Goal: Information Seeking & Learning: Find specific fact

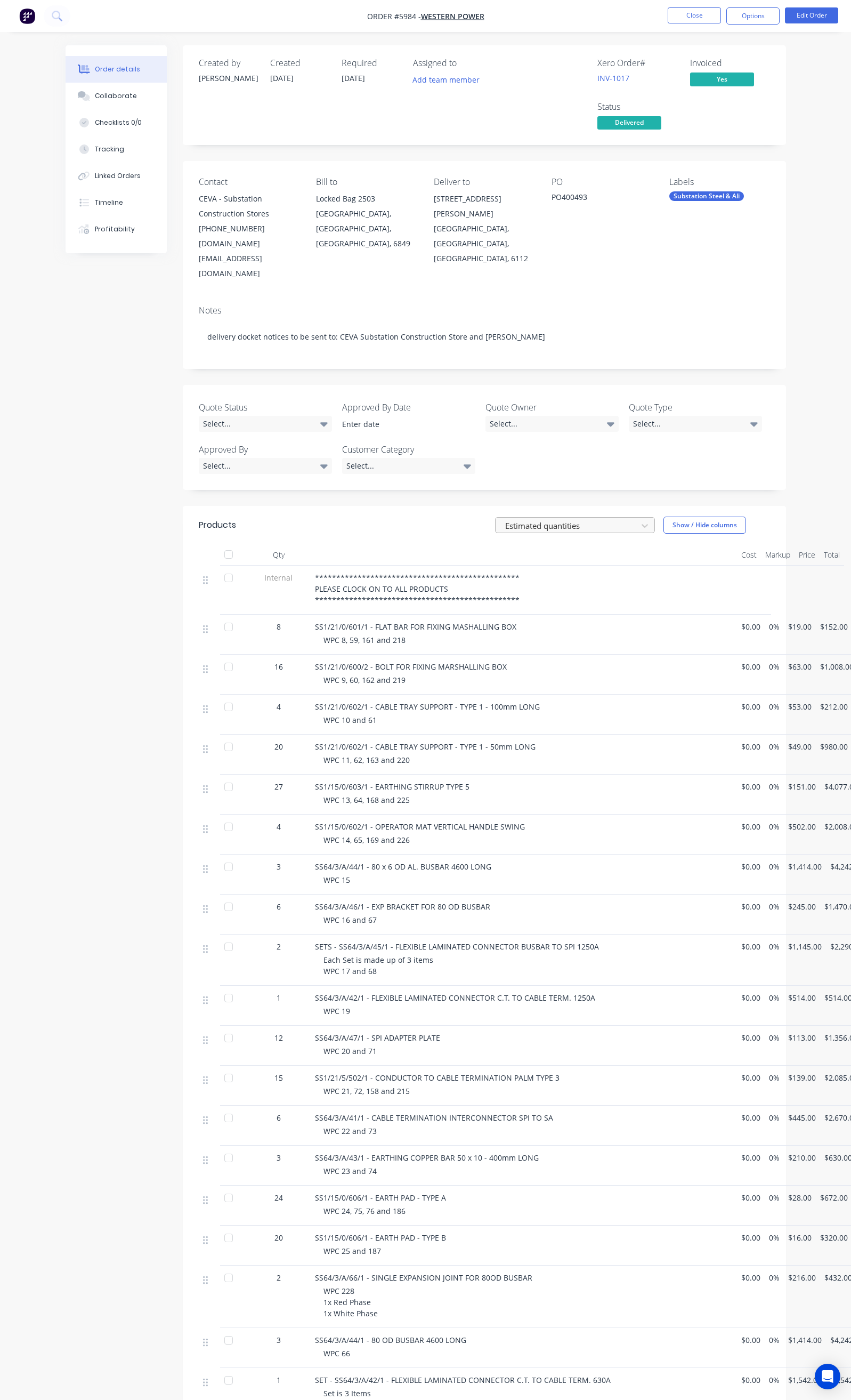
scroll to position [311, 0]
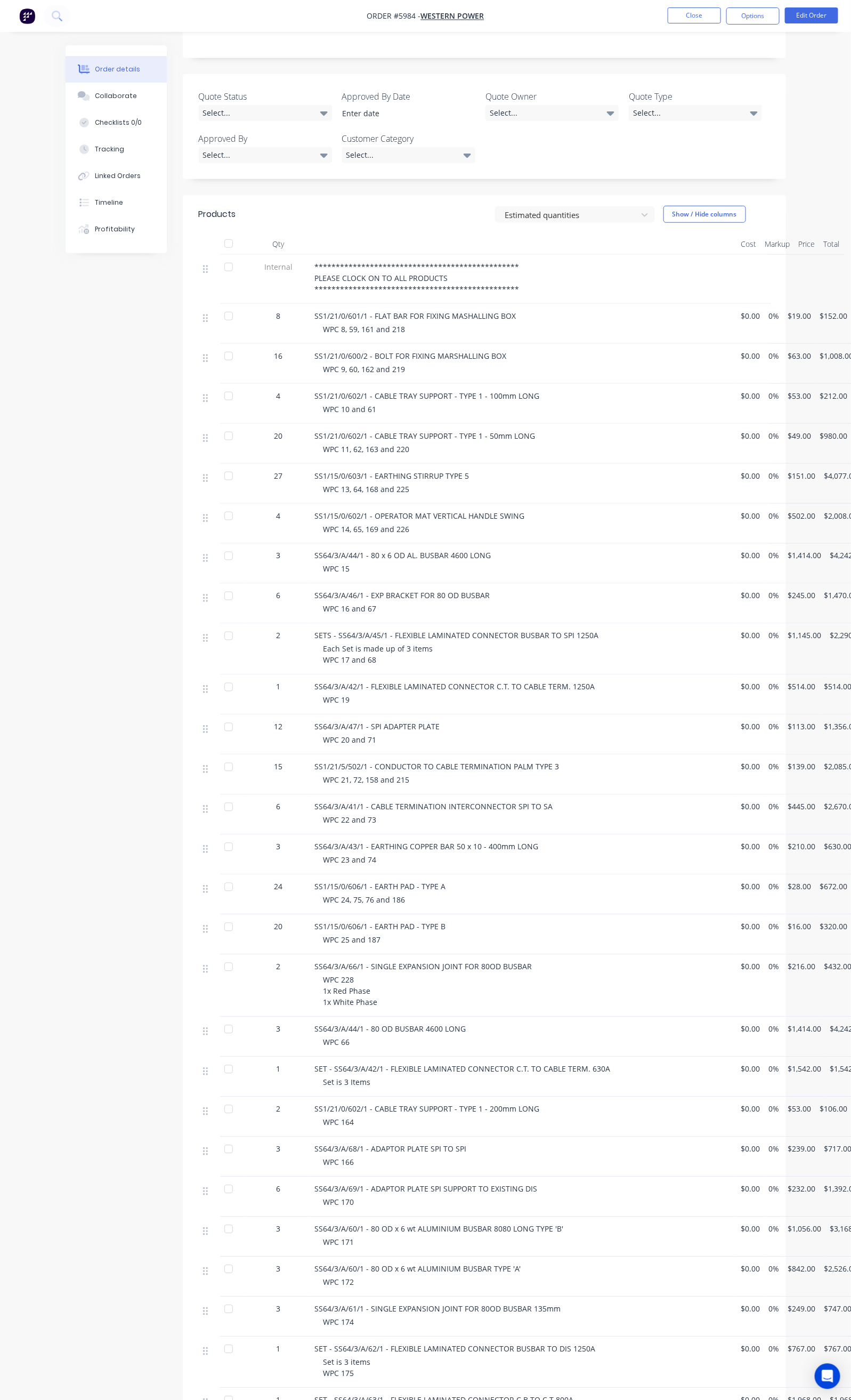
click at [218, 233] on div at bounding box center [228, 243] width 21 height 21
click at [411, 484] on div "WPC 13, 64, 168 and 225" at bounding box center [528, 489] width 409 height 11
click at [687, 10] on button "Close" at bounding box center [694, 16] width 53 height 16
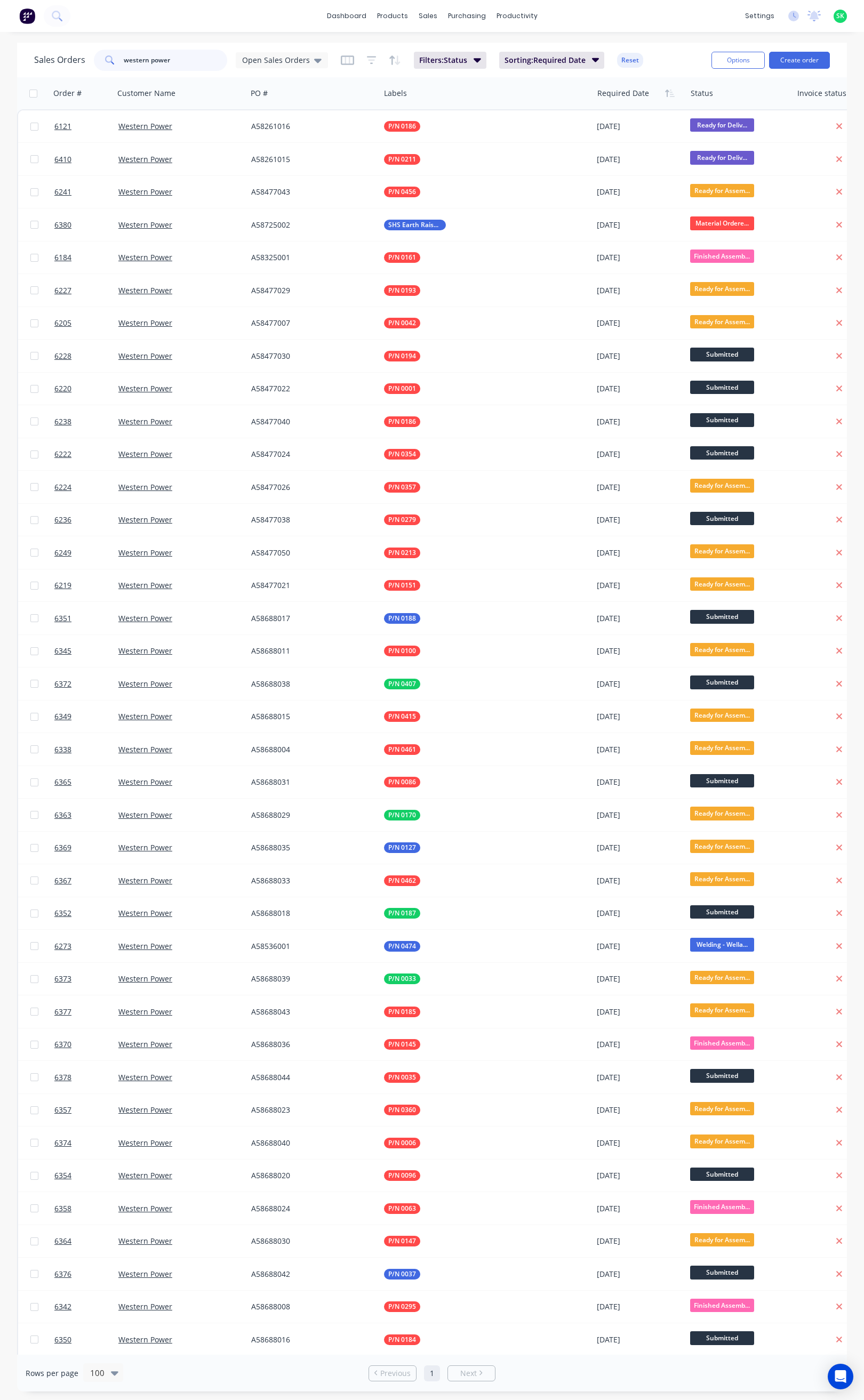
drag, startPoint x: 149, startPoint y: 64, endPoint x: 91, endPoint y: 64, distance: 58.0
click at [91, 64] on div "Sales Orders western power Open Sales Orders" at bounding box center [181, 60] width 294 height 21
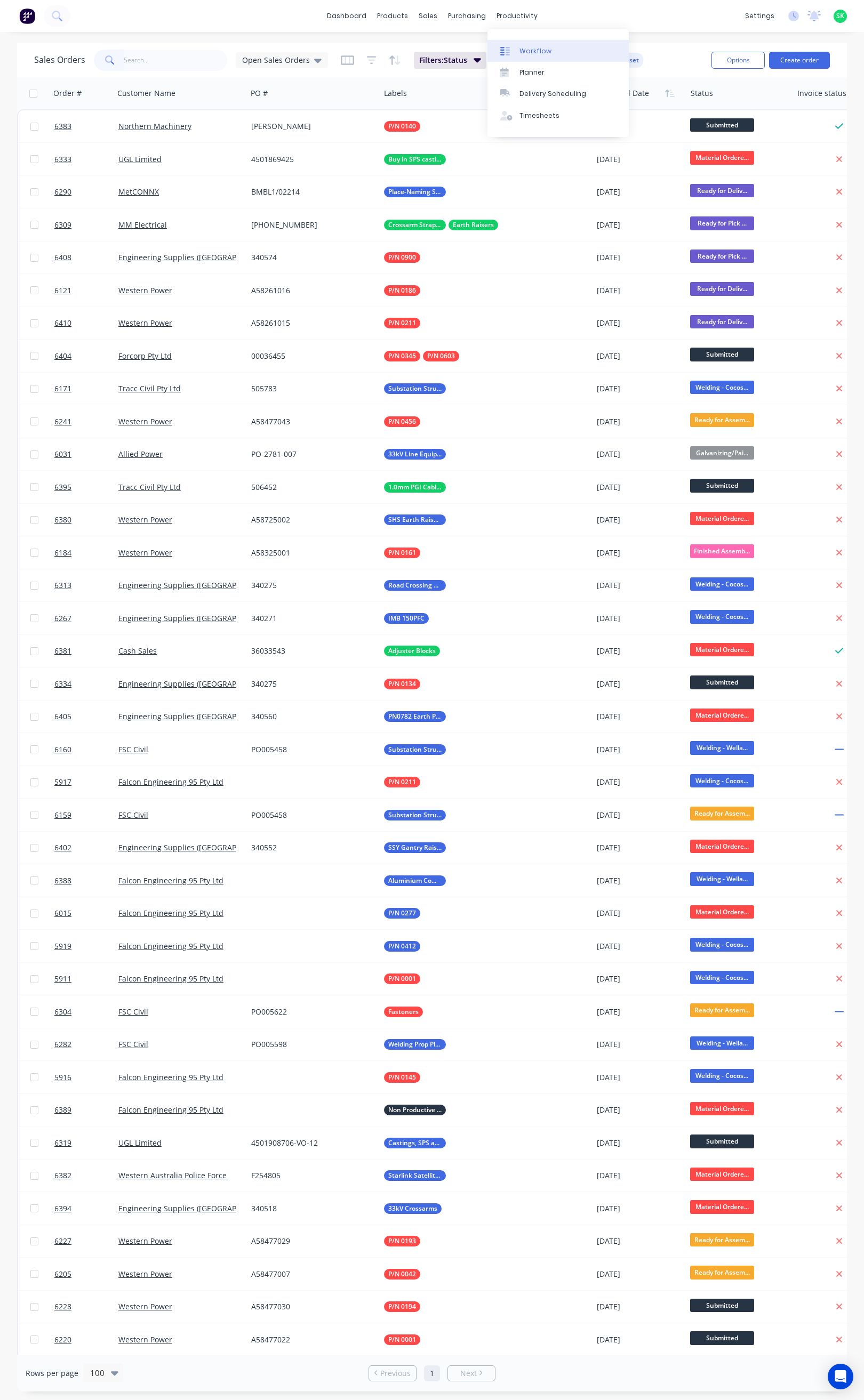
click at [521, 44] on link "Workflow" at bounding box center [558, 51] width 142 height 21
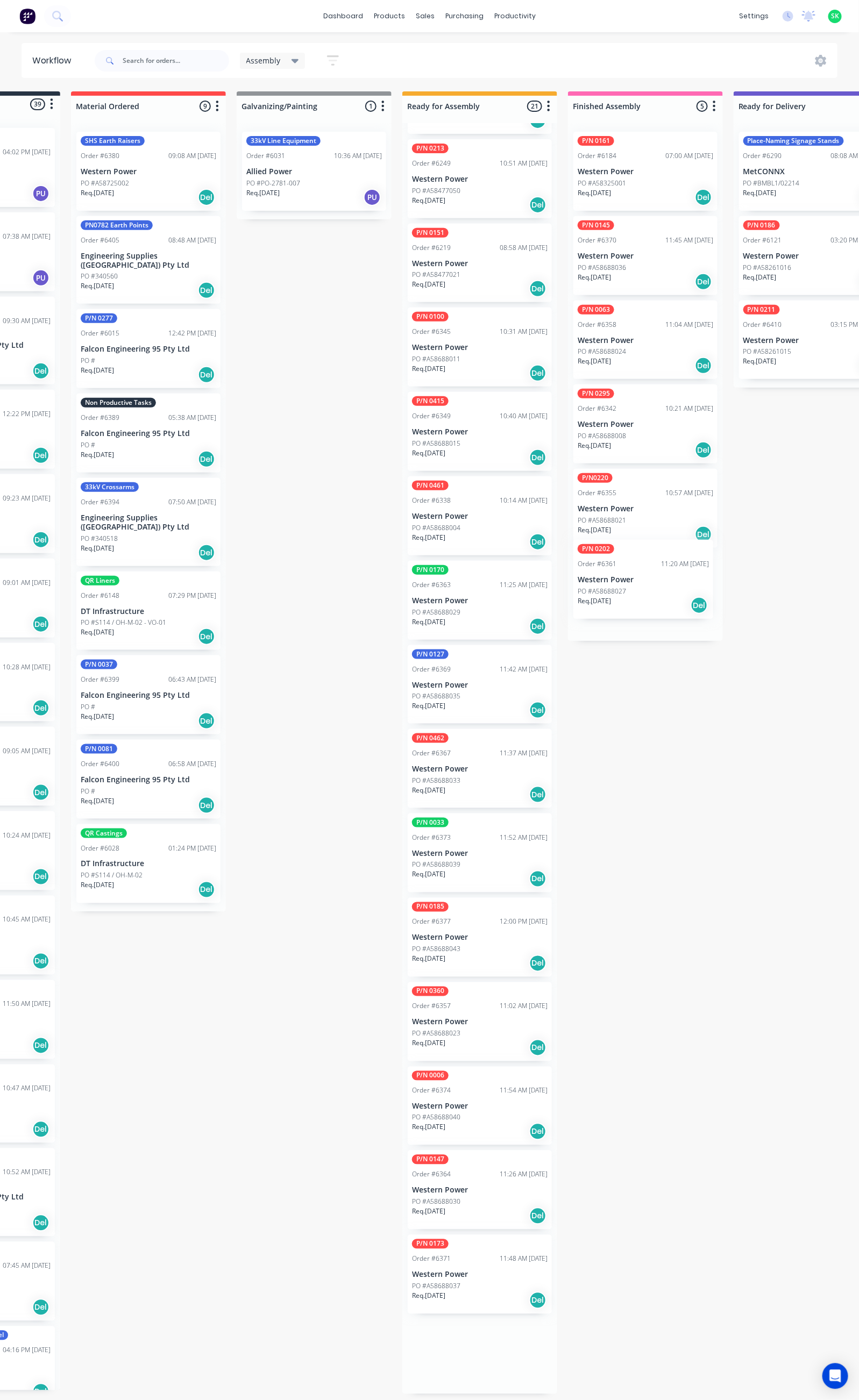
scroll to position [6, 121]
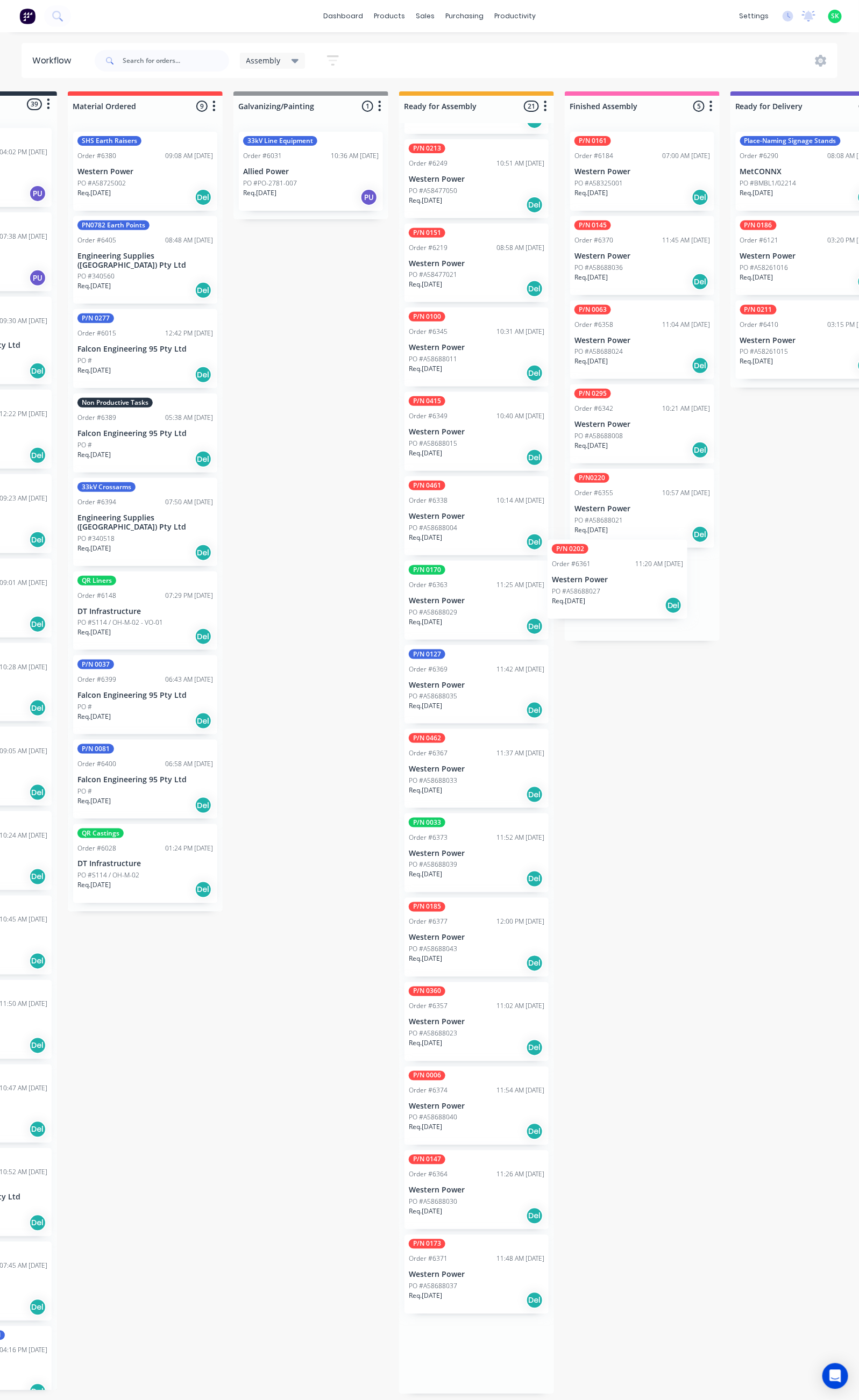
drag, startPoint x: 595, startPoint y: 1348, endPoint x: 619, endPoint y: 573, distance: 775.4
click at [619, 573] on div "Submitted 39 Status colour #273444 hex #273444 Save Cancel Summaries Total orde…" at bounding box center [845, 743] width 1949 height 1303
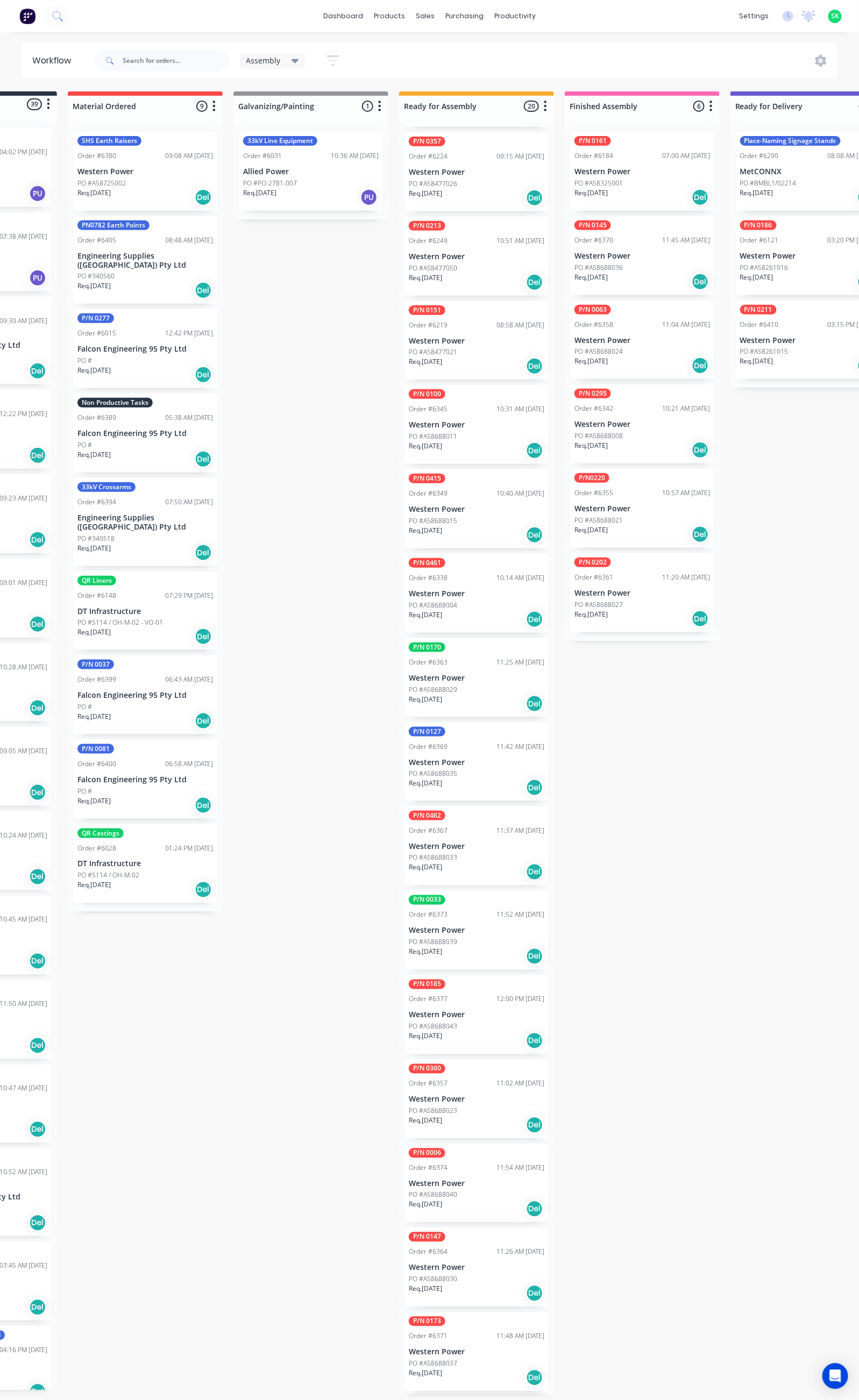
scroll to position [413, 0]
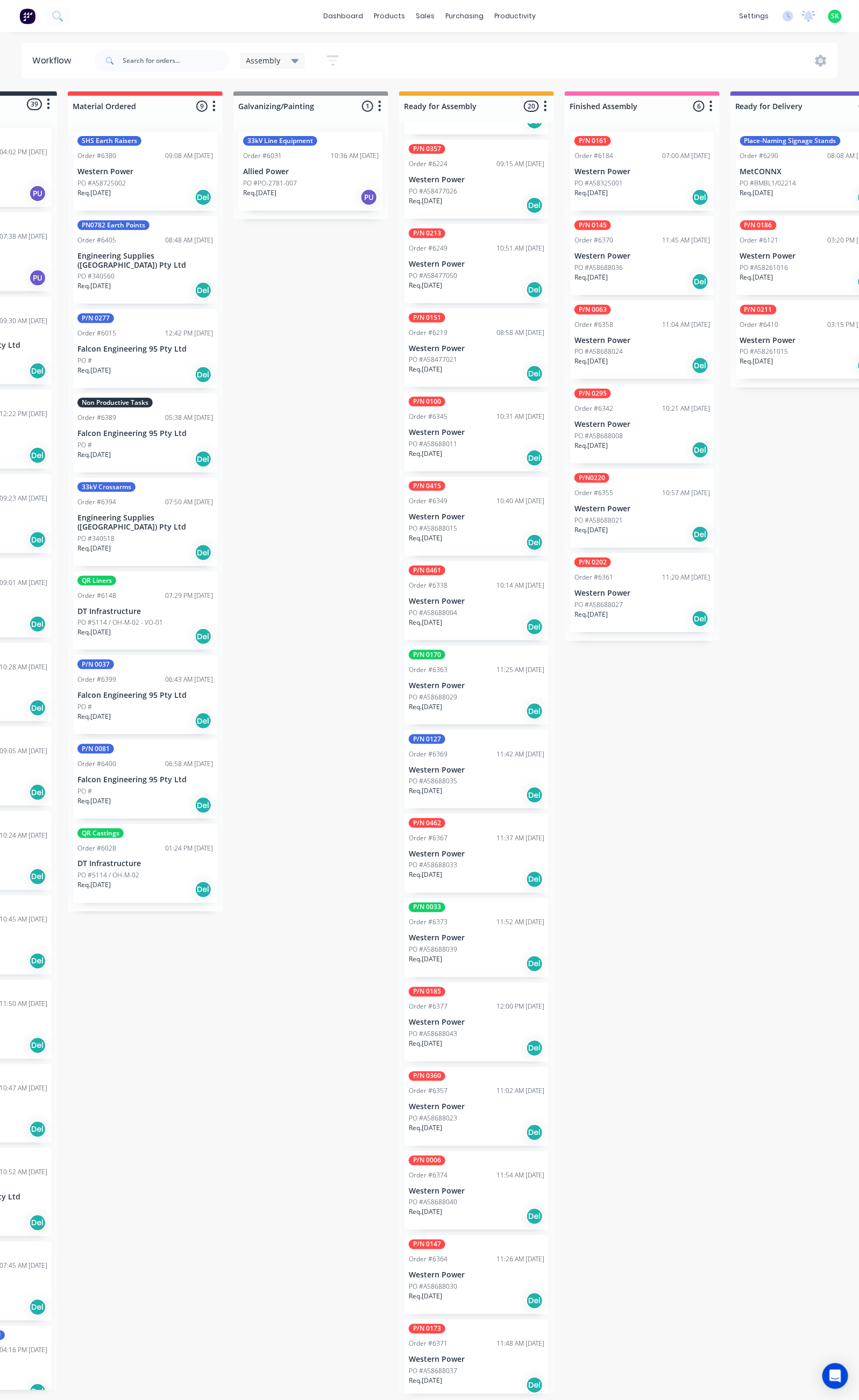
click at [452, 1018] on p "Western Power" at bounding box center [477, 1023] width 136 height 9
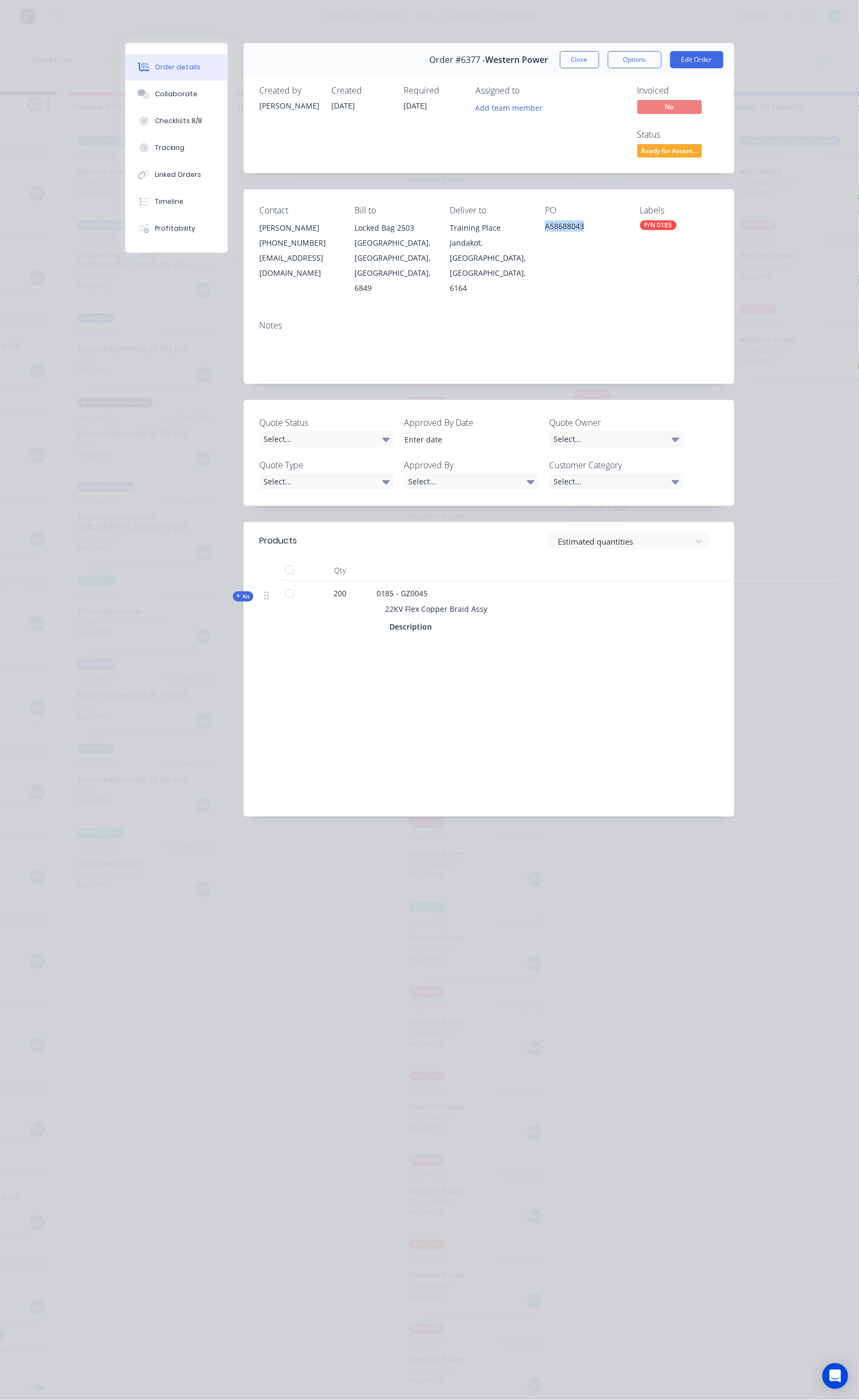
drag, startPoint x: 607, startPoint y: 187, endPoint x: 565, endPoint y: 191, distance: 42.2
click at [565, 191] on div "Contact [PERSON_NAME] [PHONE_NUMBER] [EMAIL_ADDRESS][DOMAIN_NAME] Bill to Locke…" at bounding box center [489, 250] width 491 height 122
copy div "A58688043"
drag, startPoint x: 387, startPoint y: 534, endPoint x: 285, endPoint y: 542, distance: 102.3
click at [377, 599] on div "22KV Flex Copper Braid Assy" at bounding box center [588, 609] width 422 height 20
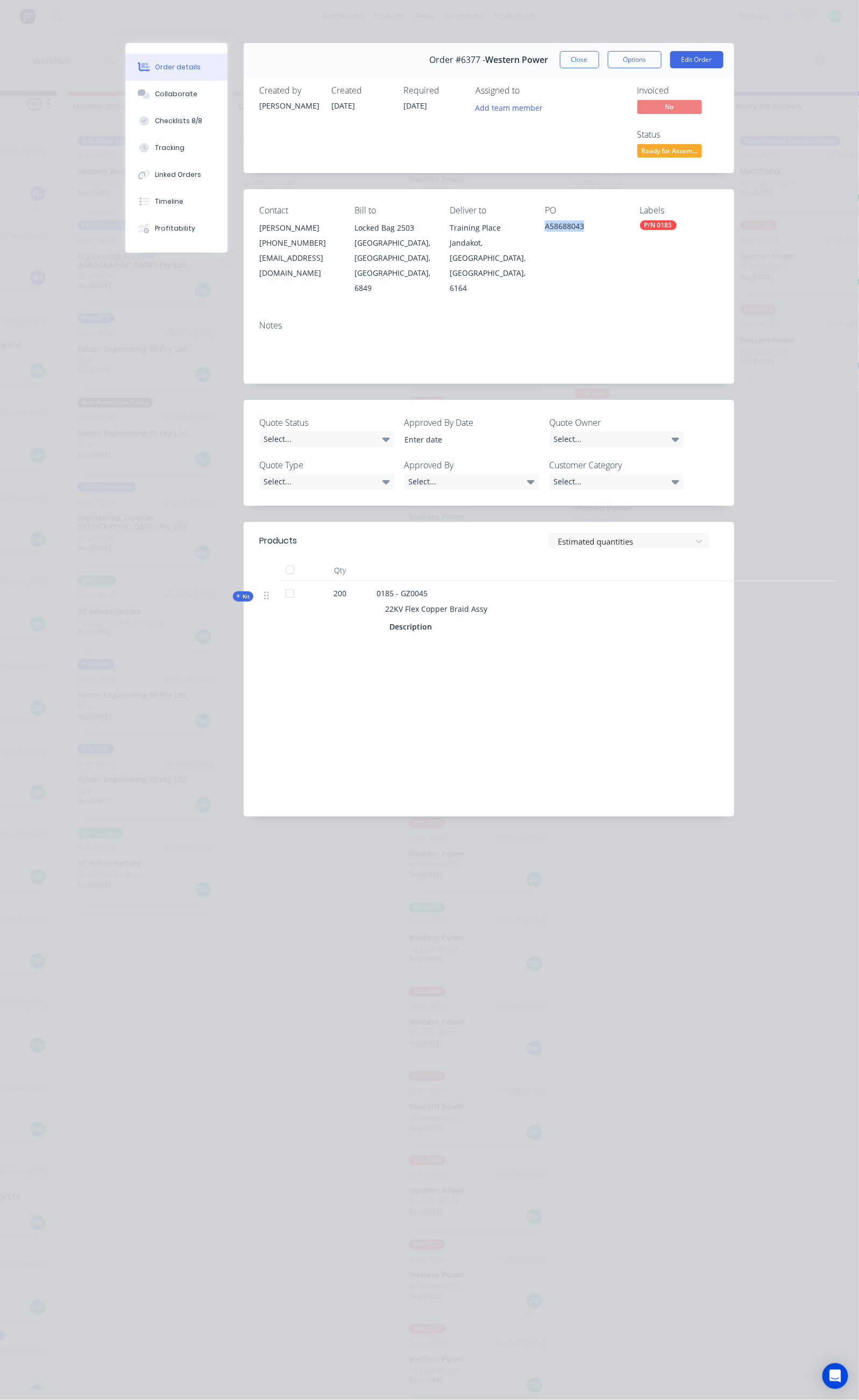
copy span "22KV Flex Copper Braid Assy"
drag, startPoint x: 328, startPoint y: 517, endPoint x: 299, endPoint y: 522, distance: 29.4
click at [373, 581] on div "0185 - GZ0045 22KV Flex Copper Braid Assy Description" at bounding box center [588, 611] width 430 height 60
copy span "GZ0045"
click at [125, 99] on button "Collaborate" at bounding box center [176, 94] width 102 height 27
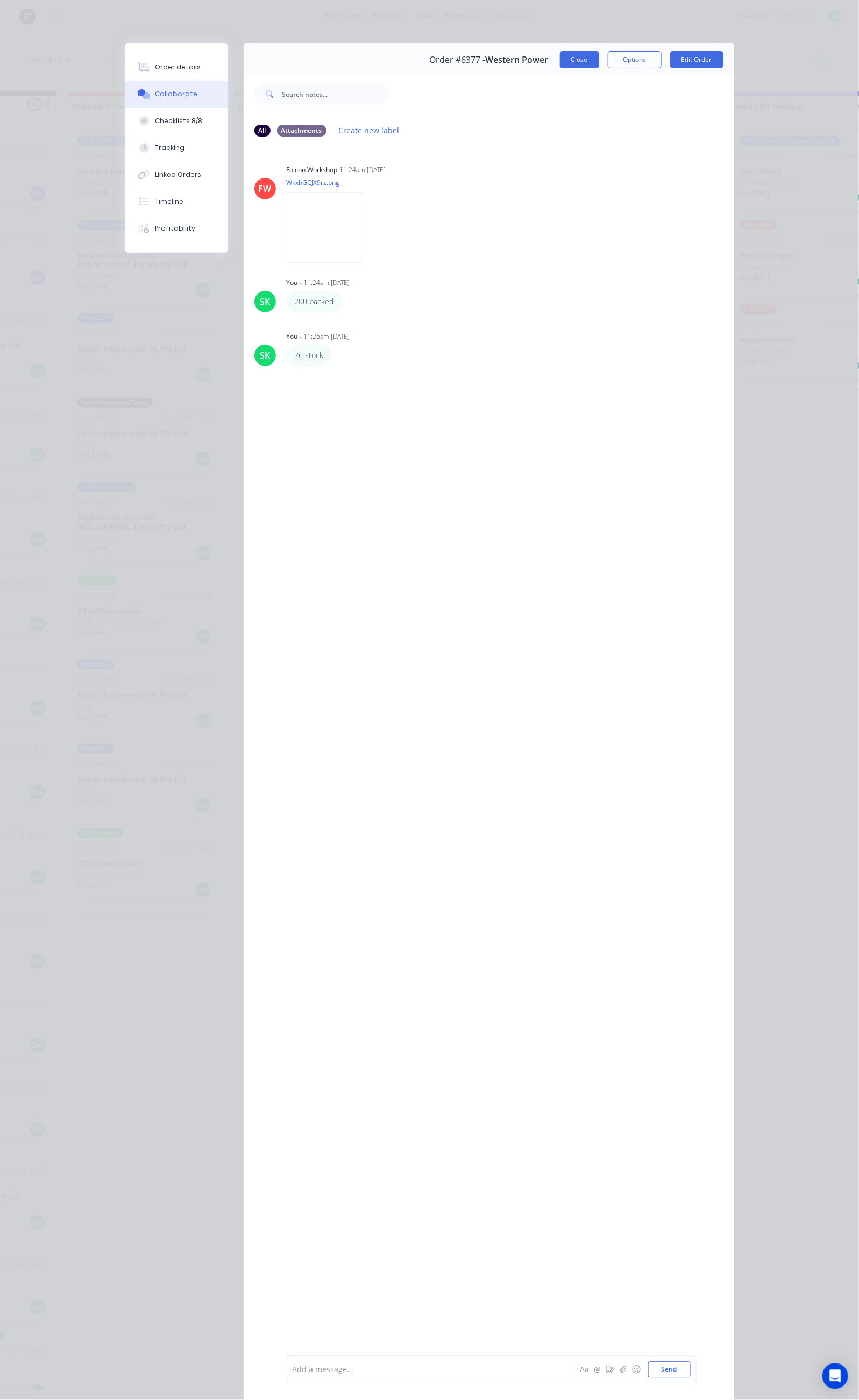
click at [599, 58] on button "Close" at bounding box center [579, 60] width 39 height 17
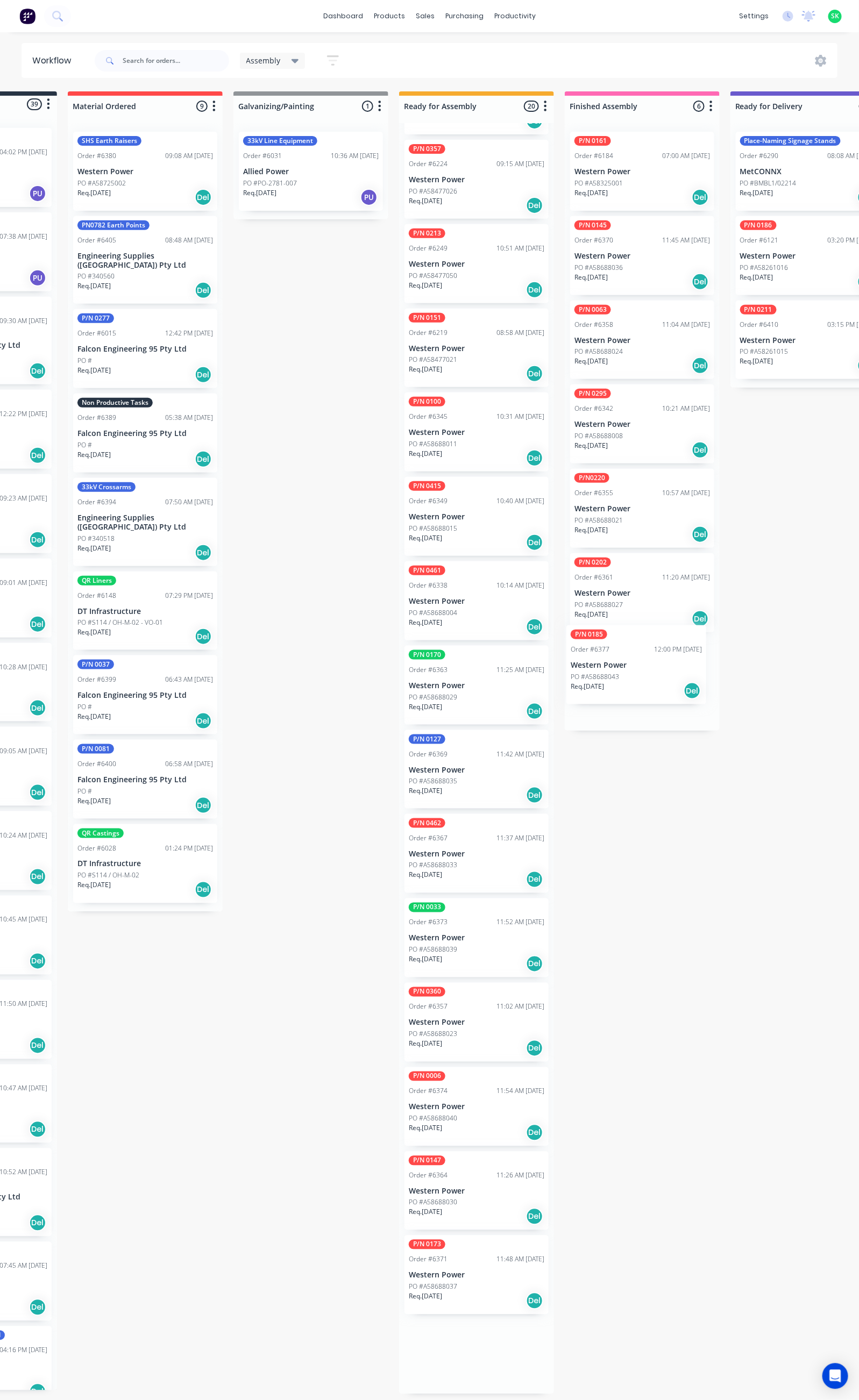
drag, startPoint x: 468, startPoint y: 1019, endPoint x: 632, endPoint y: 667, distance: 388.3
click at [632, 667] on div "Submitted 39 Status colour #273444 hex #273444 Save Cancel Summaries Total orde…" at bounding box center [845, 743] width 1949 height 1303
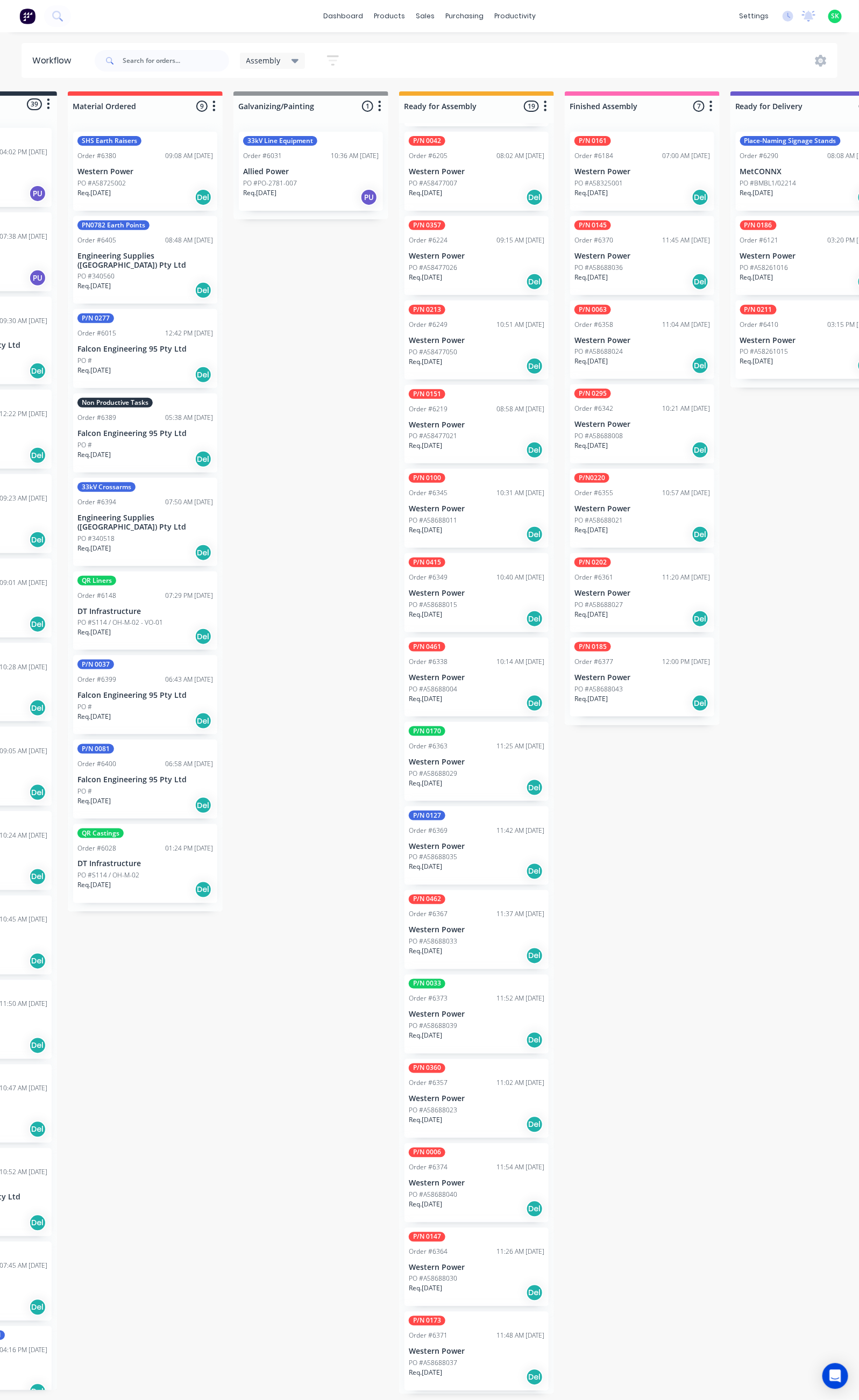
scroll to position [329, 0]
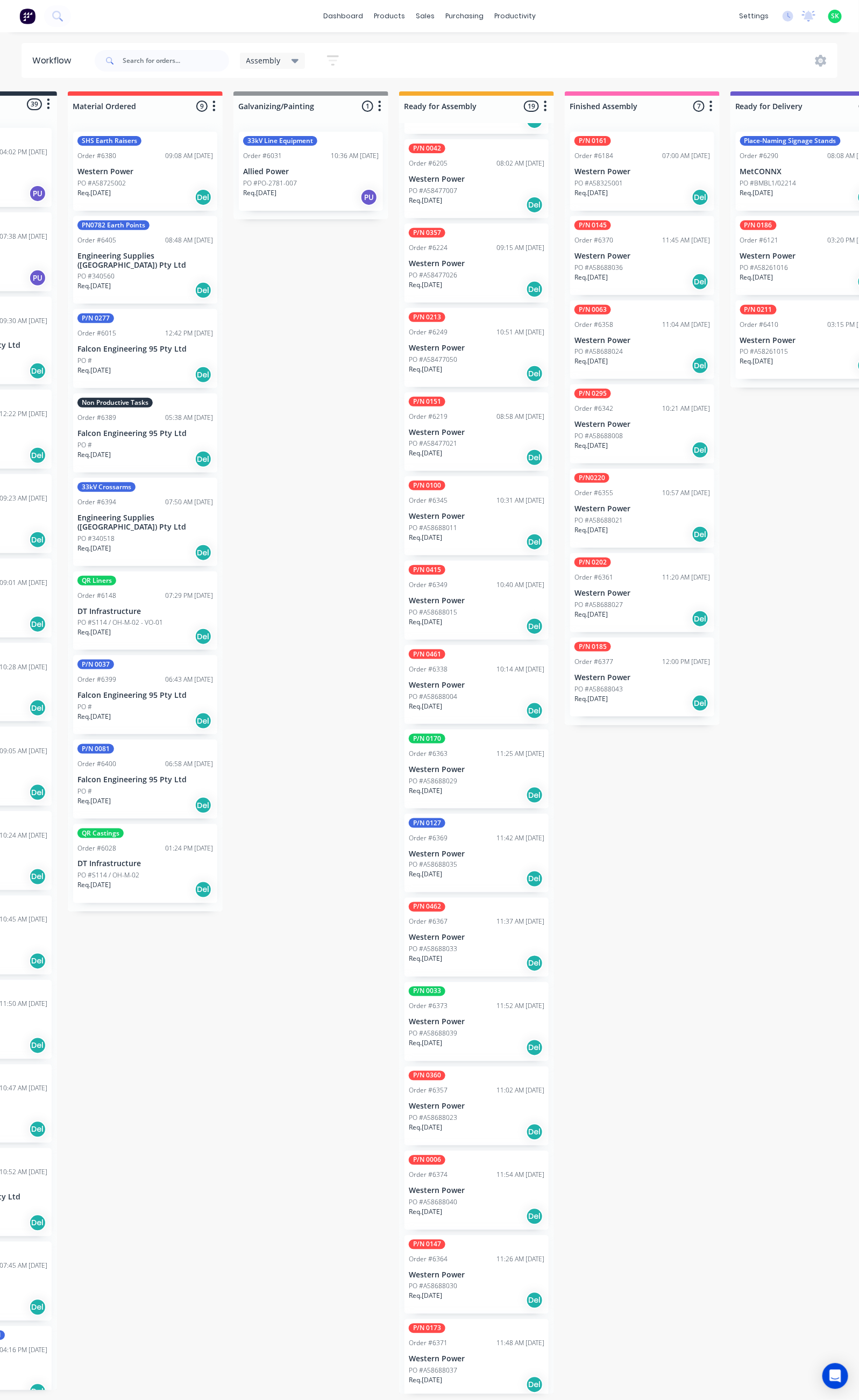
click at [476, 664] on div "Order #6338 10:14 AM [DATE]" at bounding box center [477, 669] width 136 height 10
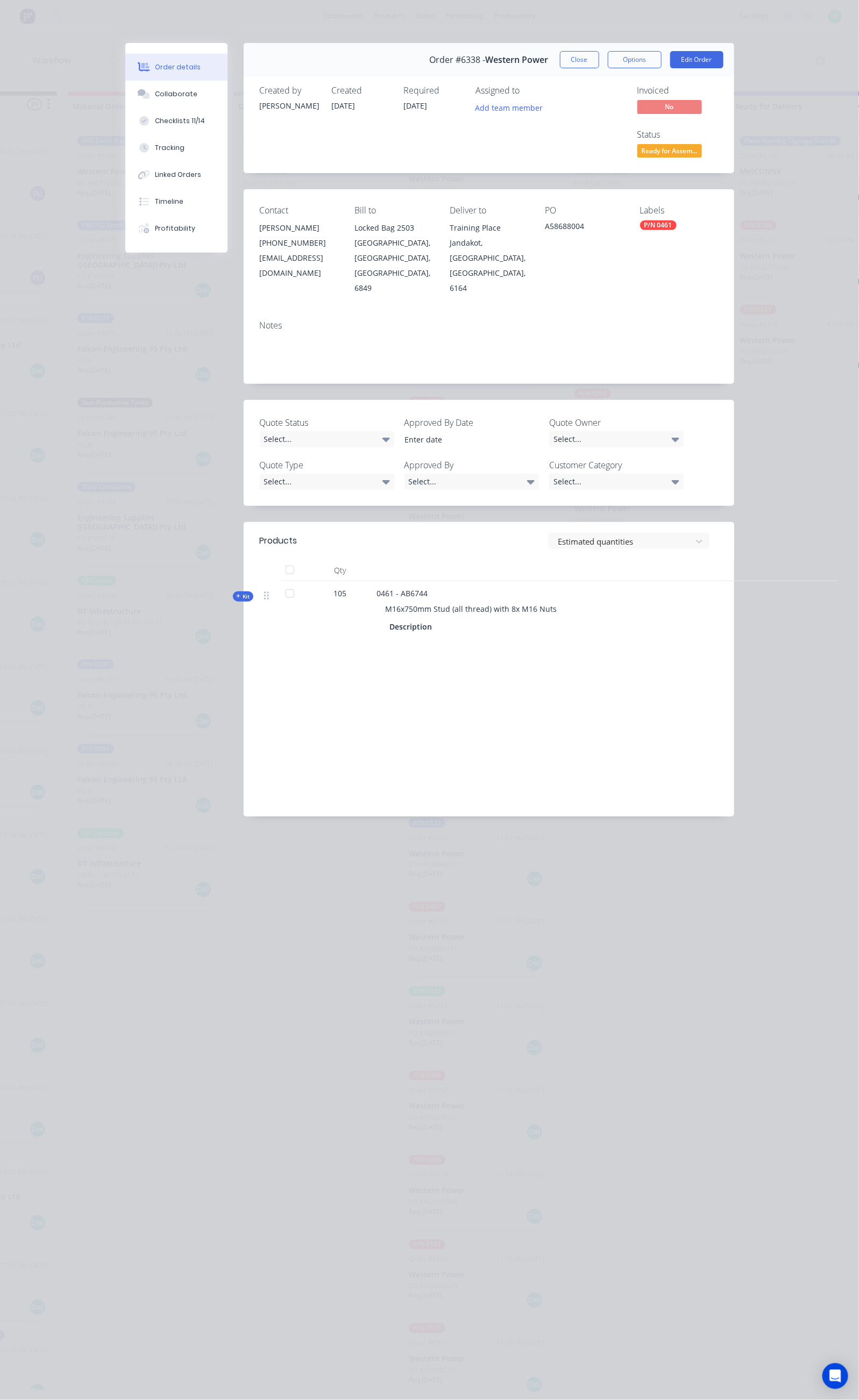
drag, startPoint x: 468, startPoint y: 536, endPoint x: 281, endPoint y: 542, distance: 187.1
click at [377, 599] on div "M16x750mm Stud (all thread) with 8x M16 Nuts" at bounding box center [588, 609] width 422 height 20
copy span "M16x750mm Stud (all thread) with 8x M16 Nuts"
drag, startPoint x: 335, startPoint y: 517, endPoint x: 299, endPoint y: 521, distance: 36.2
click at [373, 581] on div "0461 - AB6744 M16x750mm Stud (all thread) with 8x M16 Nuts Description" at bounding box center [588, 611] width 430 height 60
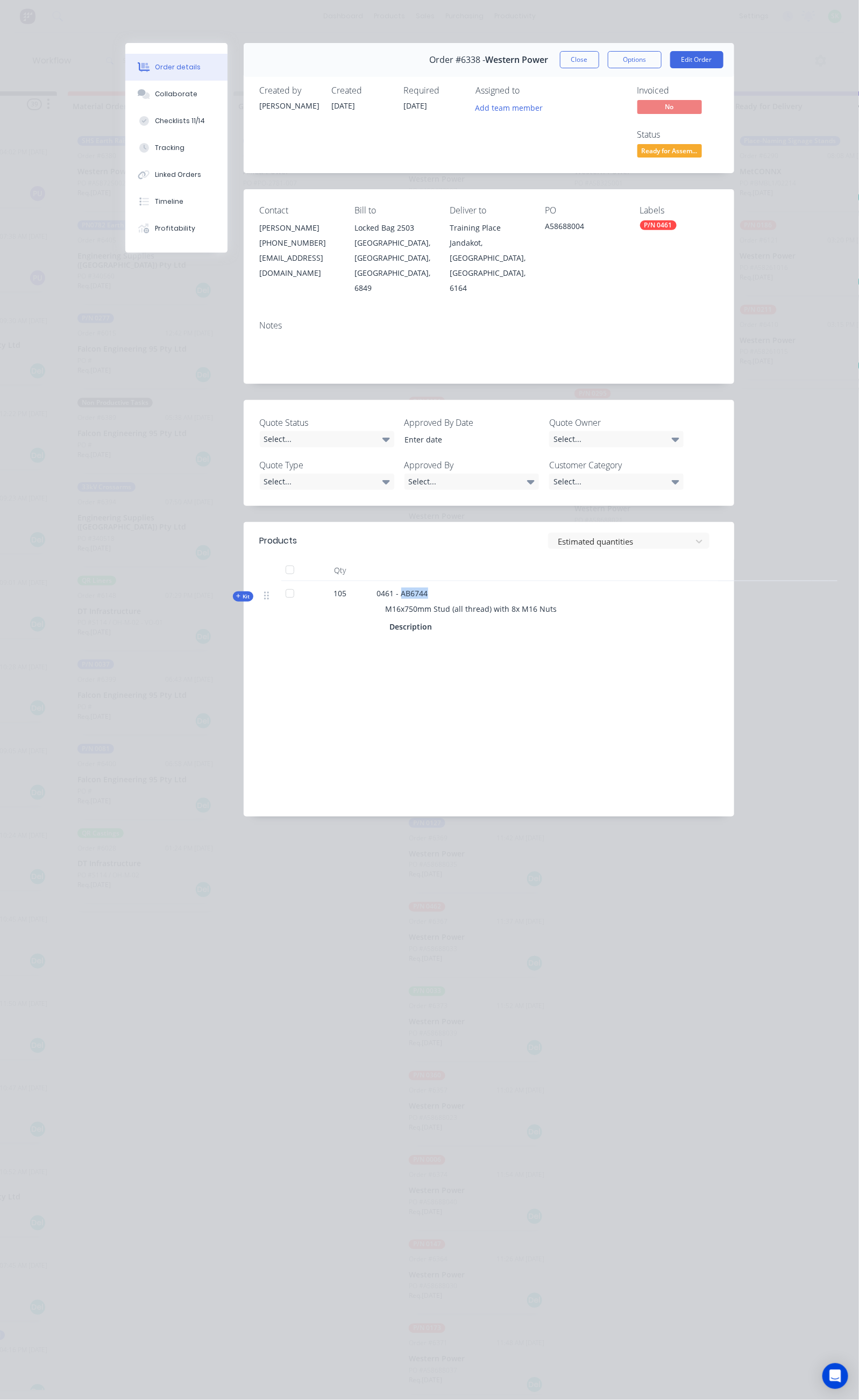
copy span "AB6744"
drag, startPoint x: 613, startPoint y: 188, endPoint x: 565, endPoint y: 189, distance: 48.0
click at [565, 189] on div "Contact [PERSON_NAME] [PHONE_NUMBER] [EMAIL_ADDRESS][DOMAIN_NAME] Bill to Locke…" at bounding box center [489, 250] width 491 height 122
copy div "A58688004"
click at [155, 94] on div "Collaborate" at bounding box center [176, 94] width 42 height 10
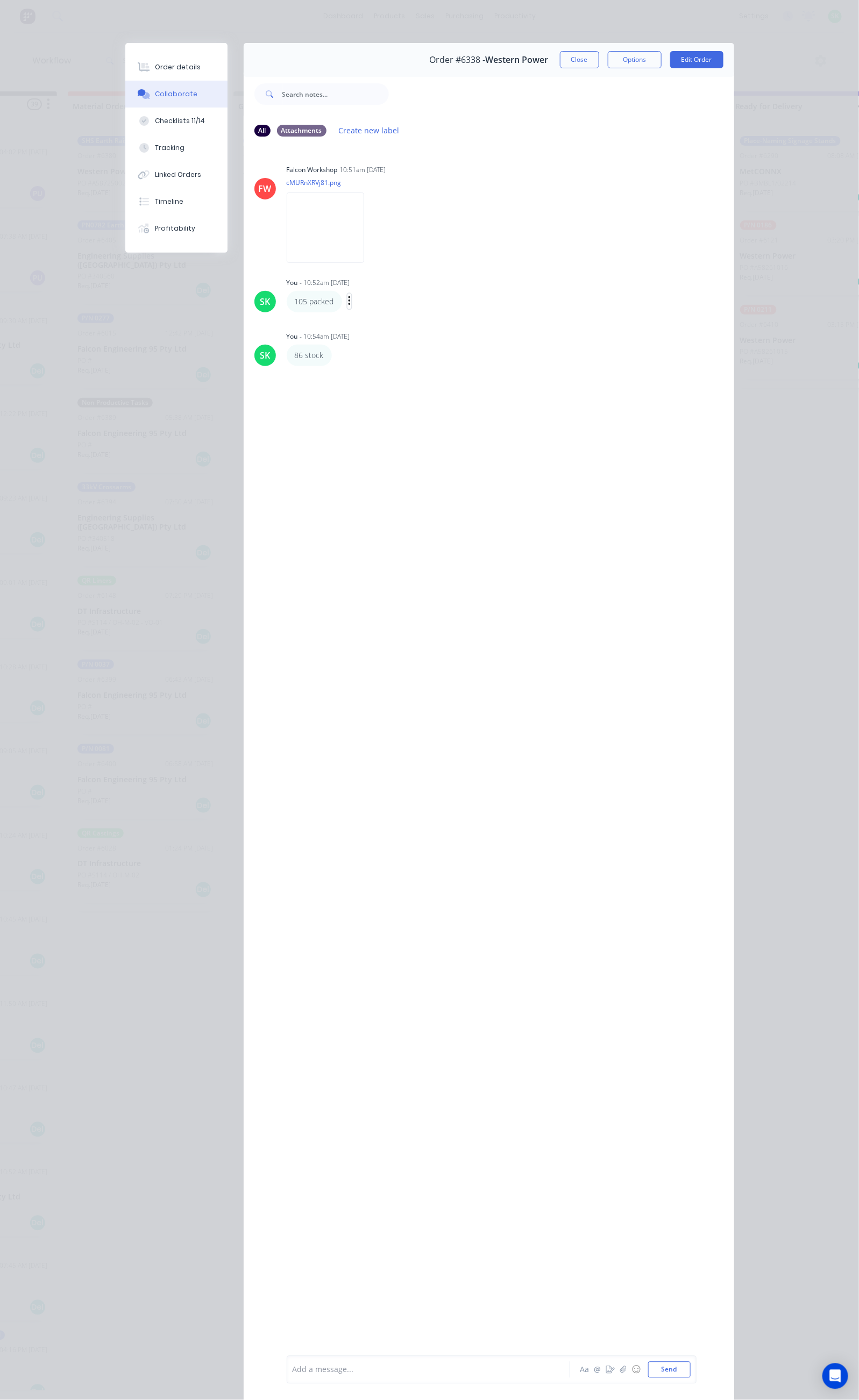
click at [348, 306] on icon "button" at bounding box center [350, 301] width 3 height 12
click at [355, 321] on button "Edit" at bounding box center [389, 321] width 68 height 18
click at [691, 1362] on button "Send" at bounding box center [669, 1370] width 42 height 16
click at [337, 351] on button "button" at bounding box center [339, 355] width 4 height 16
click at [345, 368] on button "Edit" at bounding box center [378, 374] width 68 height 18
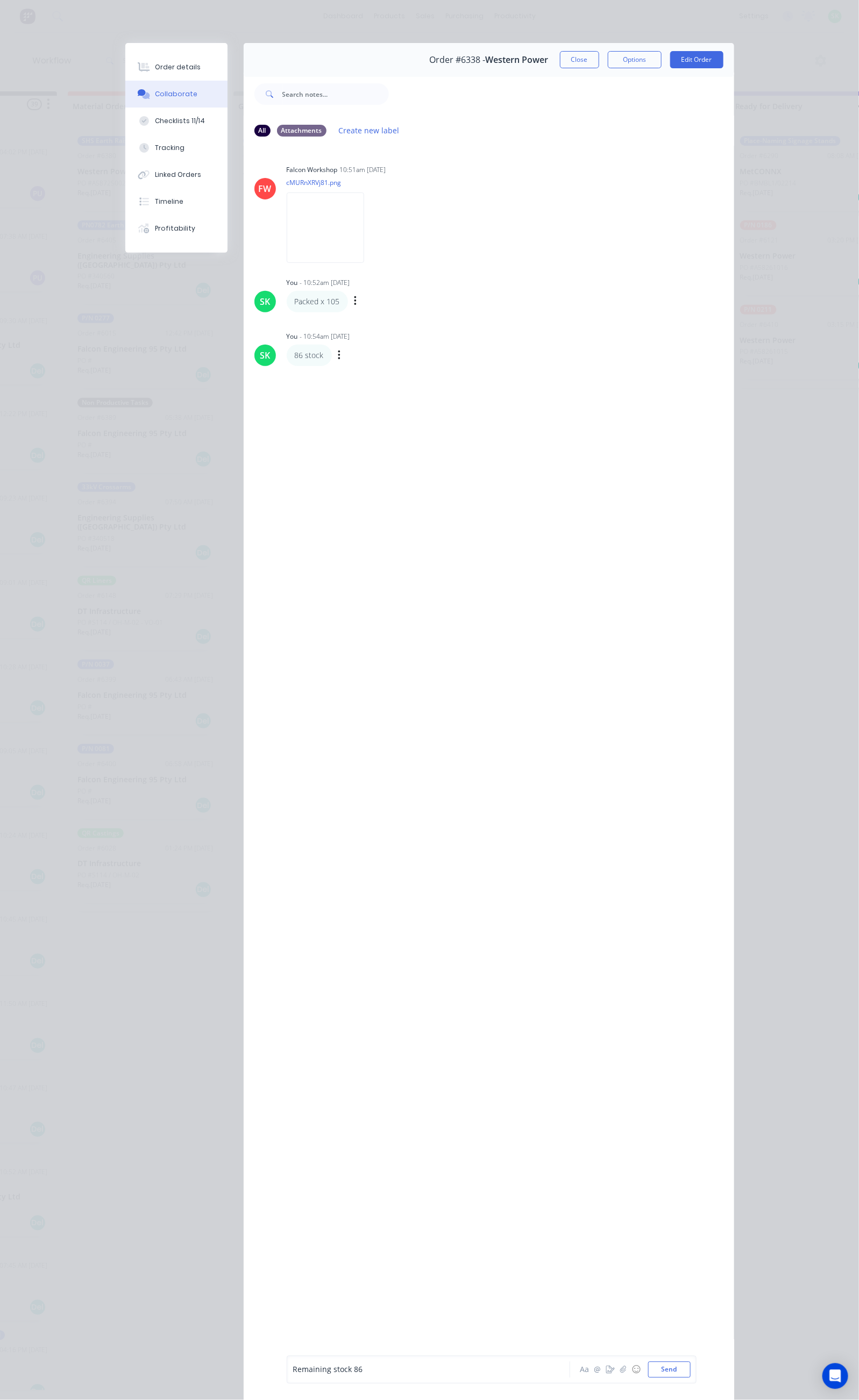
click at [293, 1366] on span "Remaining stock 86" at bounding box center [328, 1370] width 70 height 10
click at [691, 1368] on button "Send" at bounding box center [669, 1370] width 42 height 16
click at [599, 58] on button "Close" at bounding box center [579, 60] width 39 height 17
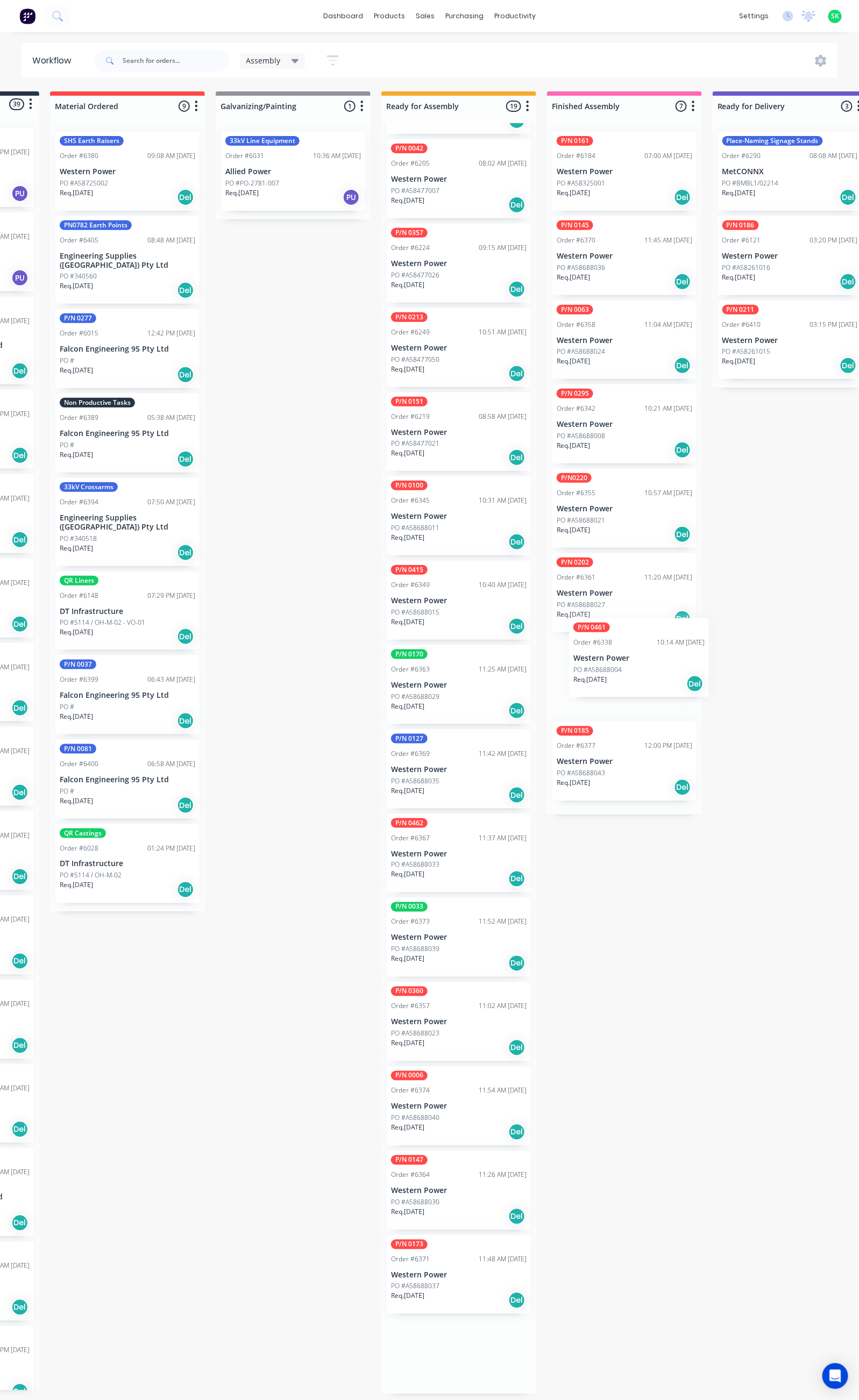
scroll to position [6, 139]
drag, startPoint x: 451, startPoint y: 677, endPoint x: 613, endPoint y: 658, distance: 163.1
click at [613, 658] on div "Submitted 39 Status colour #273444 hex #273444 Save Cancel Summaries Total orde…" at bounding box center [827, 743] width 1949 height 1303
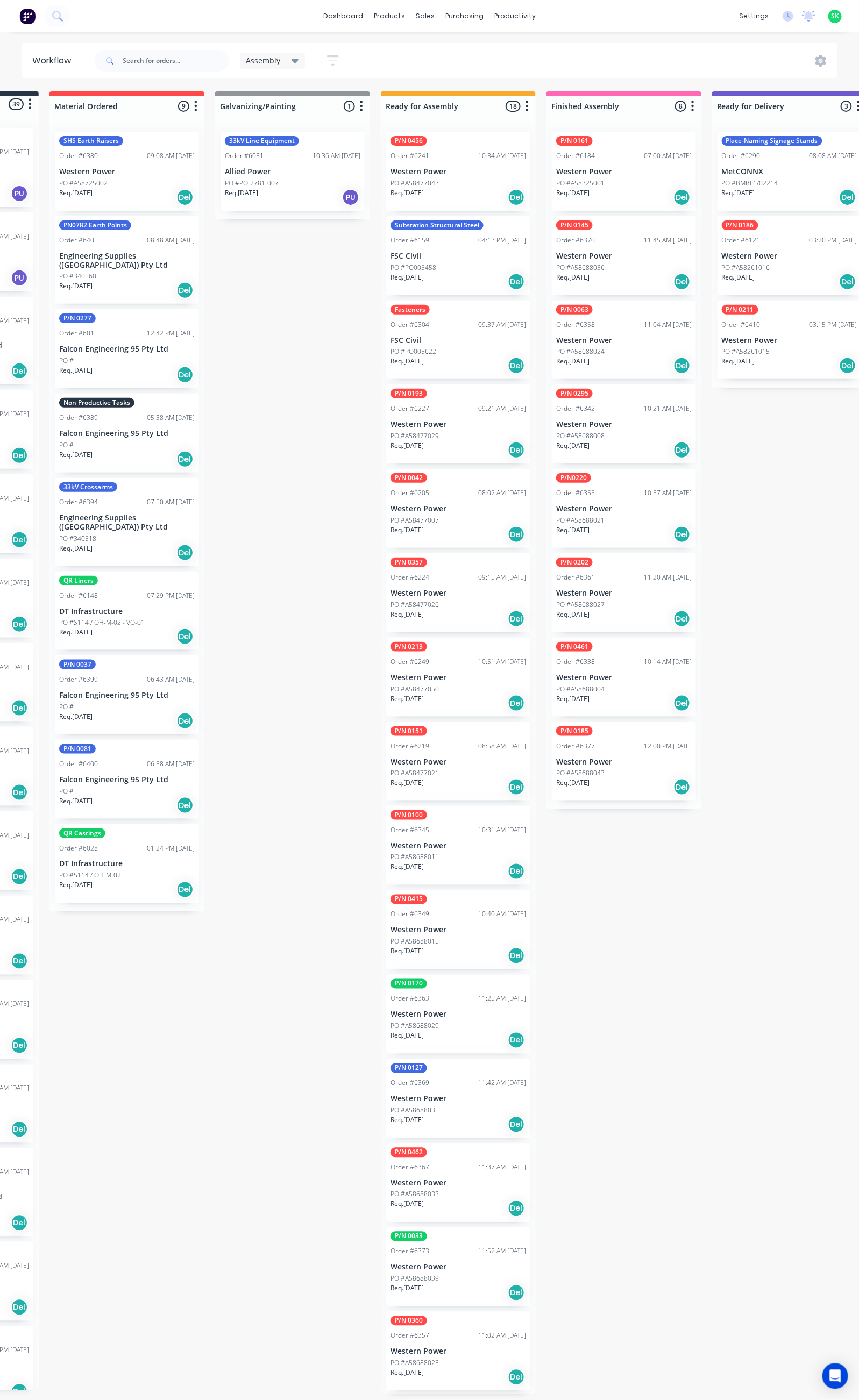
scroll to position [0, 139]
drag, startPoint x: 452, startPoint y: 169, endPoint x: 613, endPoint y: 847, distance: 696.9
click at [613, 847] on div "Submitted 39 Status colour #273444 hex #273444 Save Cancel Summaries Total orde…" at bounding box center [827, 743] width 1949 height 1303
click at [618, 849] on p "Western Power" at bounding box center [624, 846] width 136 height 9
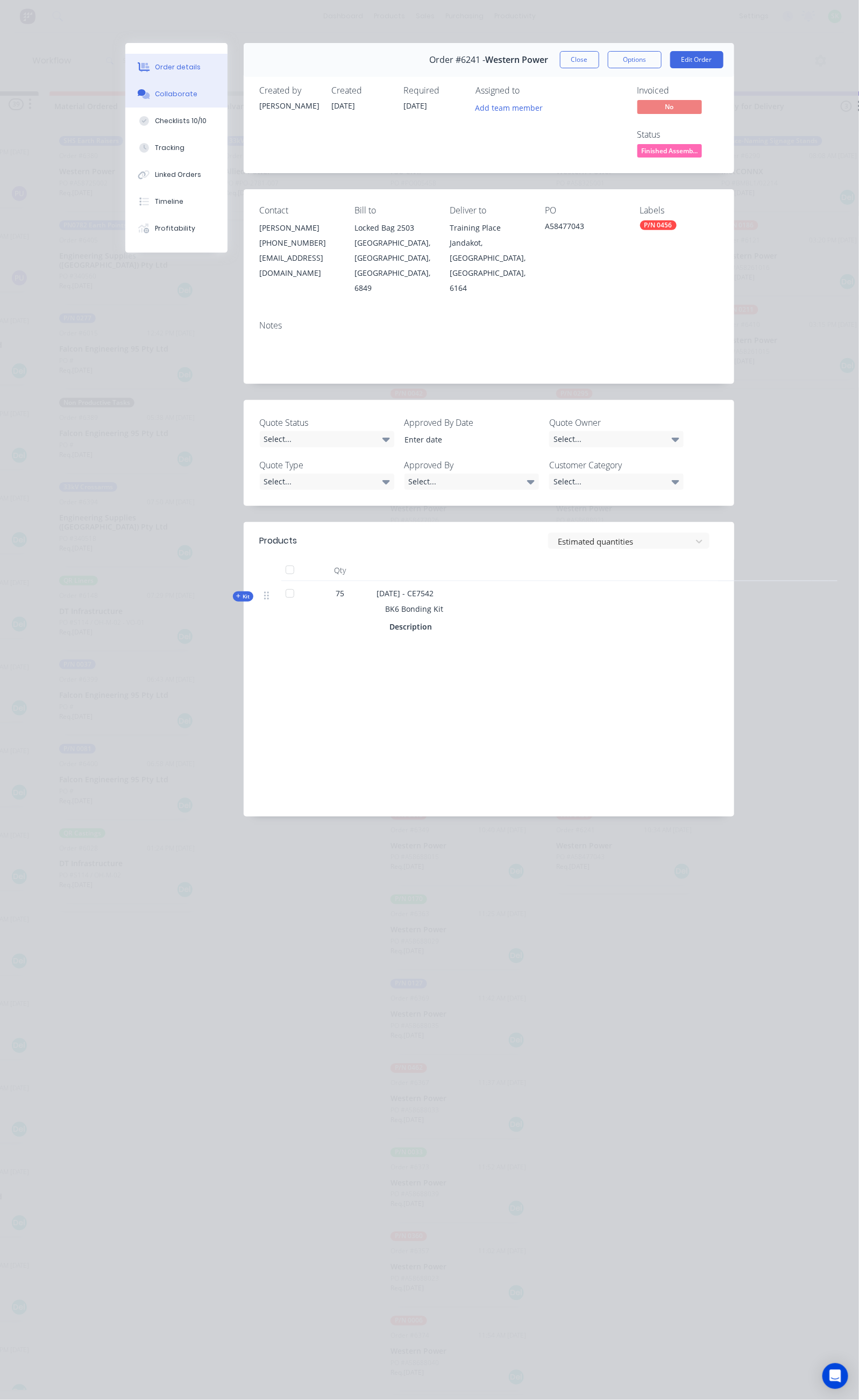
click at [125, 100] on button "Collaborate" at bounding box center [176, 94] width 102 height 27
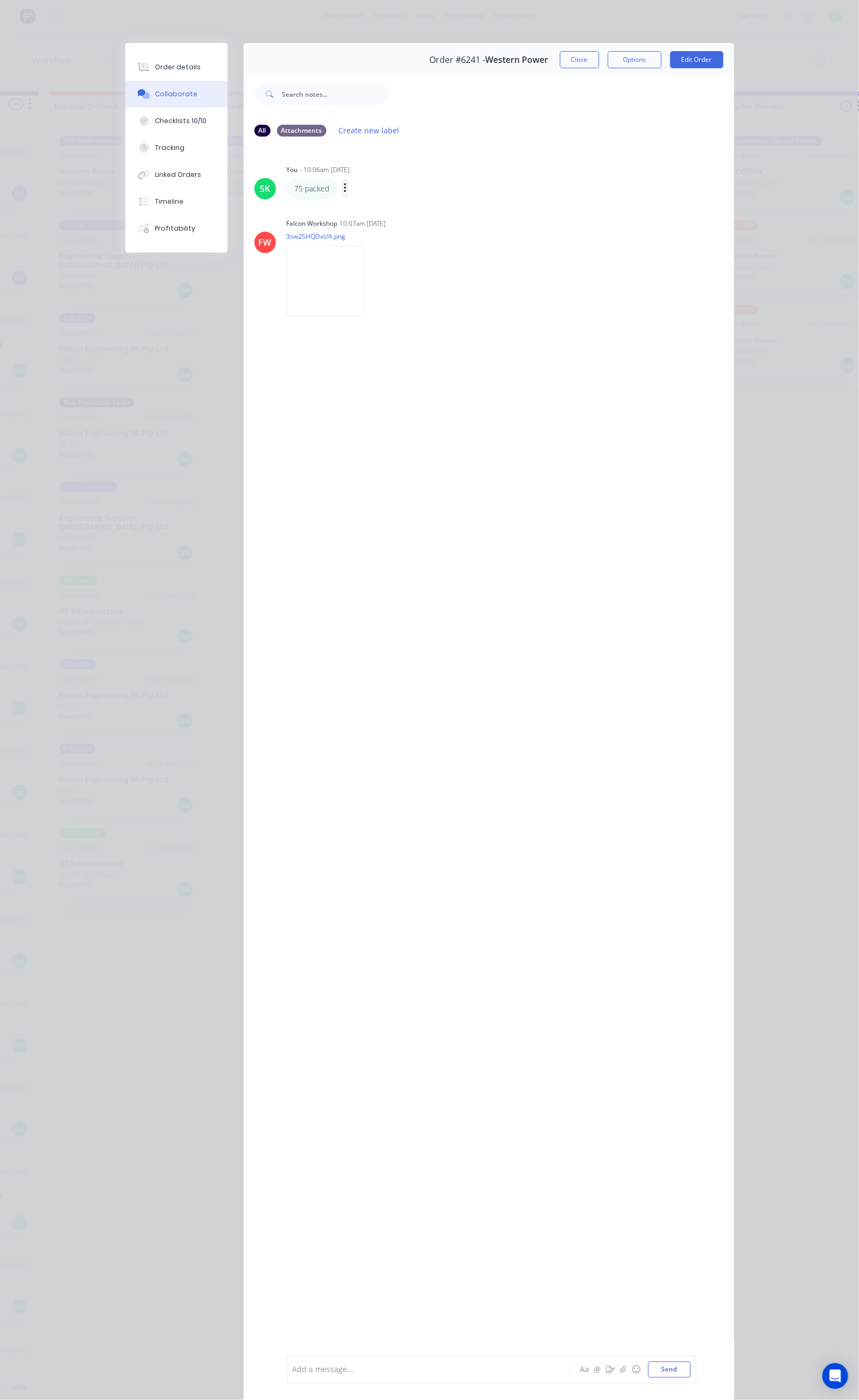
click at [344, 188] on icon "button" at bounding box center [345, 188] width 2 height 10
click at [351, 199] on button "Edit" at bounding box center [385, 208] width 68 height 18
click at [691, 1373] on button "Send" at bounding box center [669, 1370] width 42 height 16
click at [599, 66] on button "Close" at bounding box center [579, 60] width 39 height 17
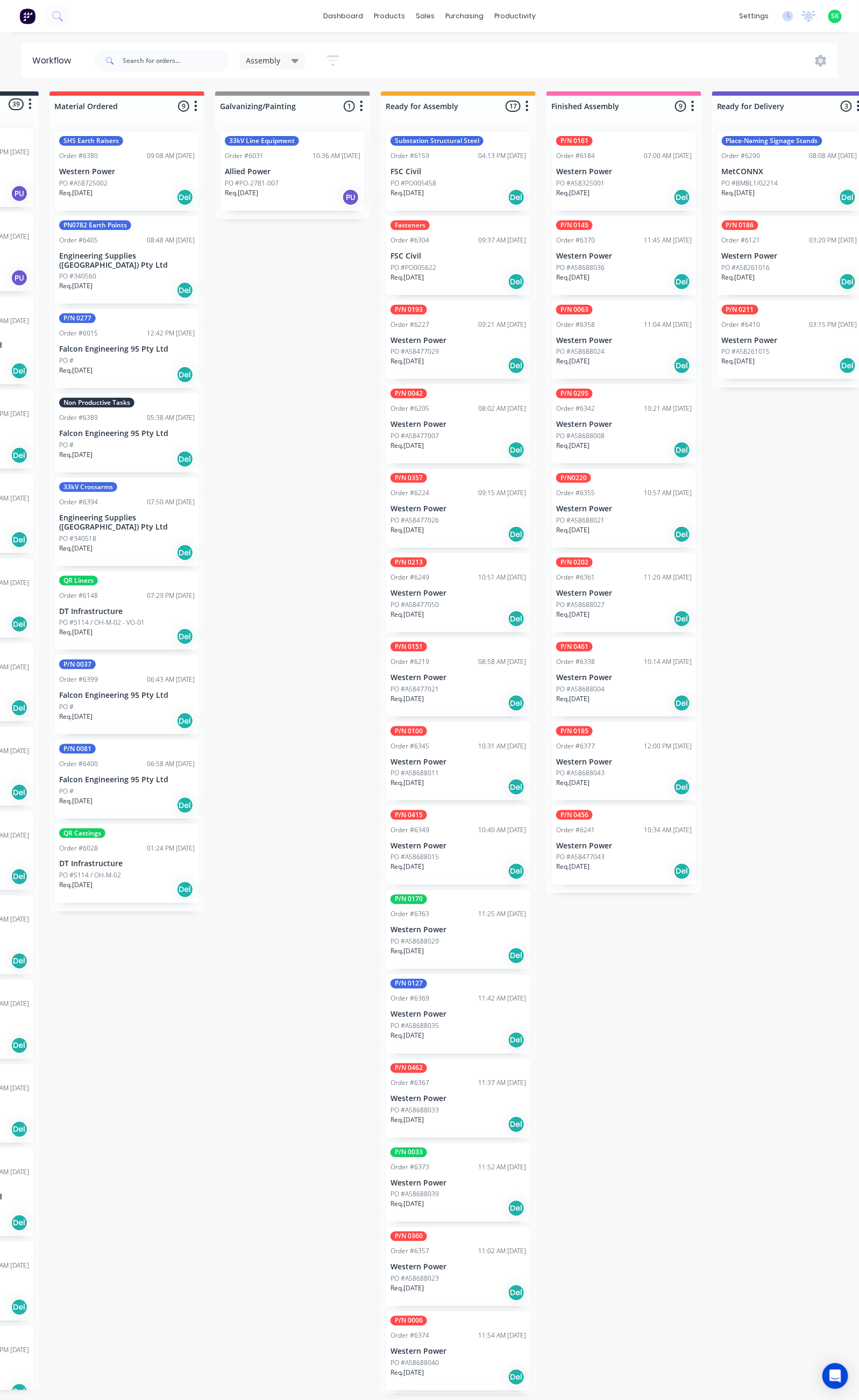
click at [623, 846] on p "Western Power" at bounding box center [624, 846] width 136 height 9
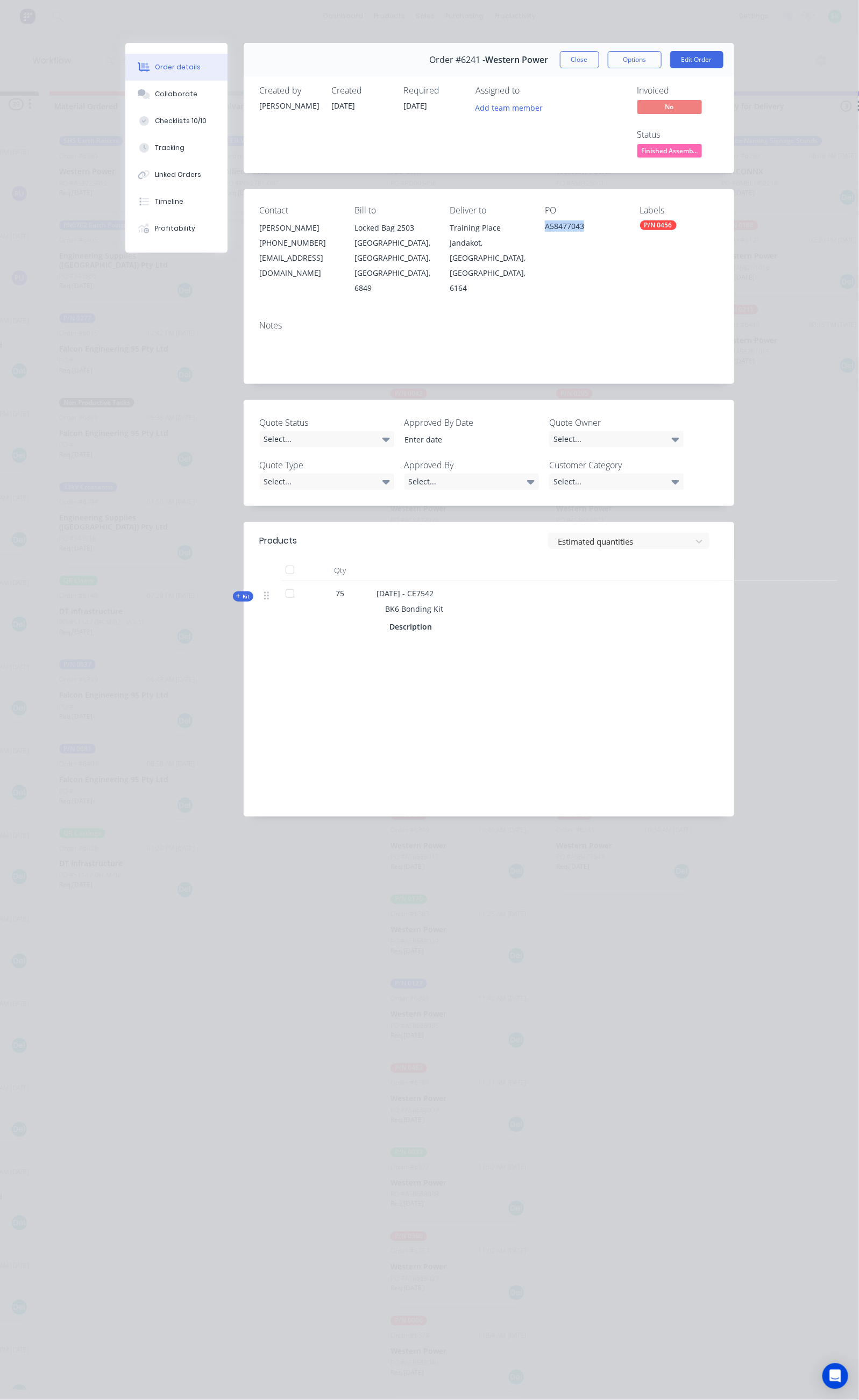
drag, startPoint x: 617, startPoint y: 181, endPoint x: 560, endPoint y: 184, distance: 57.1
click at [560, 189] on div "Contact [PERSON_NAME] [PHONE_NUMBER] [EMAIL_ADDRESS][DOMAIN_NAME] Bill to Locke…" at bounding box center [489, 250] width 491 height 122
copy div "A58477043"
click at [599, 61] on button "Close" at bounding box center [579, 60] width 39 height 17
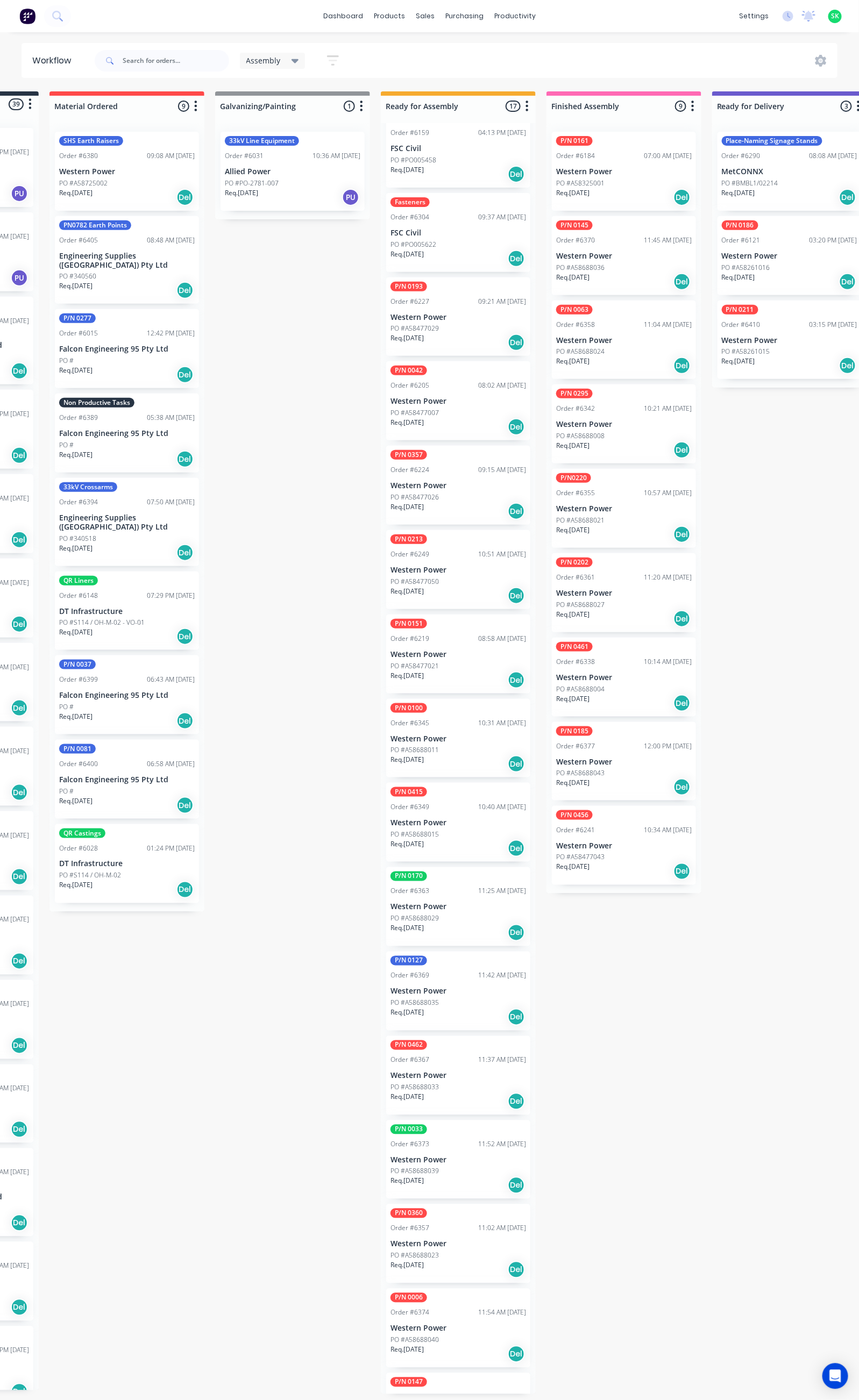
scroll to position [0, 0]
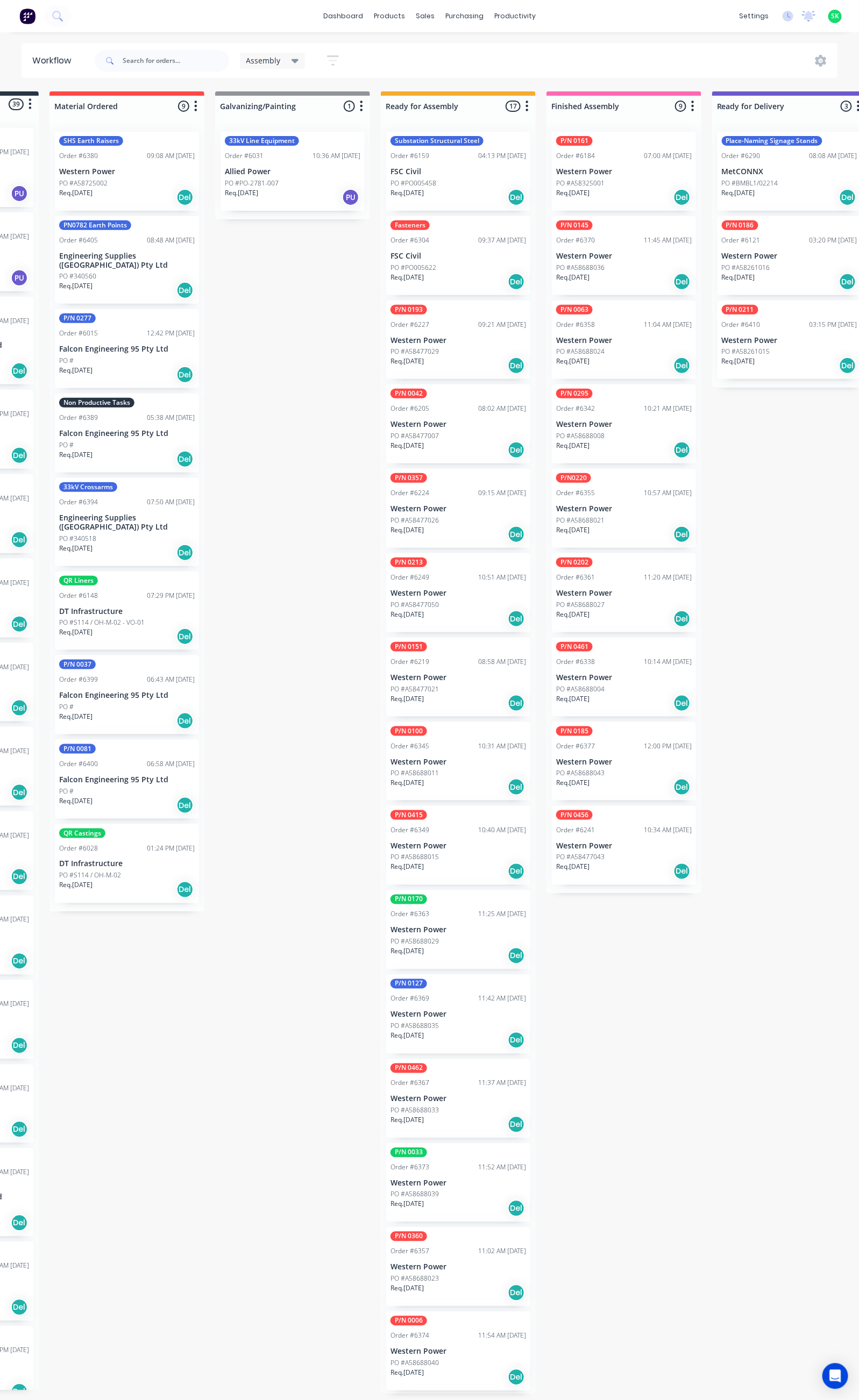
click at [469, 766] on div "P/N 0100 Order #6345 10:31 AM [DATE] Western Power PO #A58688011 Req. [DATE] Del" at bounding box center [458, 761] width 144 height 79
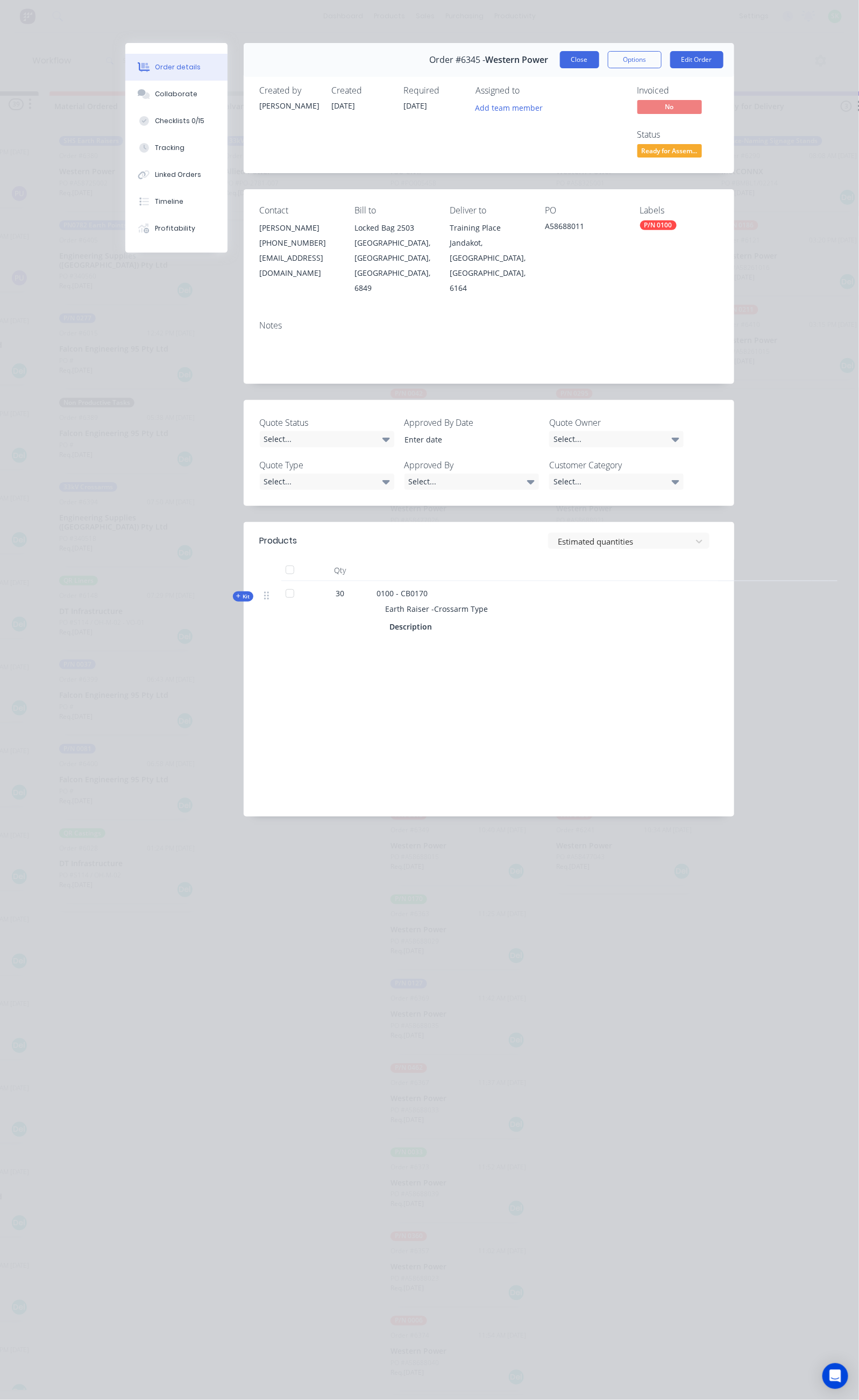
click at [599, 60] on button "Close" at bounding box center [579, 60] width 39 height 17
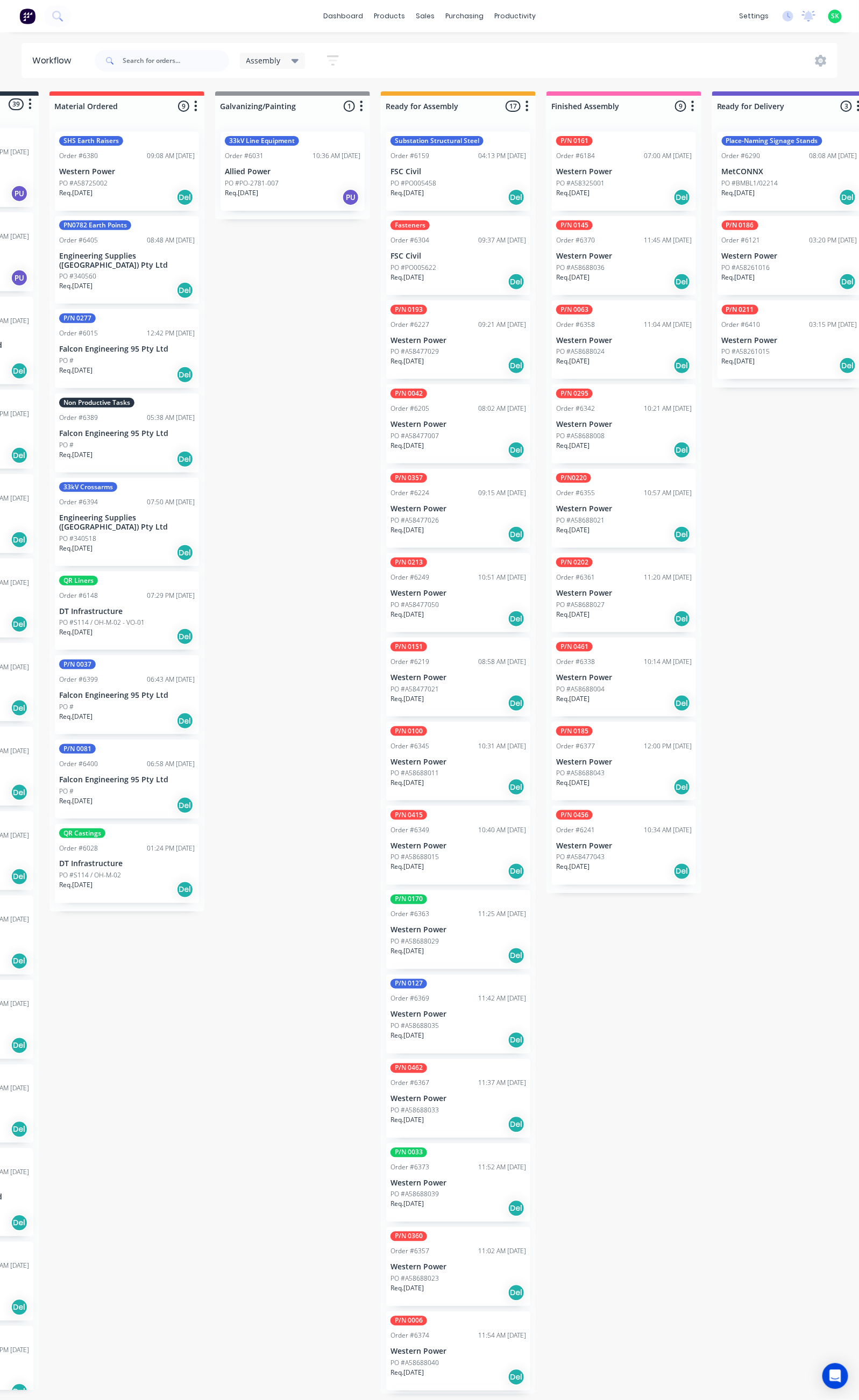
click at [444, 414] on div "P/N 0042 Order #6205 08:02 AM [DATE] Western Power PO #A58477007 Req. [DATE] Del" at bounding box center [458, 424] width 144 height 79
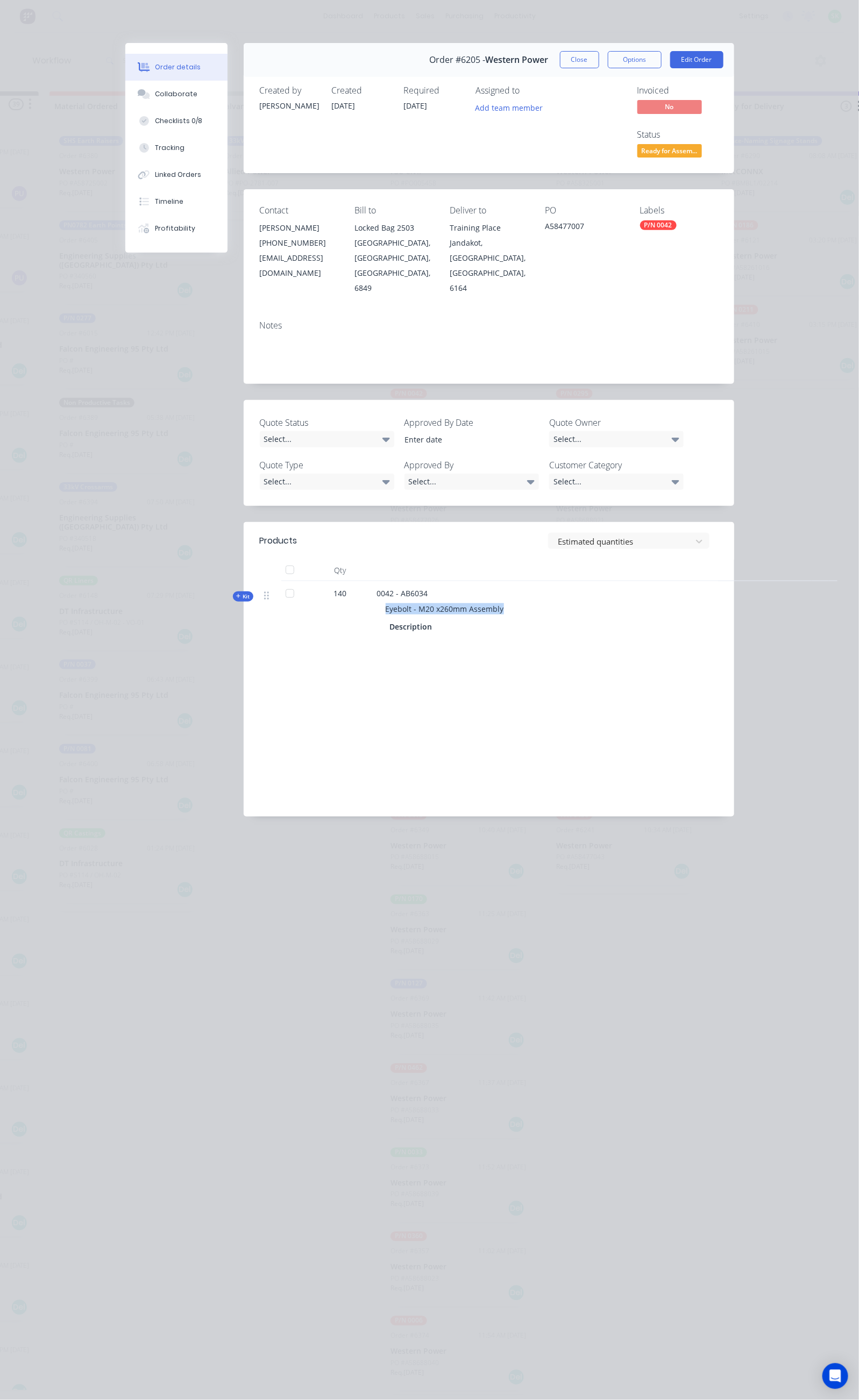
drag, startPoint x: 403, startPoint y: 537, endPoint x: 277, endPoint y: 543, distance: 126.1
click at [377, 599] on div "Eyebolt - M20 x260mm Assembly" at bounding box center [588, 609] width 422 height 20
copy span "Eyebolt - M20 x260mm Assembly"
drag, startPoint x: 610, startPoint y: 182, endPoint x: 561, endPoint y: 192, distance: 50.0
click at [566, 220] on div "A58477007" at bounding box center [583, 228] width 78 height 15
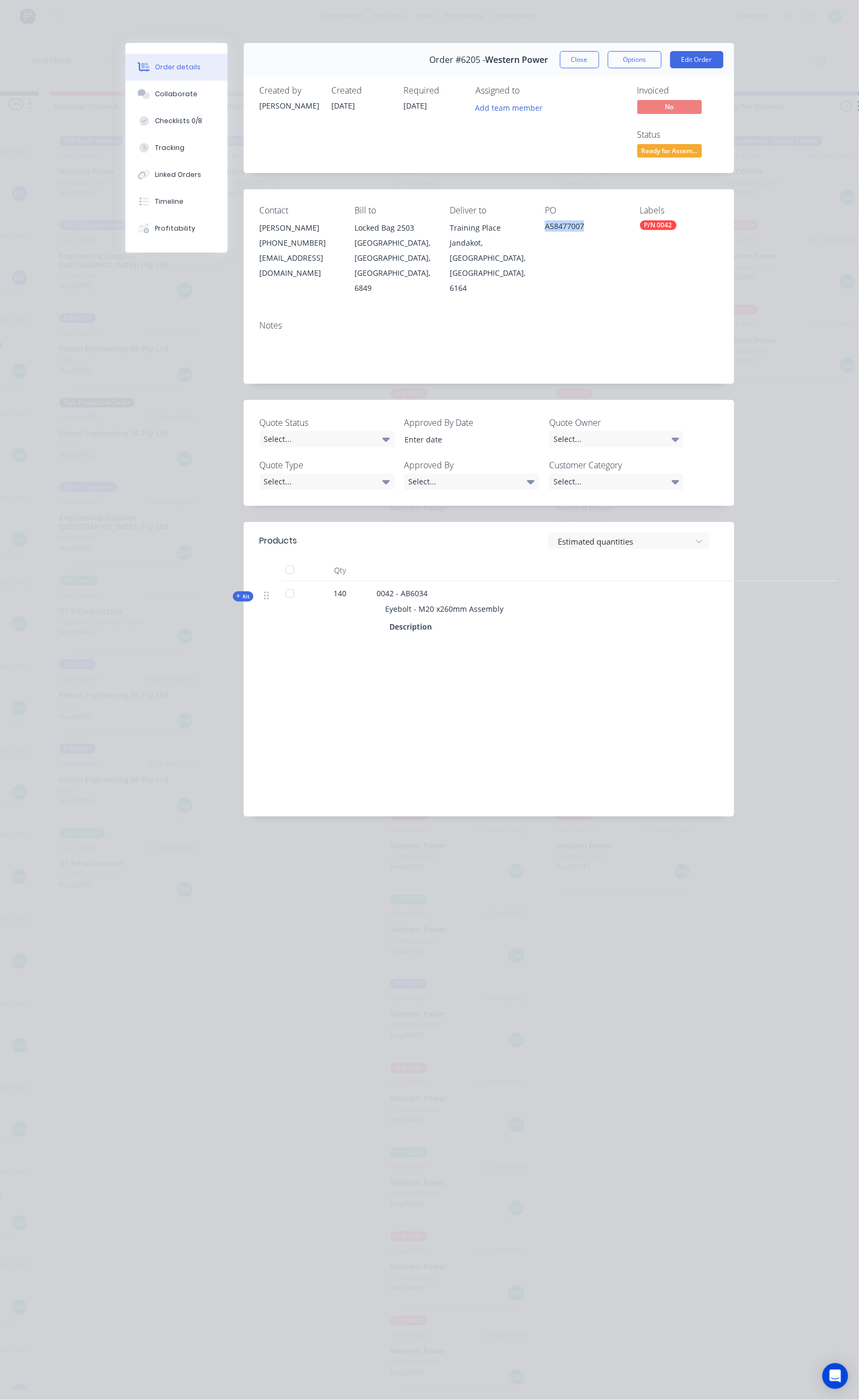
copy div "A58477007"
drag, startPoint x: 325, startPoint y: 519, endPoint x: 293, endPoint y: 524, distance: 32.4
click at [373, 581] on div "0042 - AB6034 Eyebolt - M20 x260mm Assembly Description" at bounding box center [588, 611] width 430 height 60
copy span "AB6034"
click at [599, 55] on button "Close" at bounding box center [579, 60] width 39 height 17
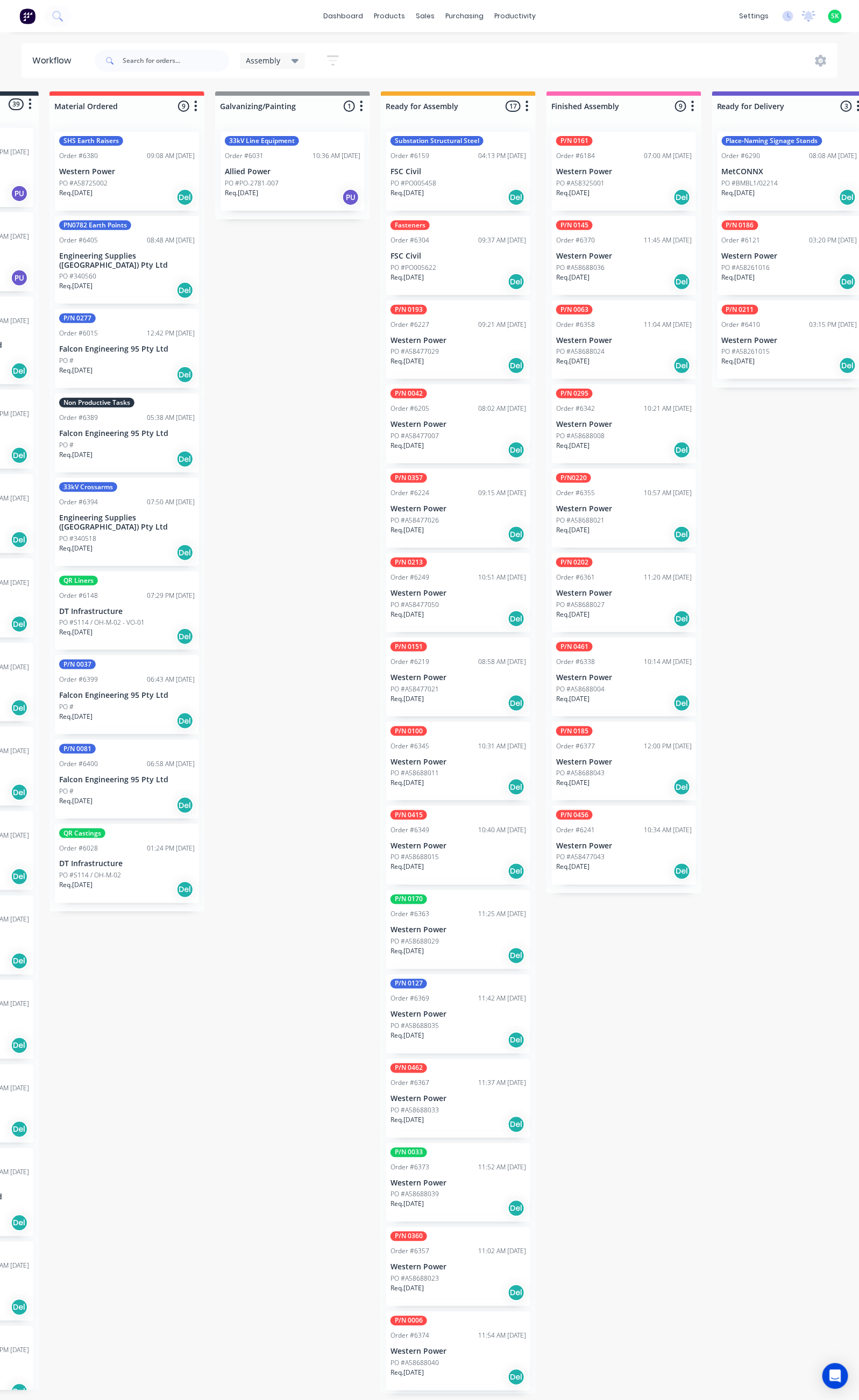
click at [447, 597] on p "Western Power" at bounding box center [458, 593] width 136 height 9
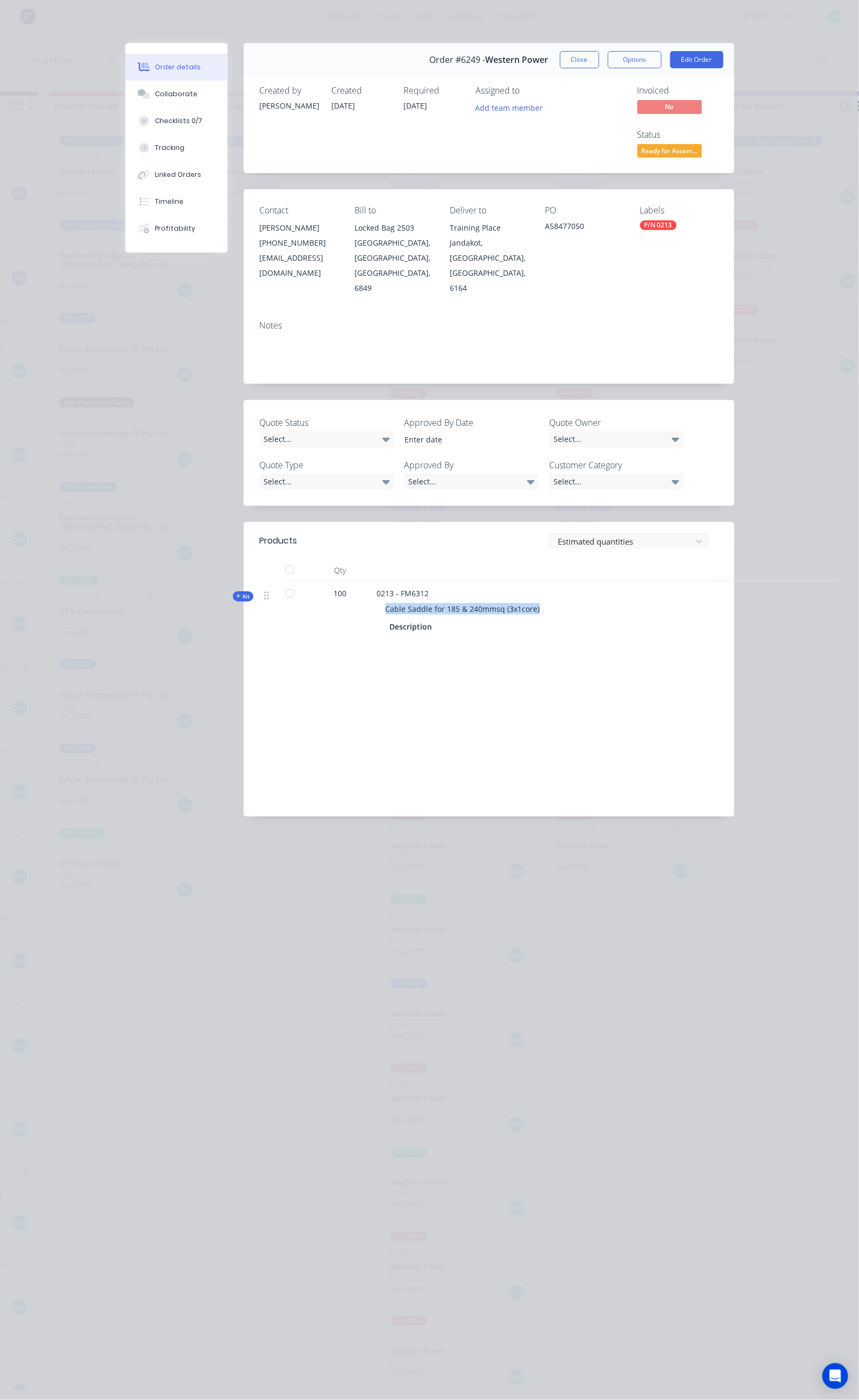
drag, startPoint x: 440, startPoint y: 537, endPoint x: 277, endPoint y: 541, distance: 163.0
click at [377, 599] on div "Cable Saddle for 185 & 240mmsq (3x1core)" at bounding box center [588, 609] width 422 height 20
drag, startPoint x: 317, startPoint y: 518, endPoint x: 298, endPoint y: 522, distance: 19.4
click at [373, 581] on div "0213 - FM6312 Cable Saddle for 185 & 240mmsq (3x1core) Description" at bounding box center [588, 611] width 430 height 60
drag, startPoint x: 615, startPoint y: 181, endPoint x: 566, endPoint y: 190, distance: 49.8
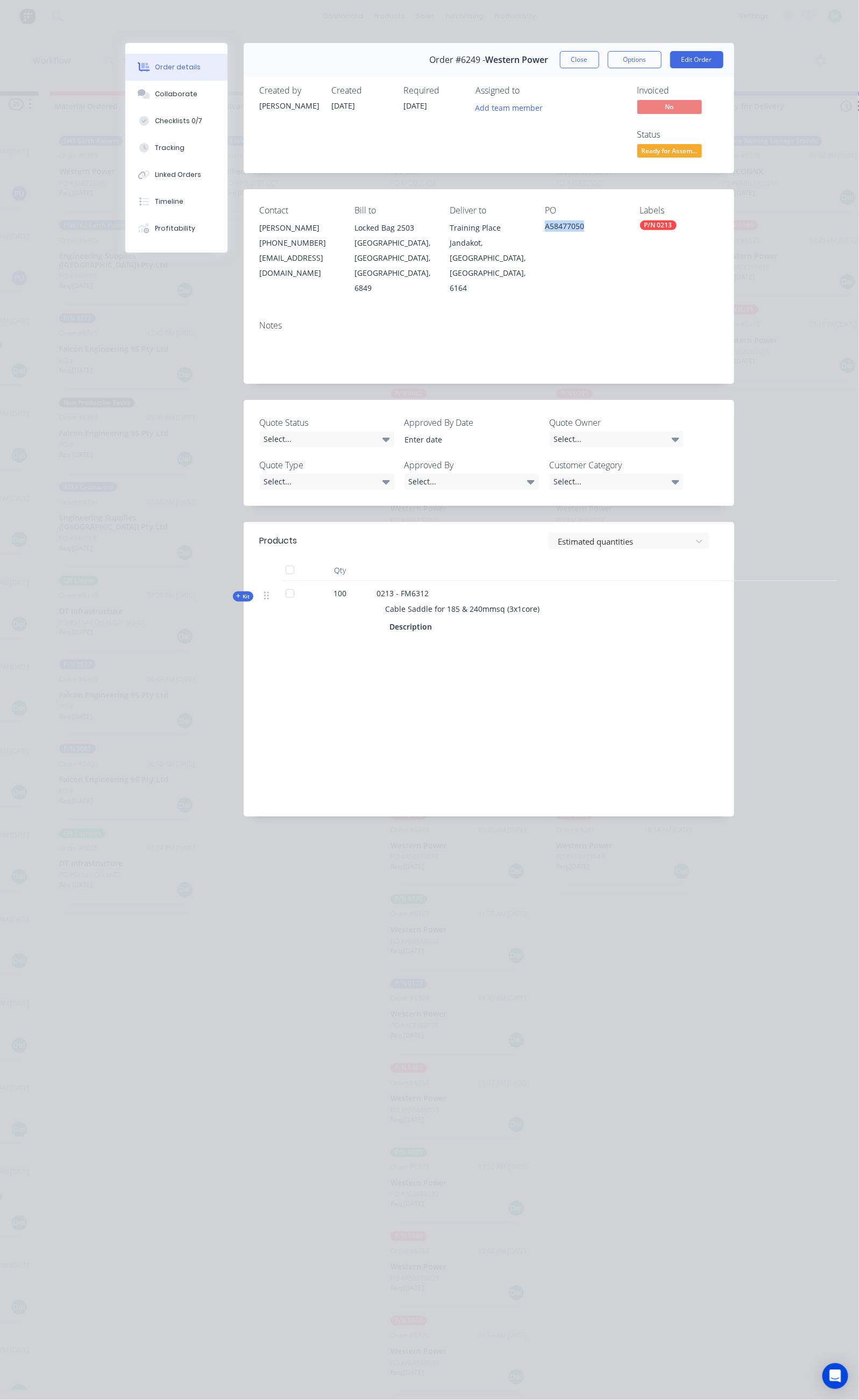
click at [566, 220] on div "A58477050" at bounding box center [583, 228] width 78 height 15
click at [599, 60] on button "Close" at bounding box center [579, 60] width 39 height 17
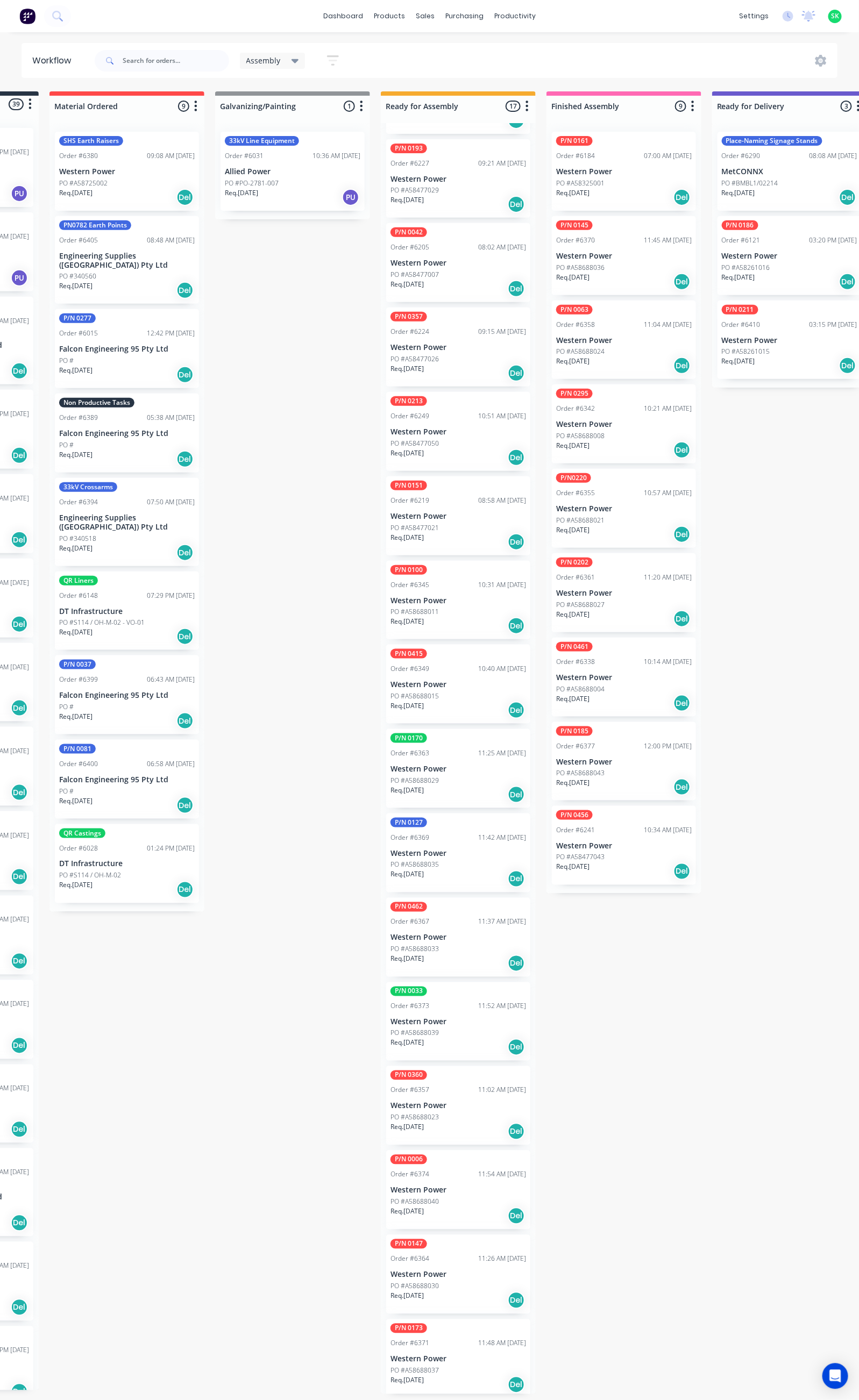
scroll to position [6, 139]
click at [436, 1282] on p "PO #A58688030" at bounding box center [414, 1286] width 48 height 10
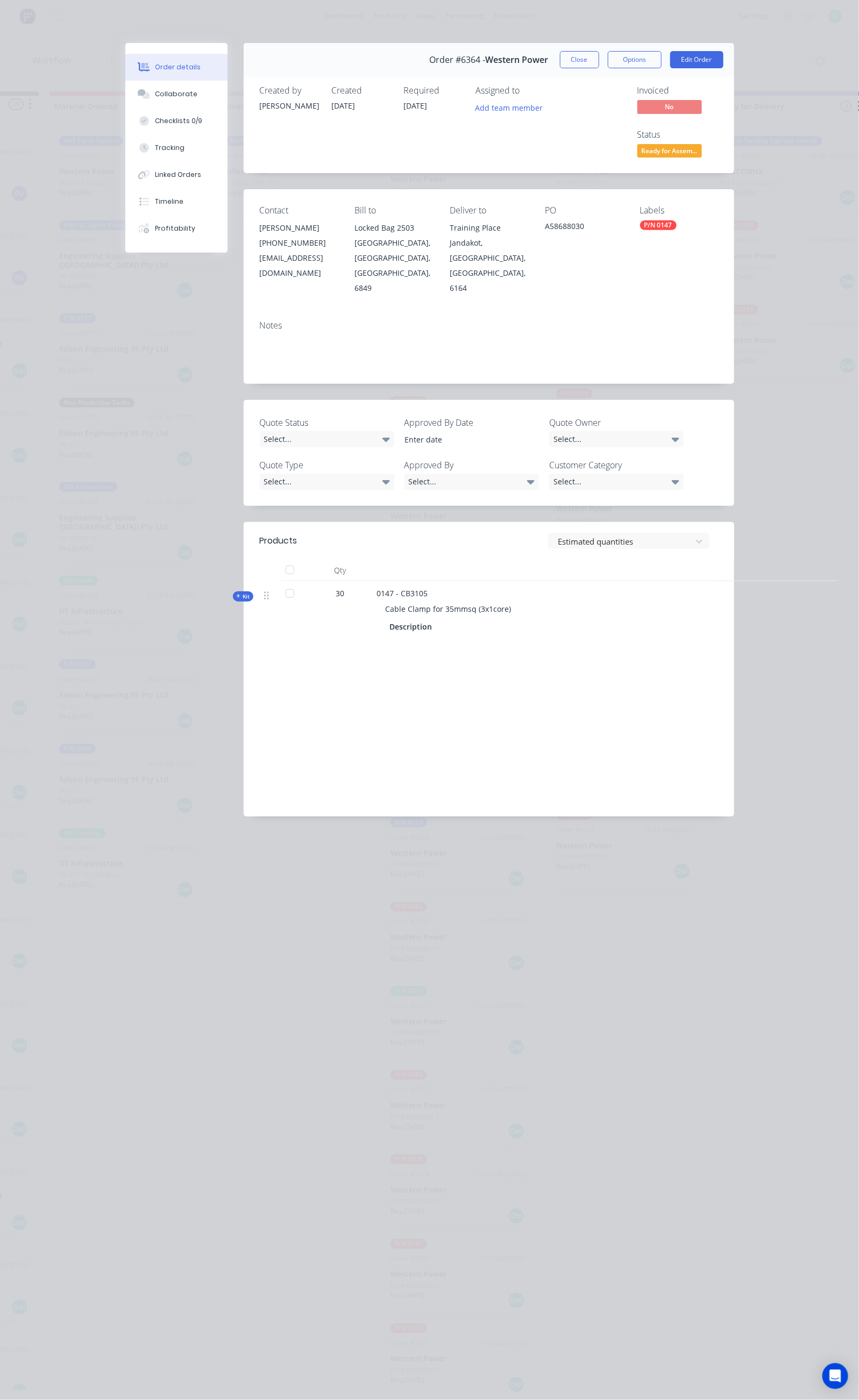
drag, startPoint x: 429, startPoint y: 539, endPoint x: 279, endPoint y: 536, distance: 150.0
click at [377, 599] on div "Cable Clamp for 35mmsq (3x1core)" at bounding box center [588, 609] width 422 height 20
drag, startPoint x: 333, startPoint y: 520, endPoint x: 298, endPoint y: 522, distance: 35.1
click at [373, 581] on div "0147 - CB3105 Cable Clamp for 35mmsq (3x1core) Description" at bounding box center [588, 611] width 430 height 60
drag, startPoint x: 615, startPoint y: 181, endPoint x: 566, endPoint y: 186, distance: 49.3
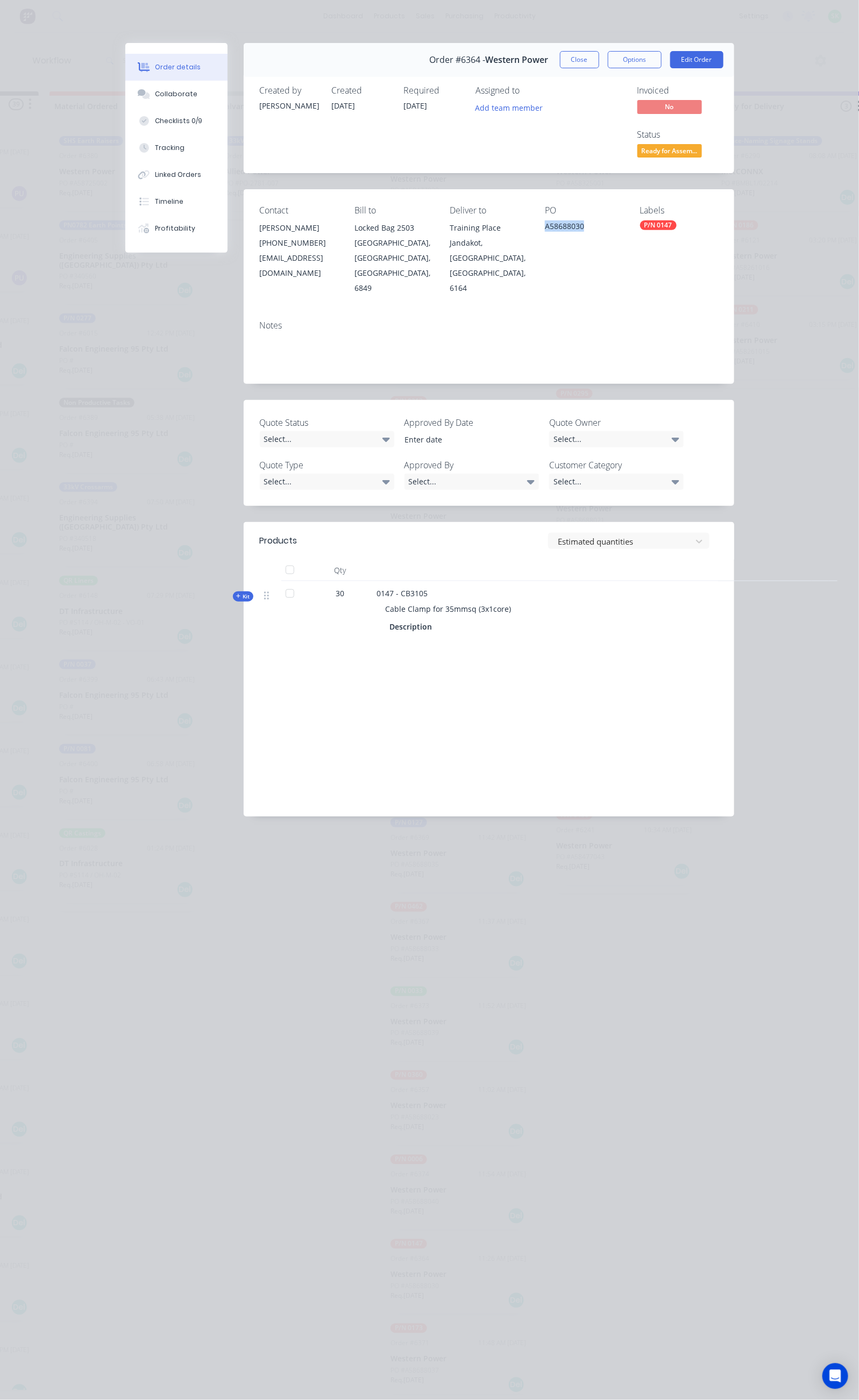
click at [566, 220] on div "A58688030" at bounding box center [583, 228] width 78 height 15
click at [599, 63] on button "Close" at bounding box center [579, 60] width 39 height 17
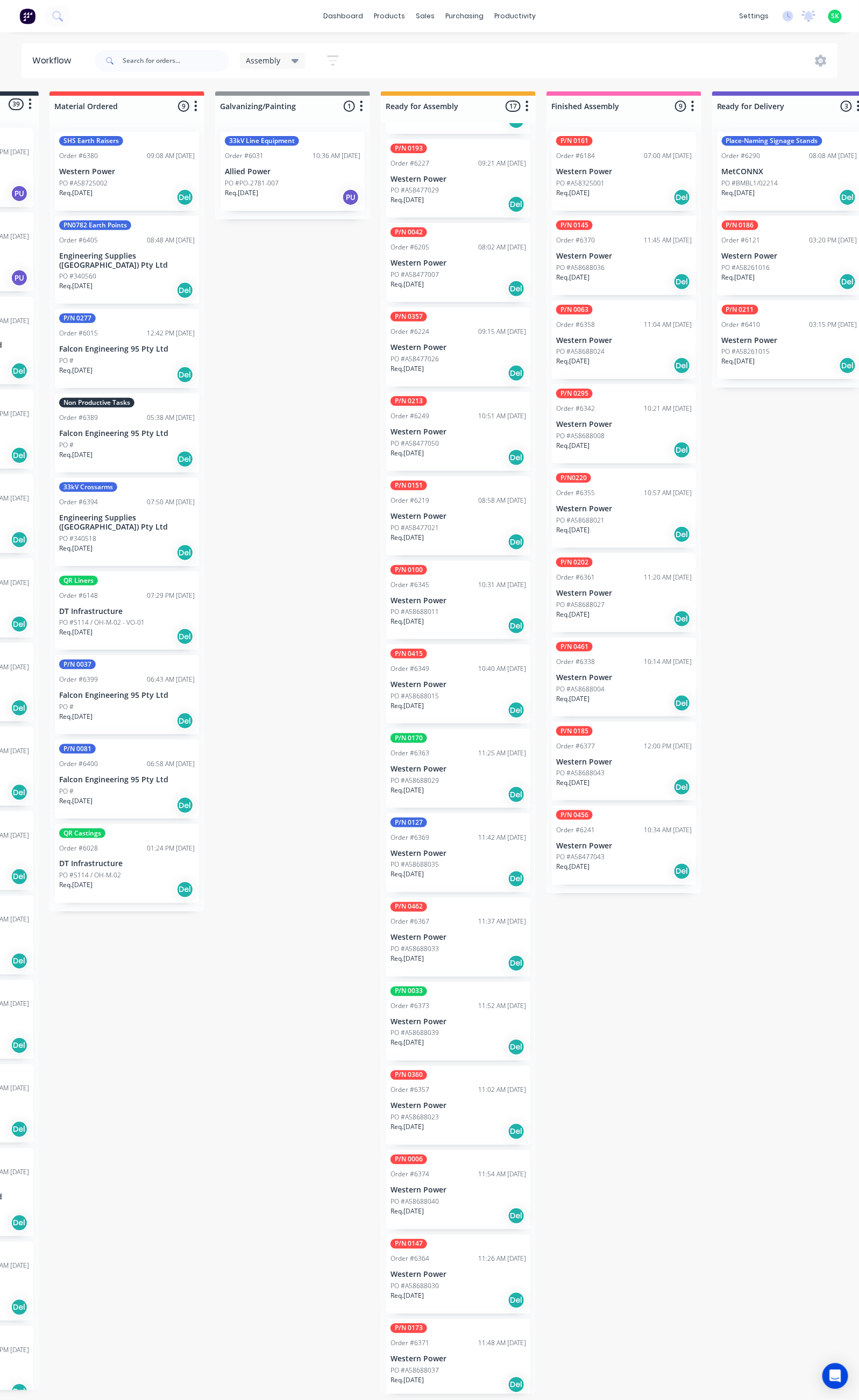
click at [452, 270] on div "PO #A58477007" at bounding box center [458, 274] width 136 height 10
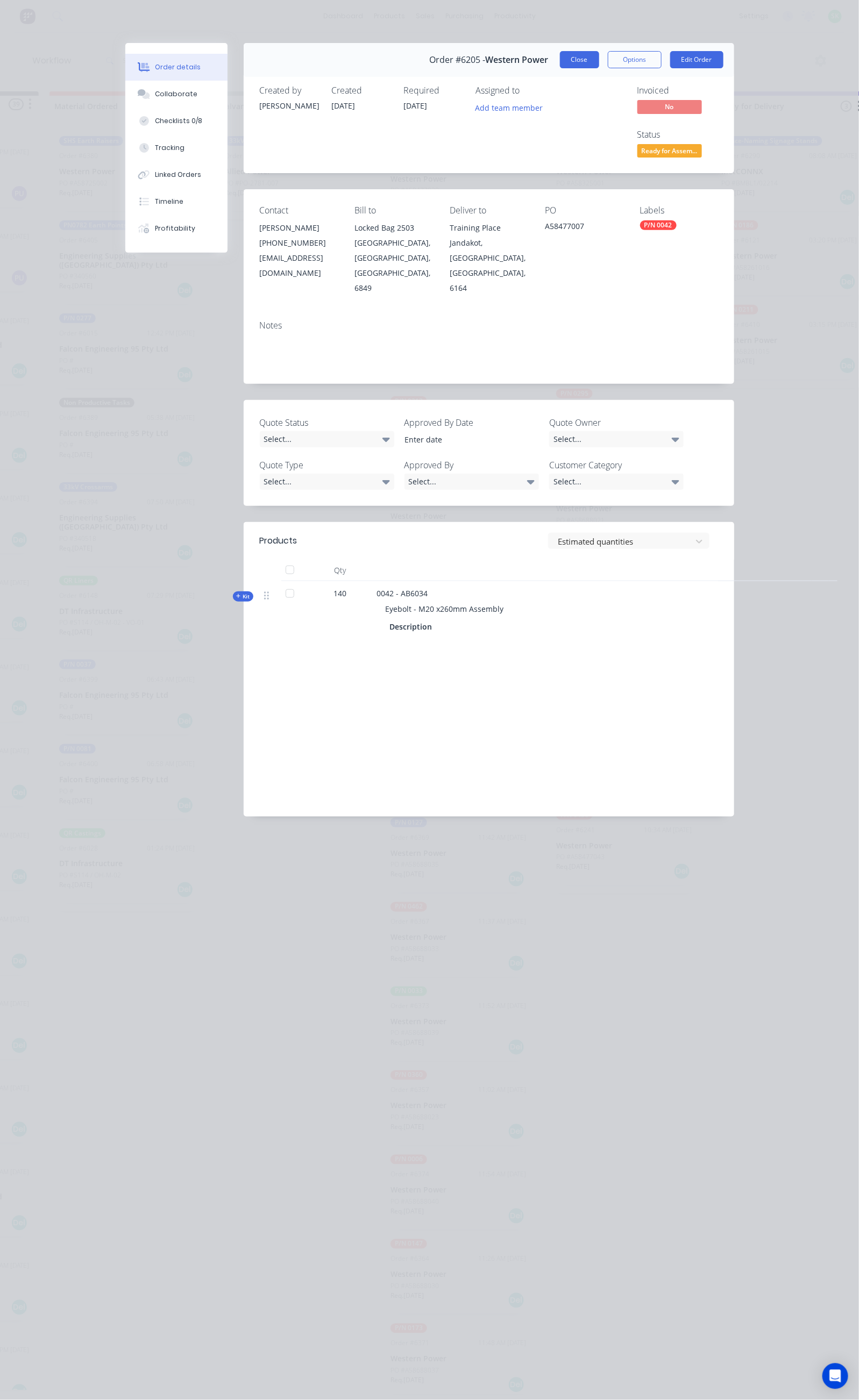
click at [599, 60] on button "Close" at bounding box center [579, 60] width 39 height 17
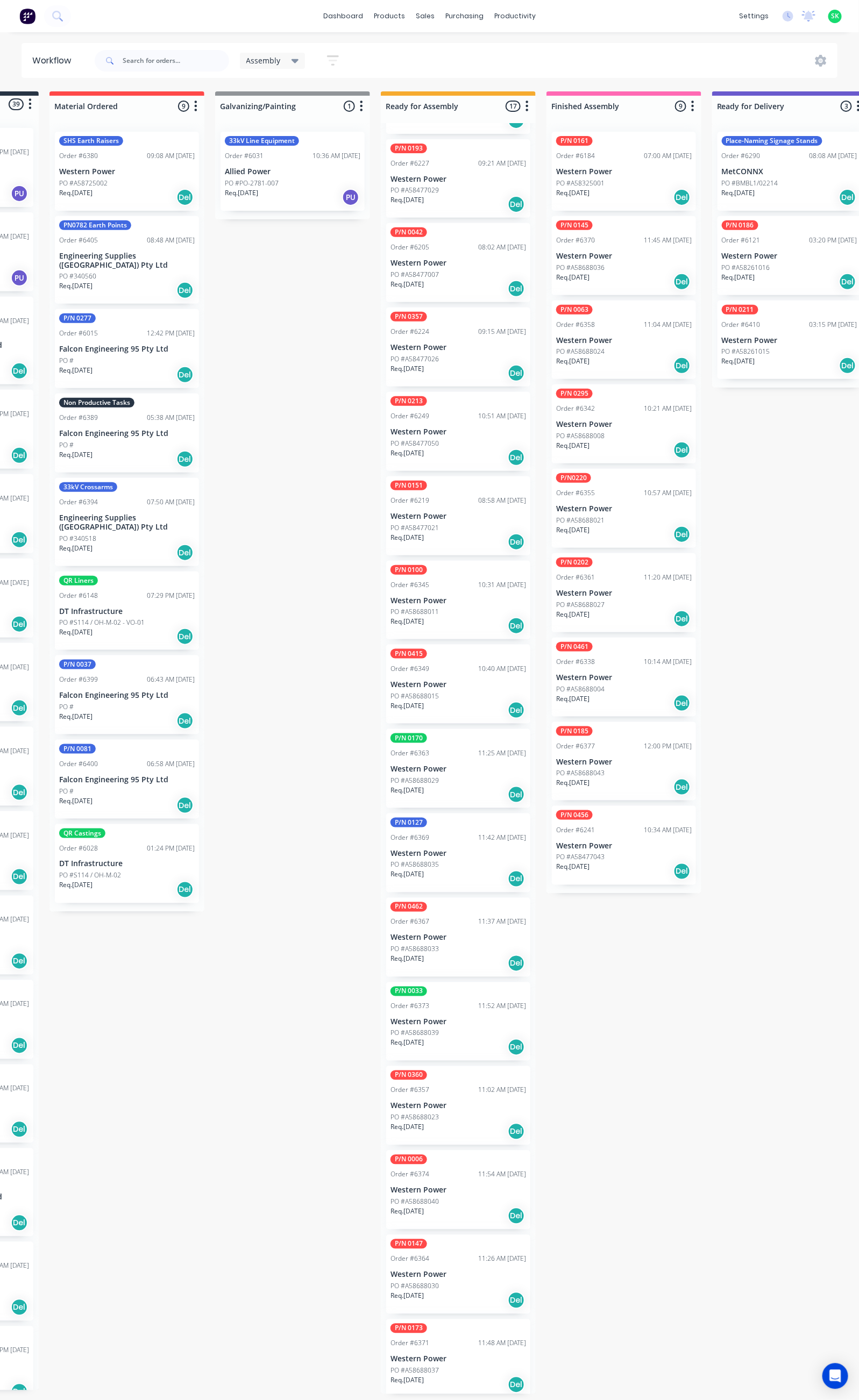
click at [454, 523] on div "PO #A58477021" at bounding box center [458, 528] width 136 height 10
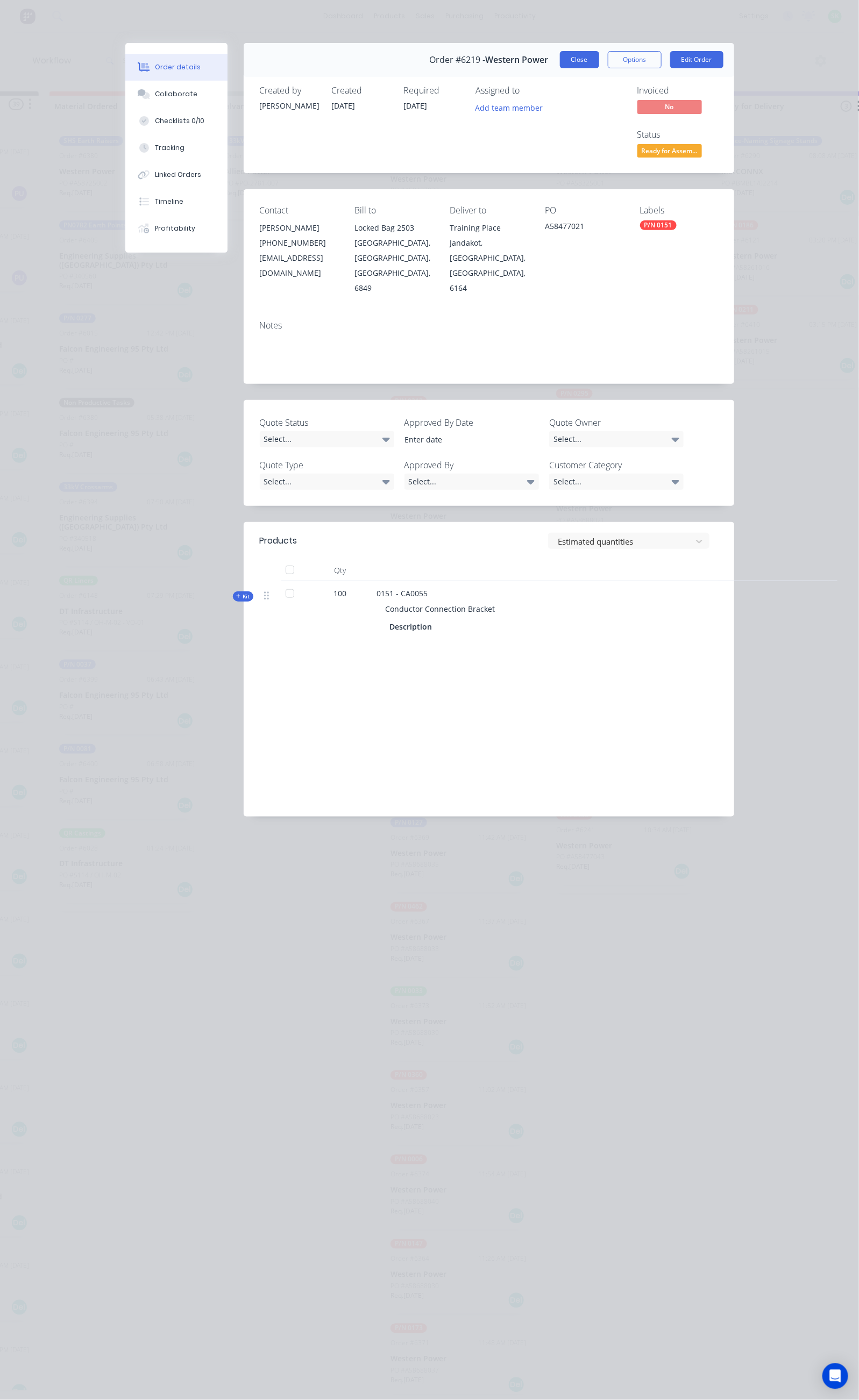
click at [599, 59] on button "Close" at bounding box center [579, 60] width 39 height 17
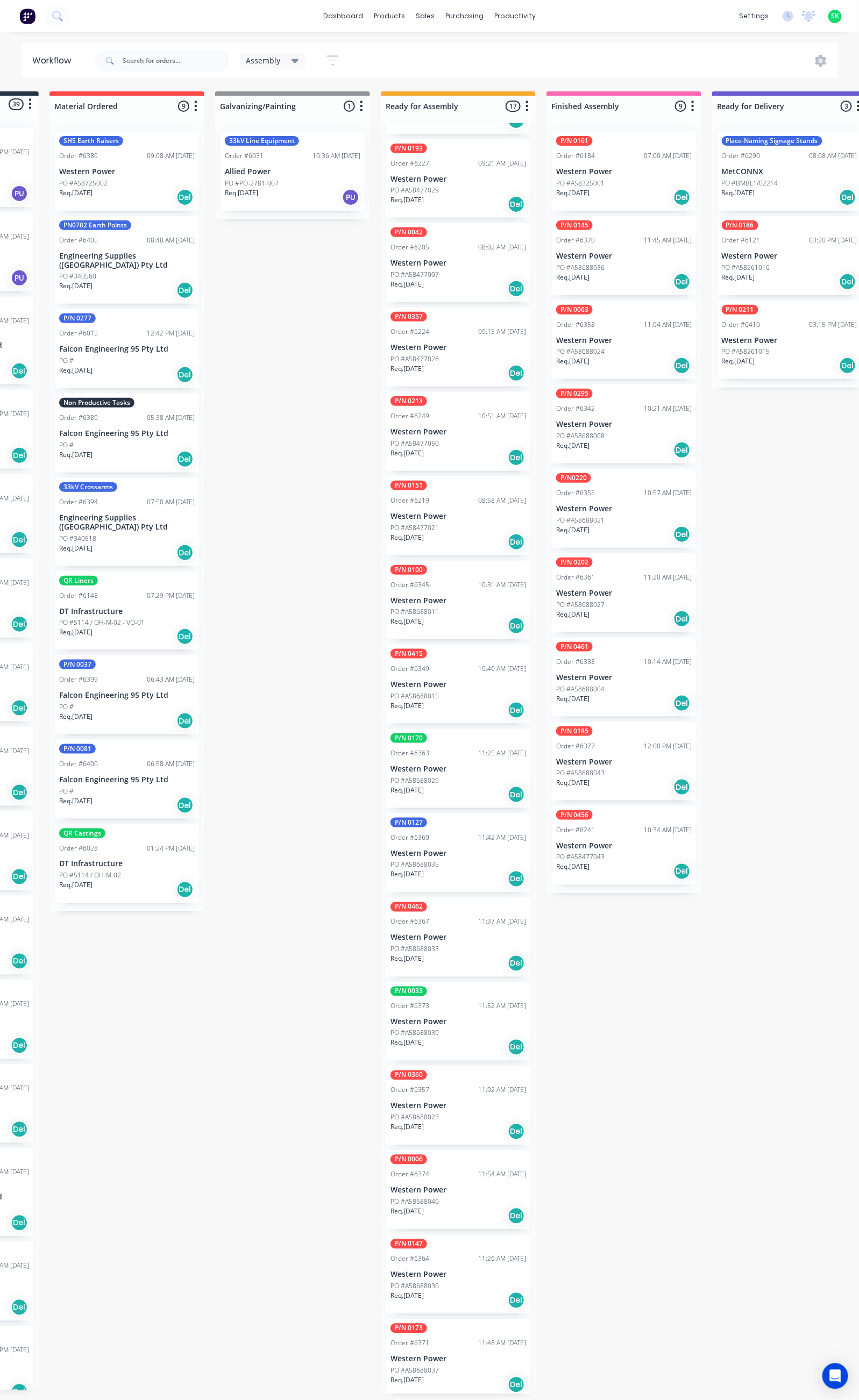
click at [466, 680] on p "Western Power" at bounding box center [458, 685] width 136 height 9
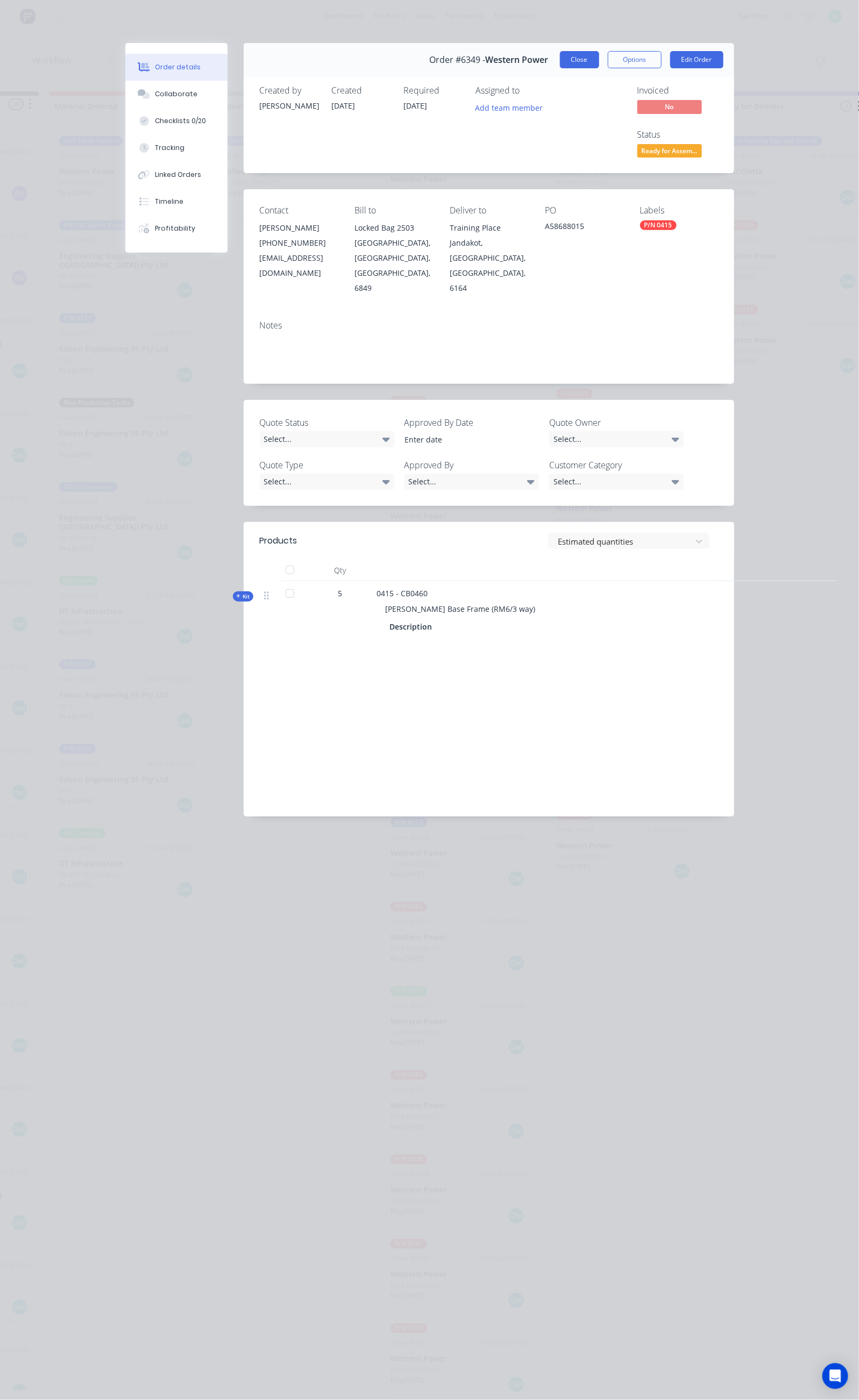
click at [599, 53] on button "Close" at bounding box center [579, 60] width 39 height 17
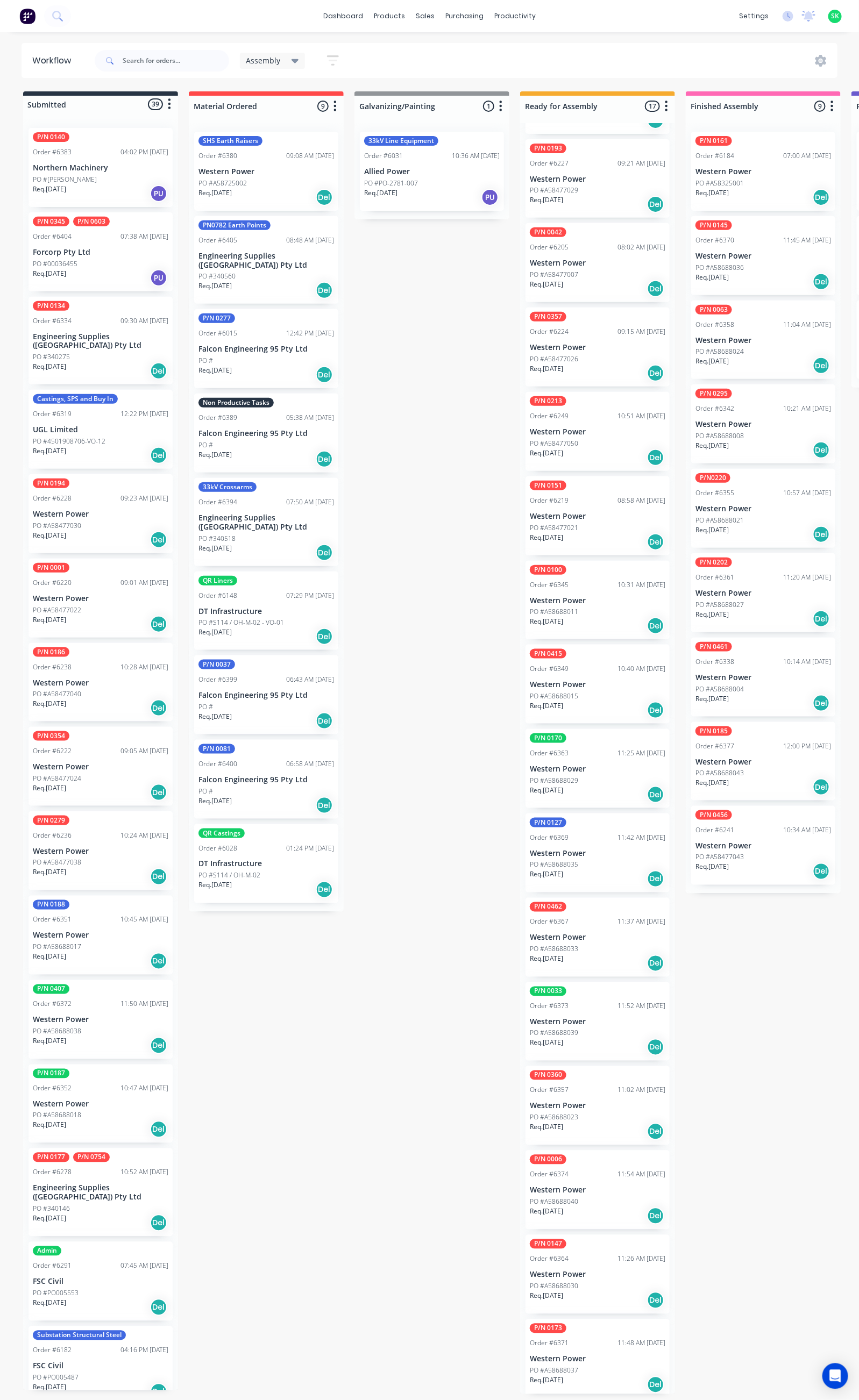
scroll to position [6, 0]
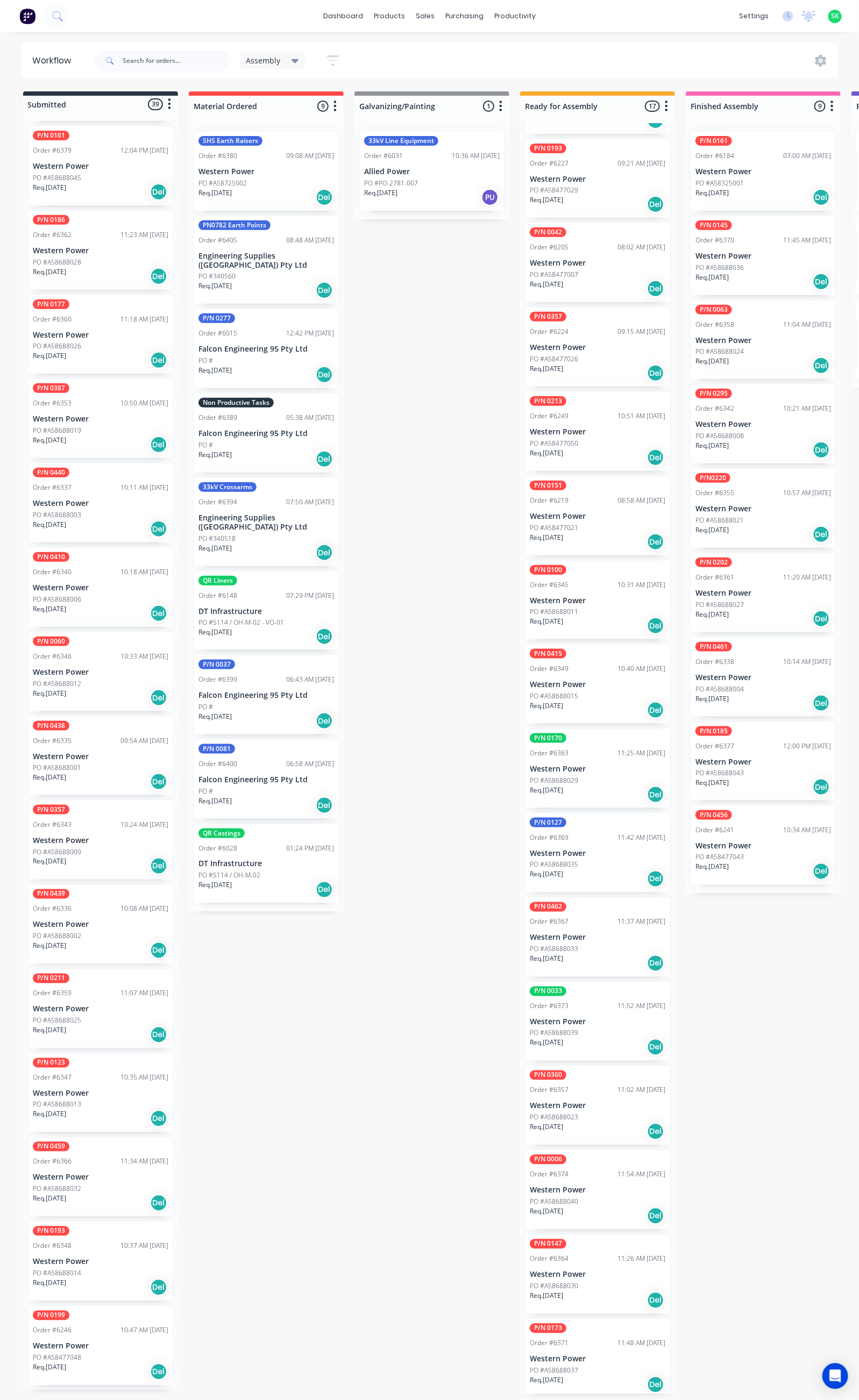
scroll to position [2014, 0]
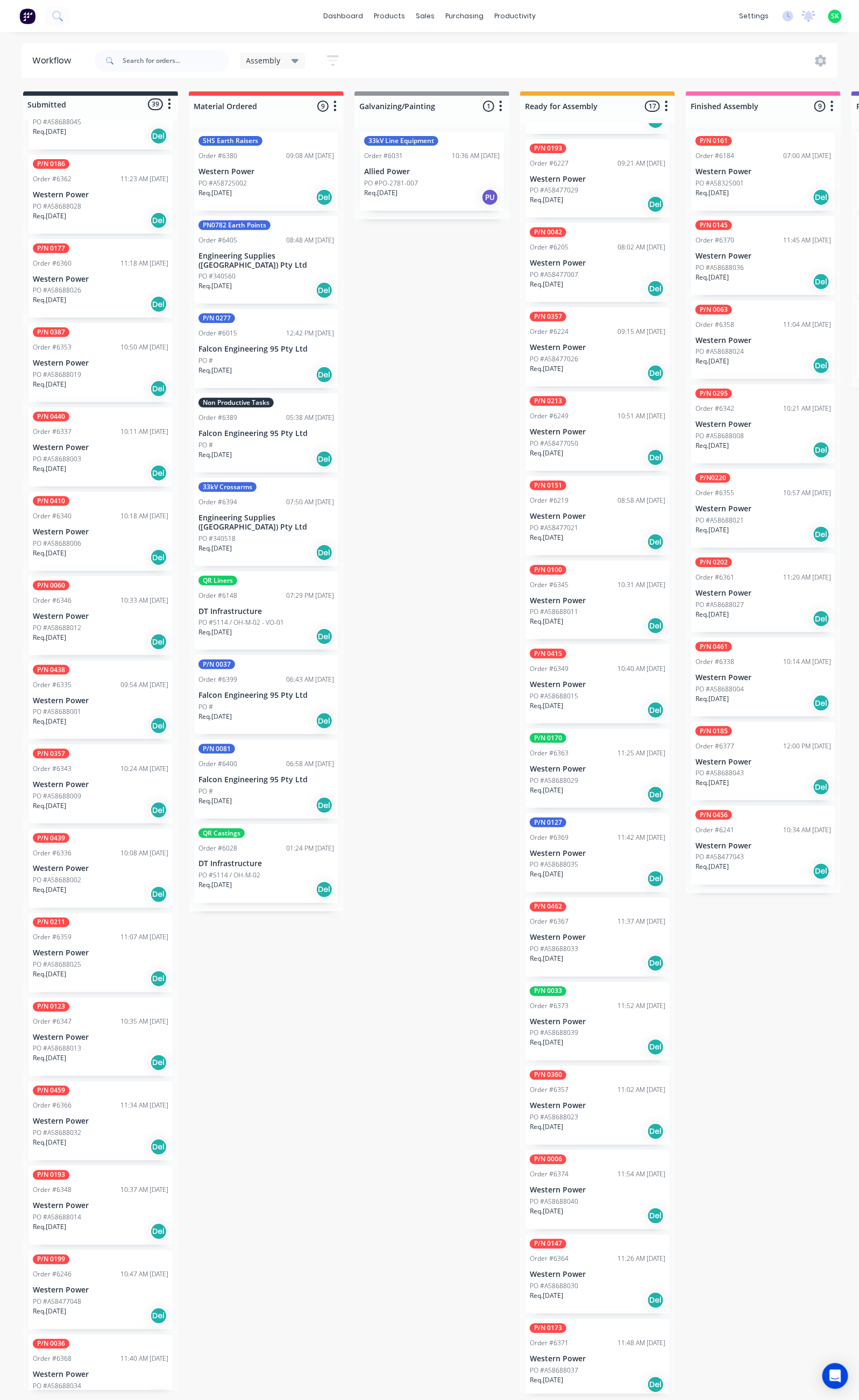
click at [71, 1128] on p "PO #A58688032" at bounding box center [57, 1133] width 48 height 10
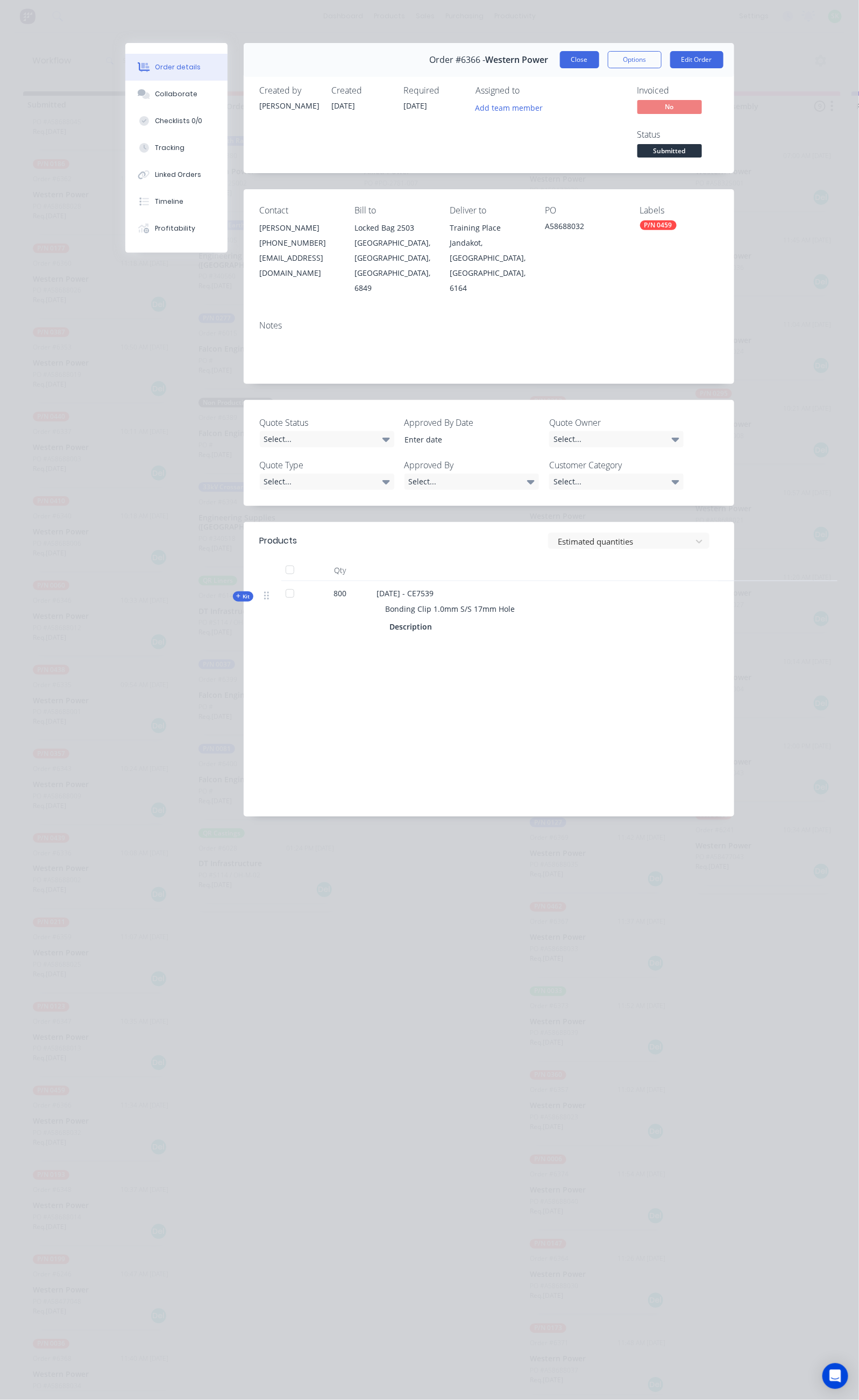
click at [599, 54] on button "Close" at bounding box center [579, 60] width 39 height 17
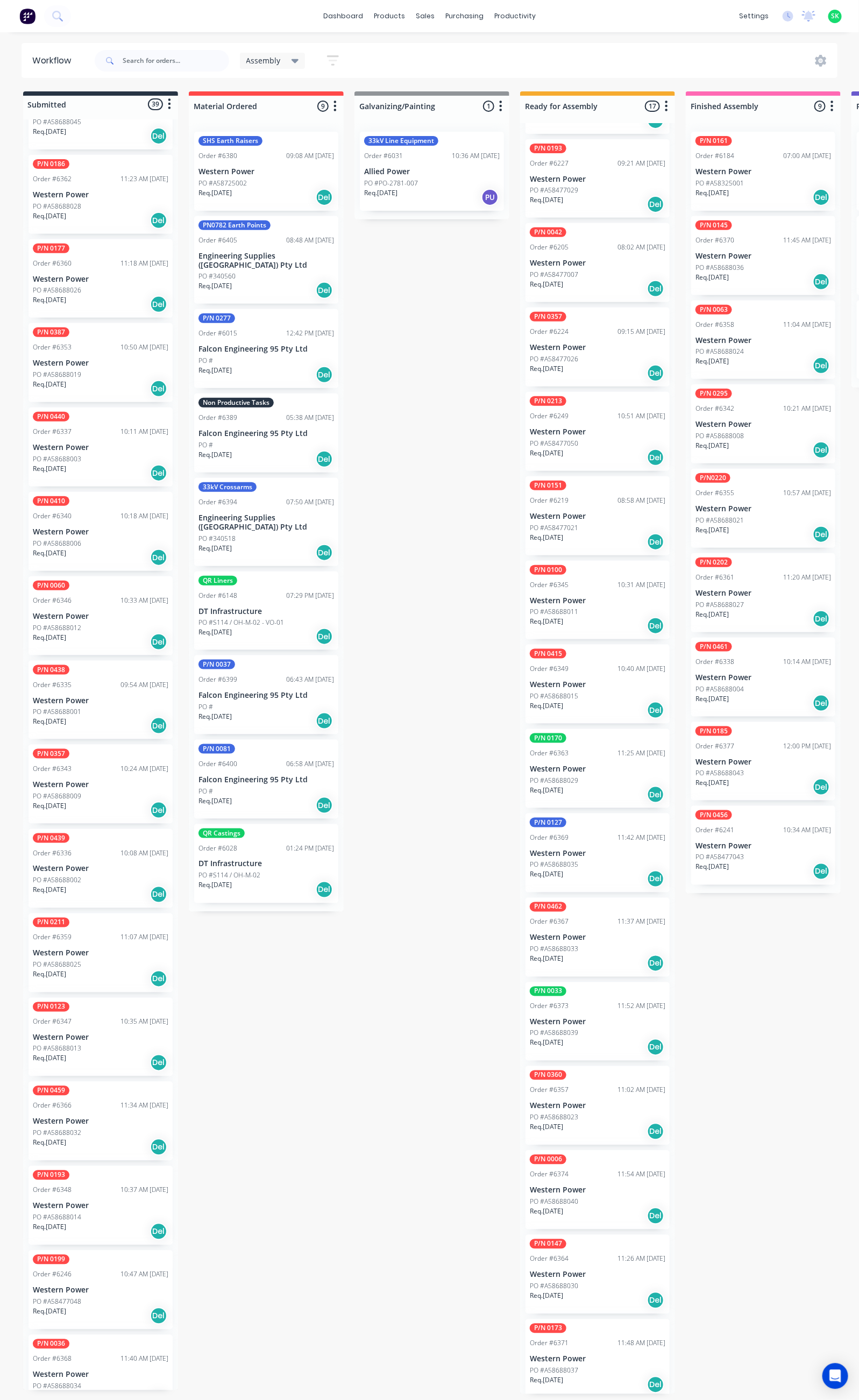
click at [118, 1044] on div "PO #A58688013" at bounding box center [101, 1049] width 136 height 10
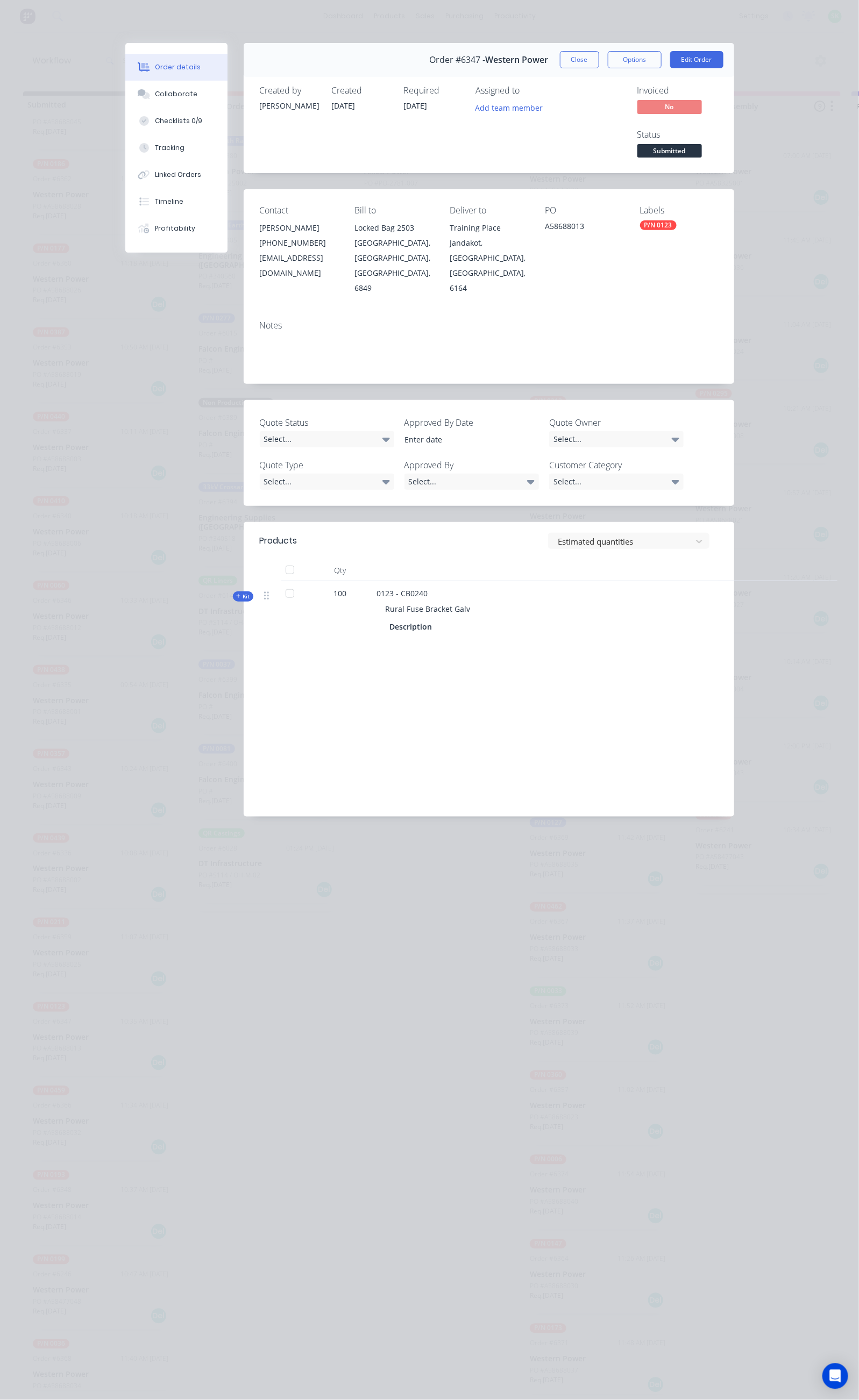
drag, startPoint x: 691, startPoint y: 56, endPoint x: 679, endPoint y: 59, distance: 12.4
click at [599, 56] on button "Close" at bounding box center [579, 60] width 39 height 17
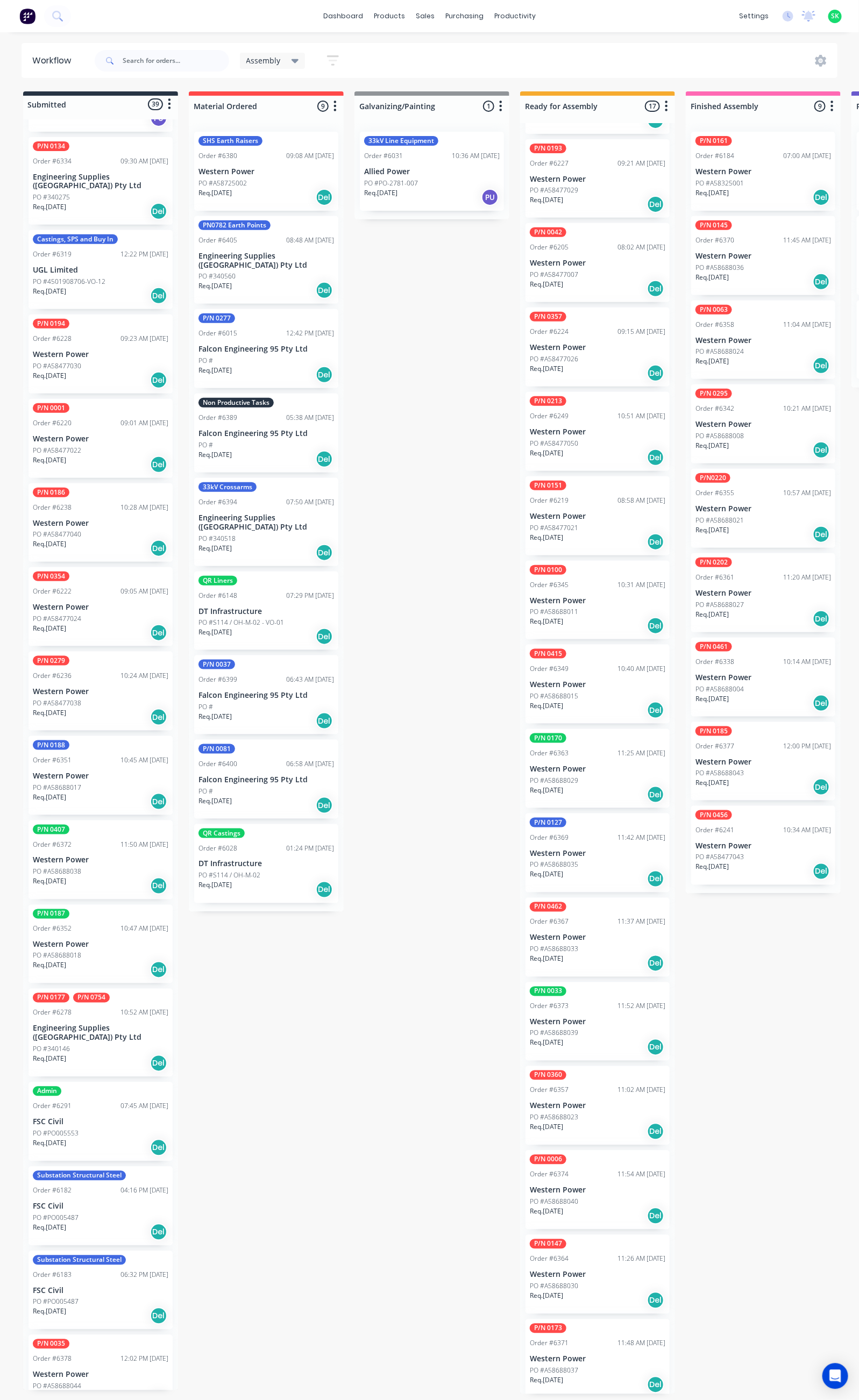
scroll to position [0, 0]
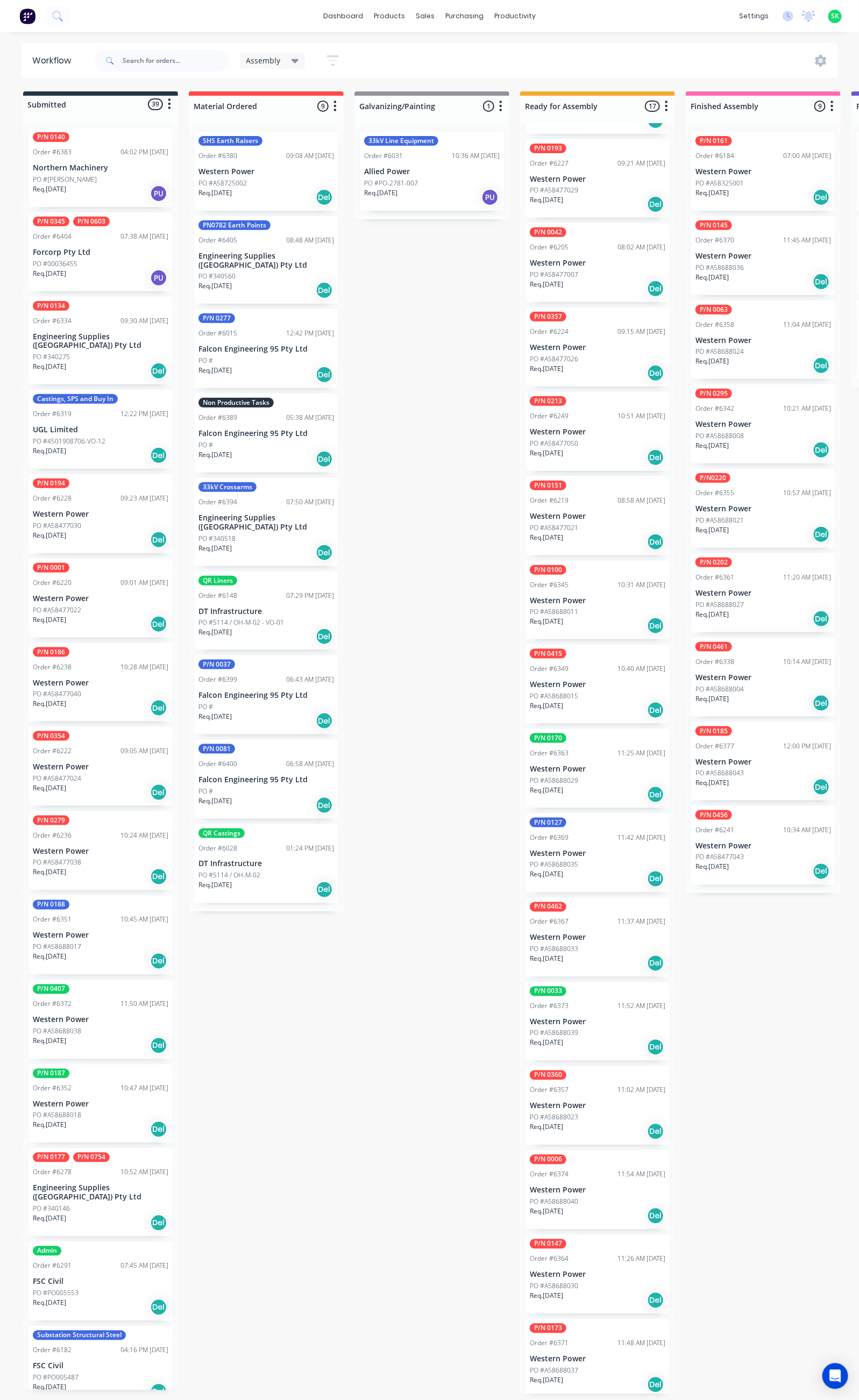
click at [82, 269] on div "Req. [DATE] PU" at bounding box center [101, 278] width 136 height 19
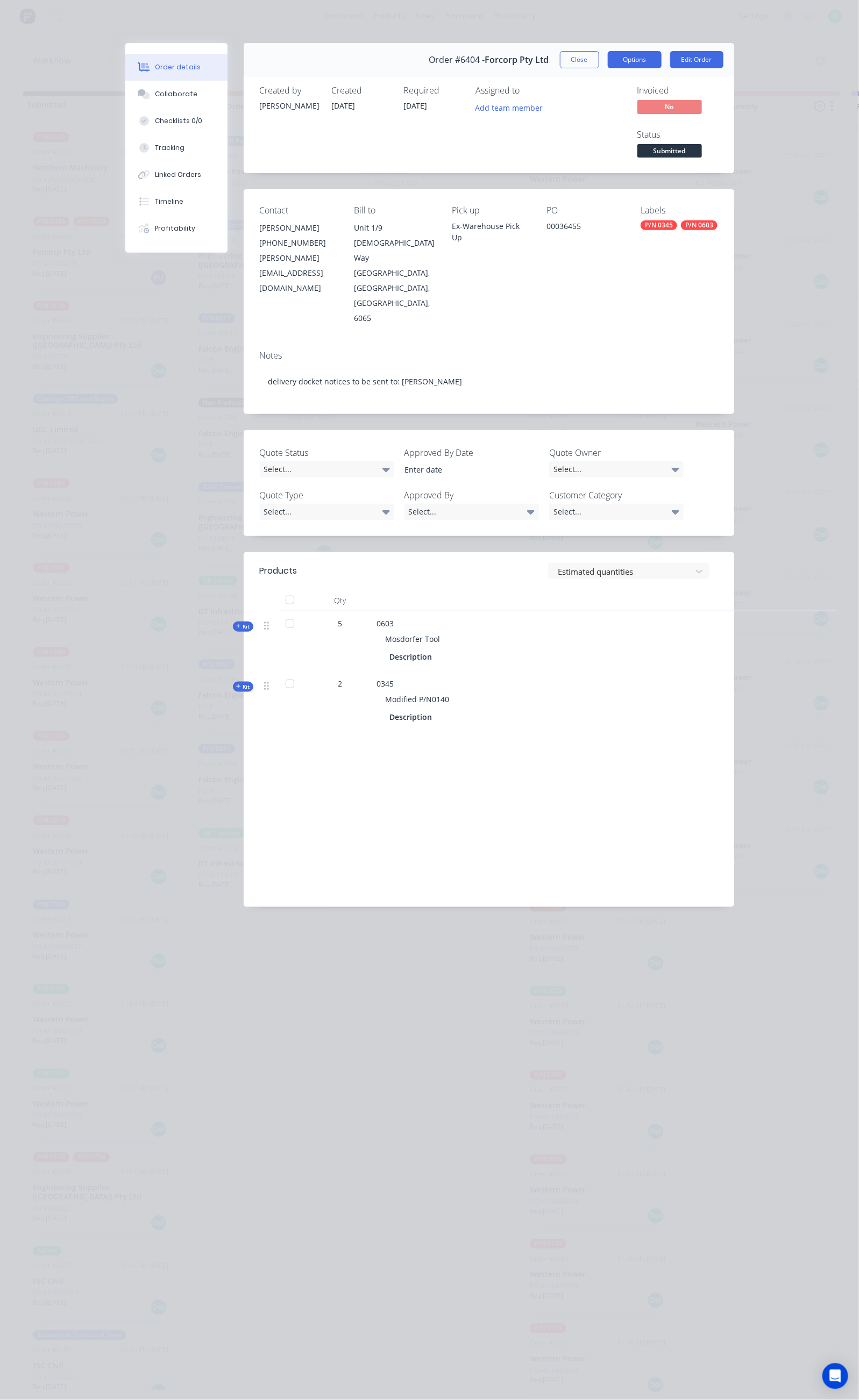
click at [661, 64] on button "Options" at bounding box center [635, 60] width 54 height 17
click at [652, 126] on div "Delivery Docket" at bounding box center [604, 130] width 93 height 16
click at [652, 126] on div "Standard" at bounding box center [604, 130] width 93 height 16
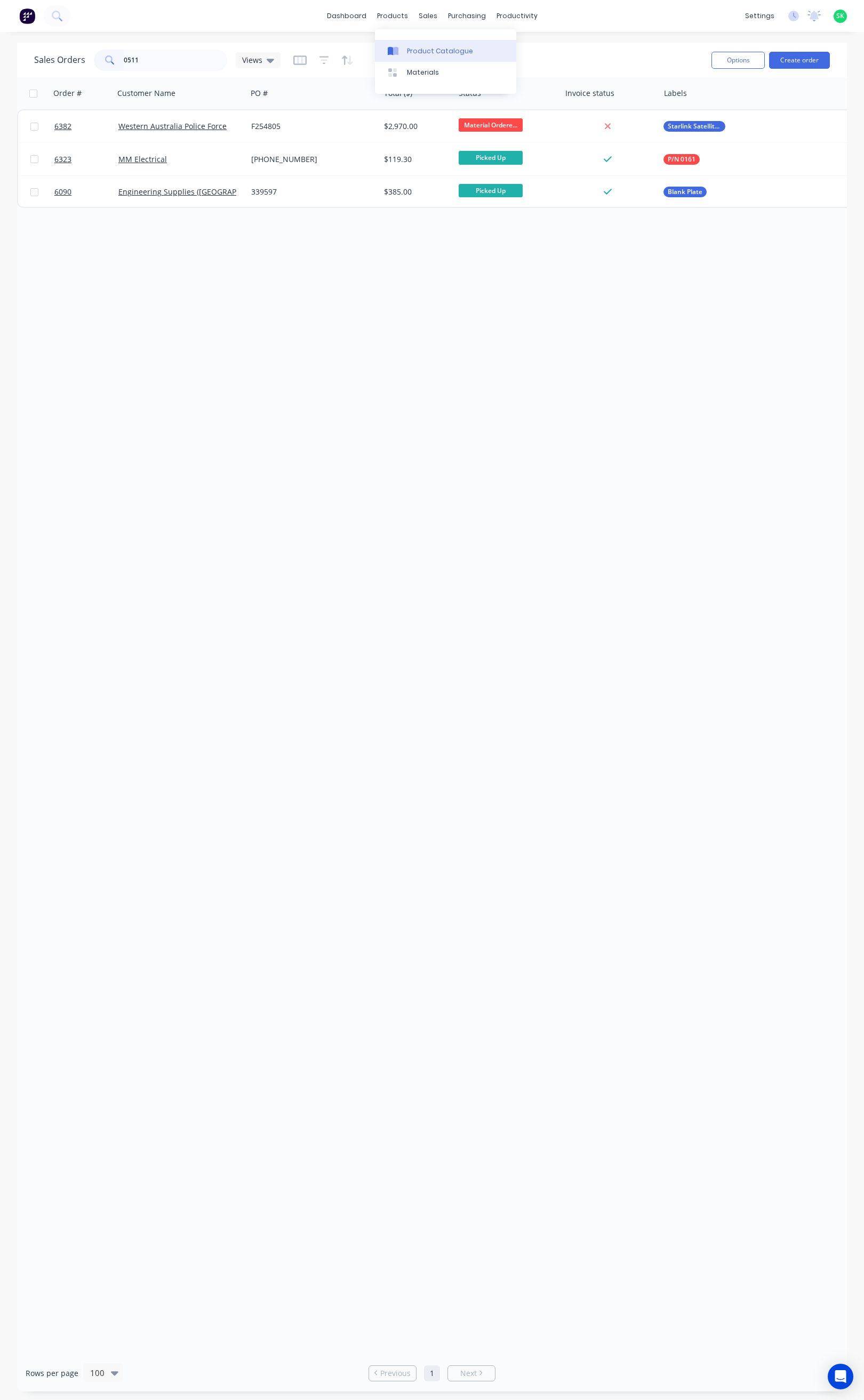
drag, startPoint x: 0, startPoint y: 0, endPoint x: 404, endPoint y: 42, distance: 406.2
click at [404, 41] on link "Product Catalogue" at bounding box center [446, 51] width 142 height 21
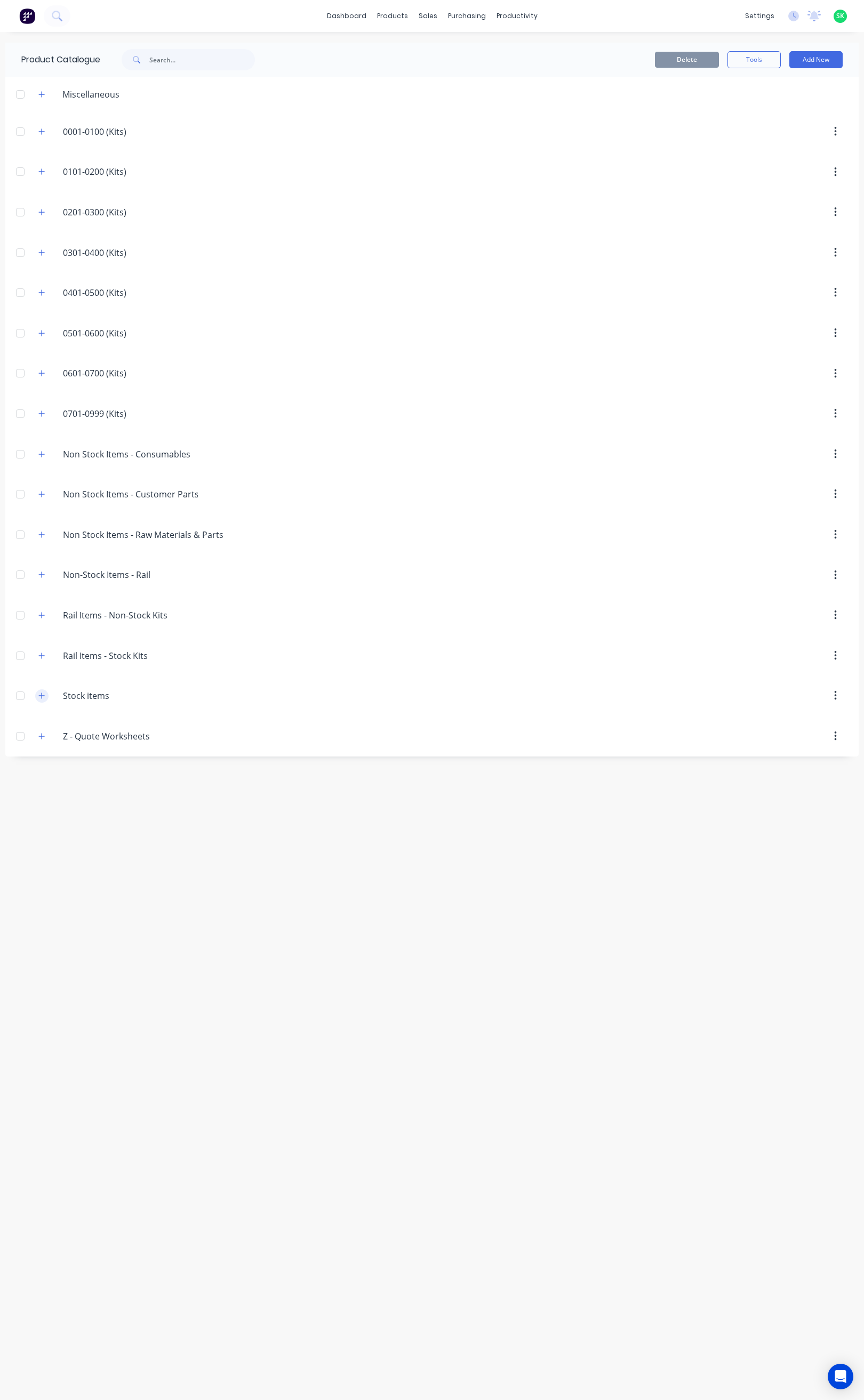
drag, startPoint x: 42, startPoint y: 704, endPoint x: 52, endPoint y: 703, distance: 10.0
click at [41, 700] on icon "button" at bounding box center [41, 696] width 6 height 7
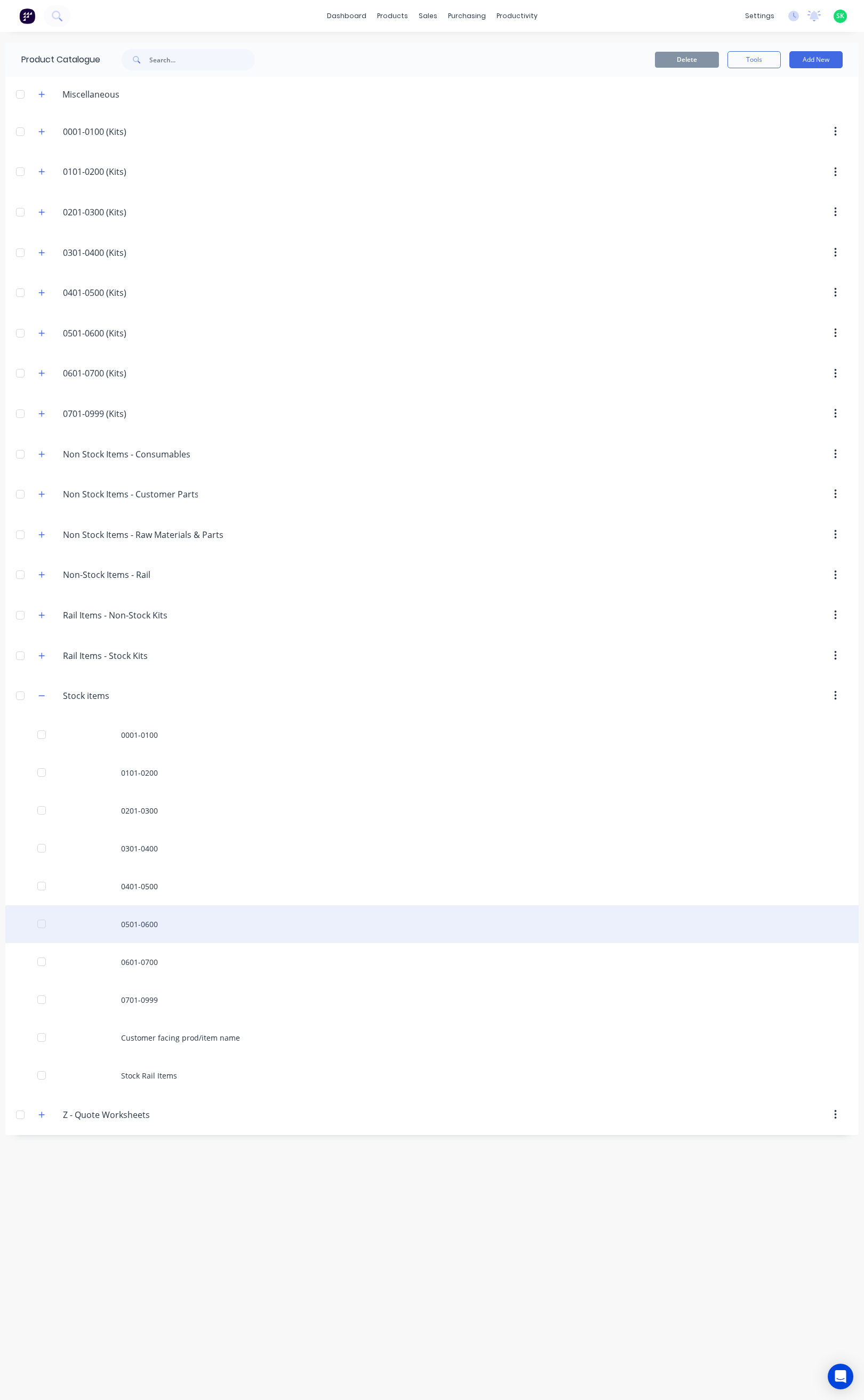
click at [148, 933] on div "0501-0600" at bounding box center [432, 924] width 854 height 38
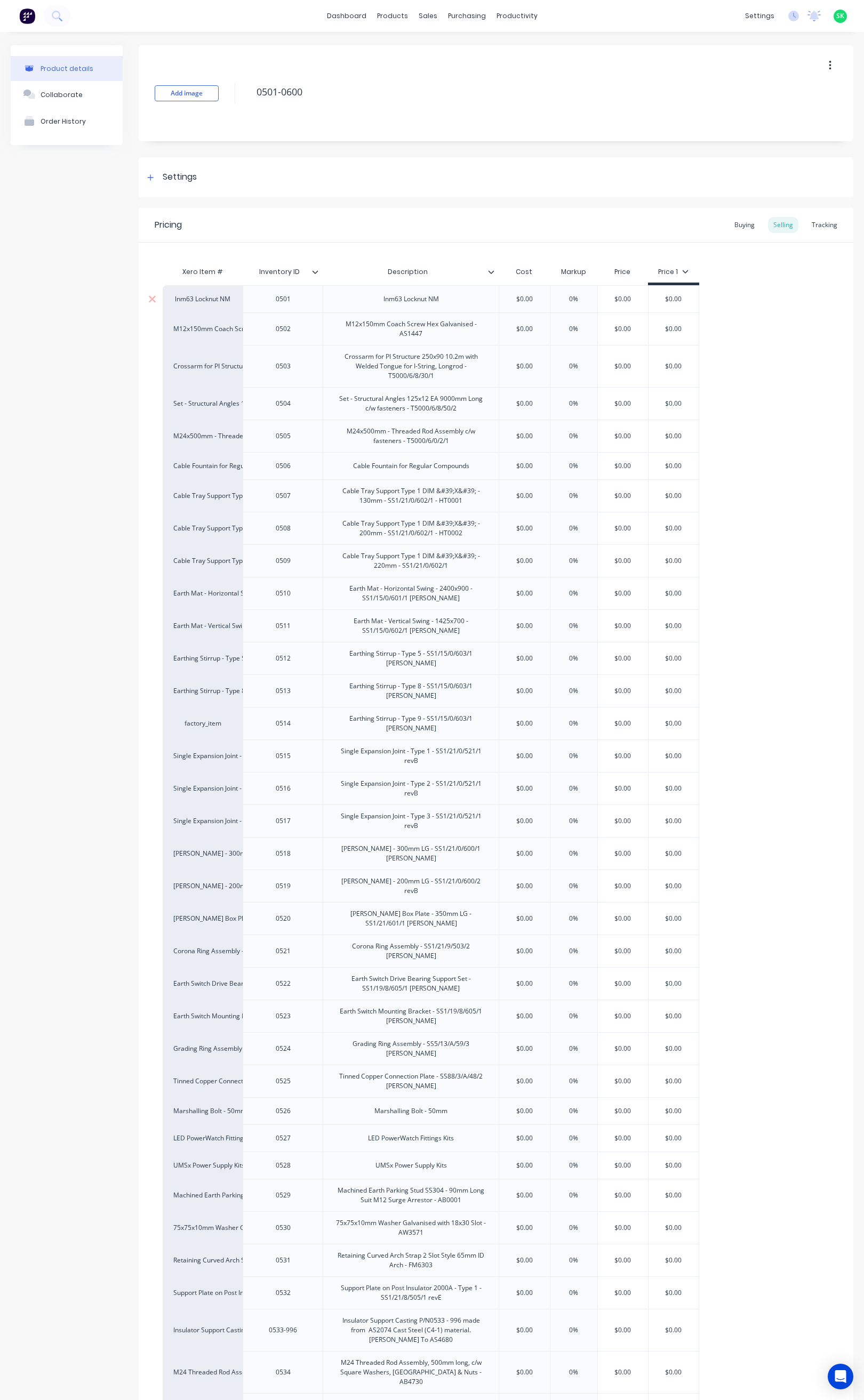
type textarea "x"
click at [810, 221] on div "Tracking" at bounding box center [824, 225] width 36 height 16
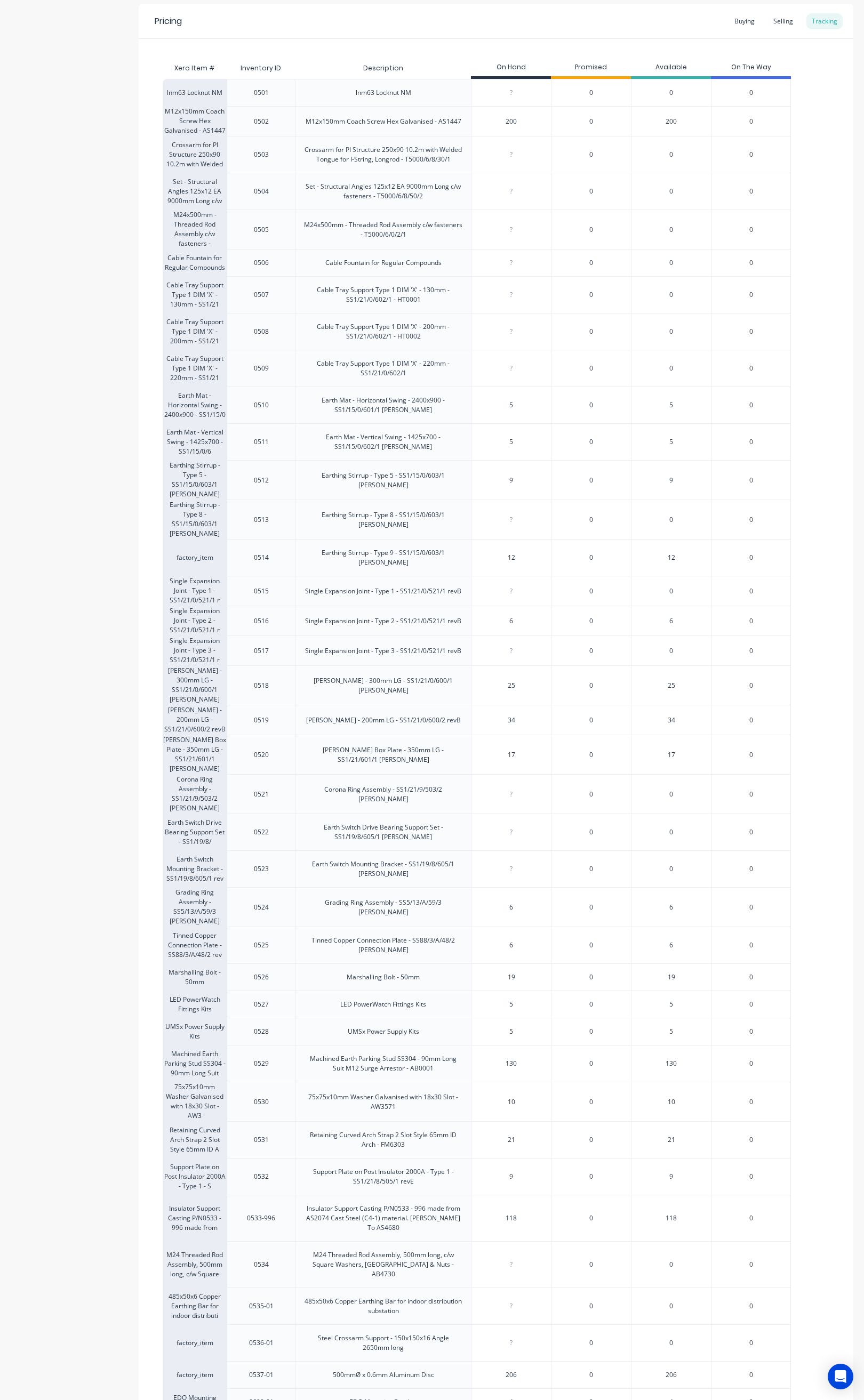
scroll to position [229, 0]
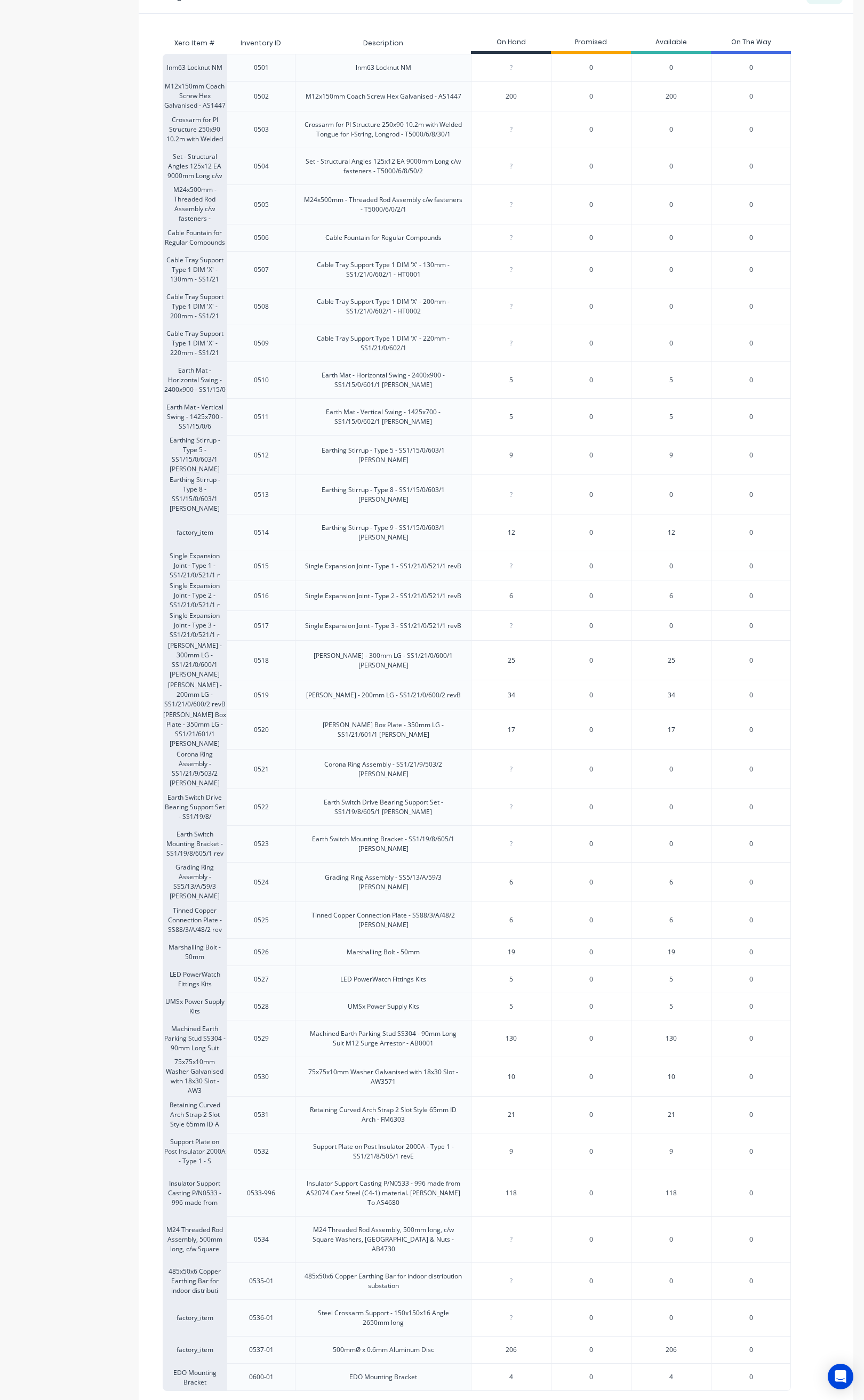
type input "17"
click at [535, 725] on input "17" at bounding box center [511, 730] width 79 height 10
click at [526, 682] on div "34" at bounding box center [511, 695] width 79 height 26
type input "34"
click at [459, 682] on div "Marshall Bolt - 200mm LG - SS1/21/0/600/2 revB" at bounding box center [383, 695] width 172 height 26
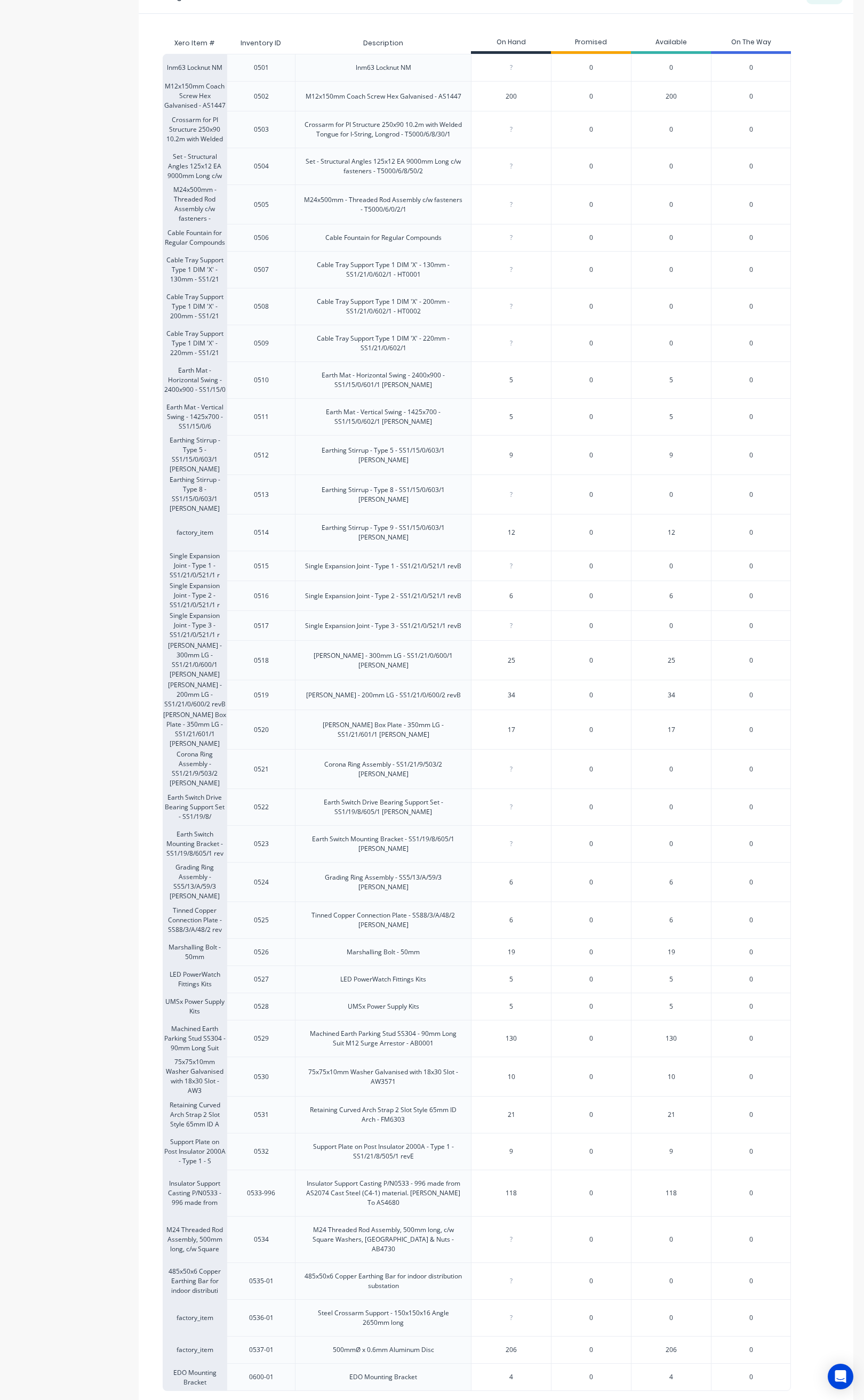
click at [459, 682] on div "Marshall Bolt - 200mm LG - SS1/21/0/600/2 revB" at bounding box center [383, 695] width 172 height 26
